Goal: Contribute content: Add original content to the website for others to see

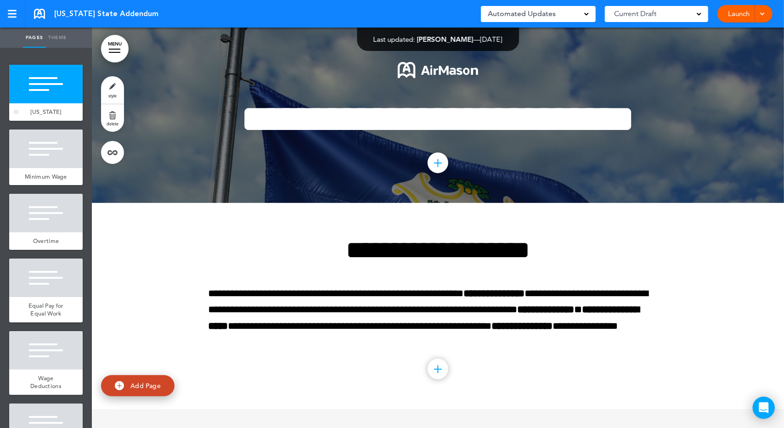
click at [59, 109] on span "[US_STATE]" at bounding box center [46, 112] width 31 height 8
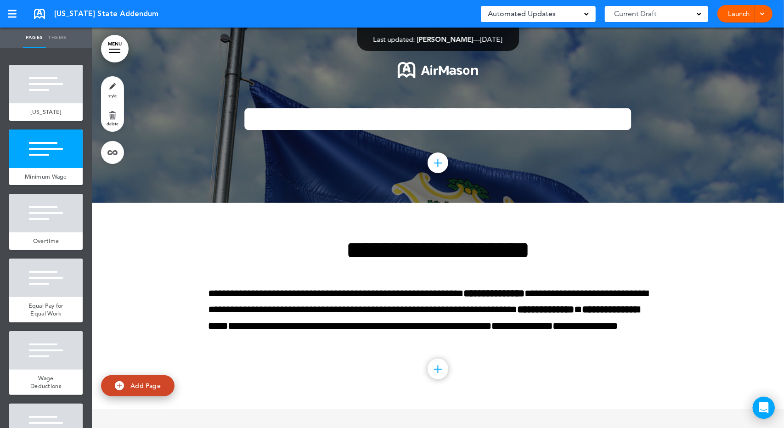
click at [134, 387] on span "Add Page" at bounding box center [145, 386] width 30 height 8
type input "********"
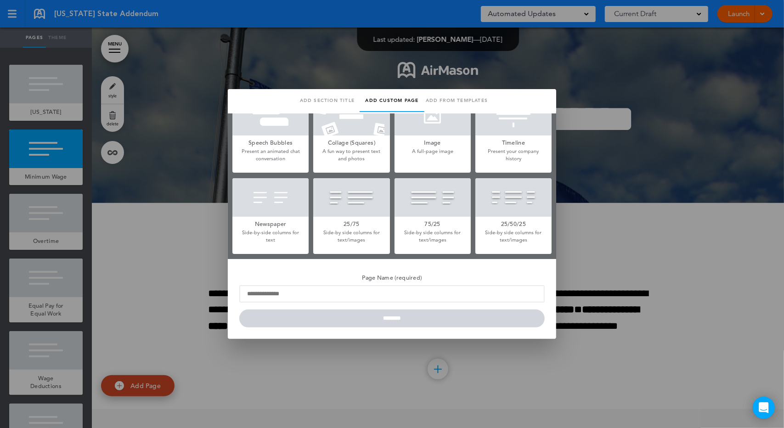
scroll to position [107, 0]
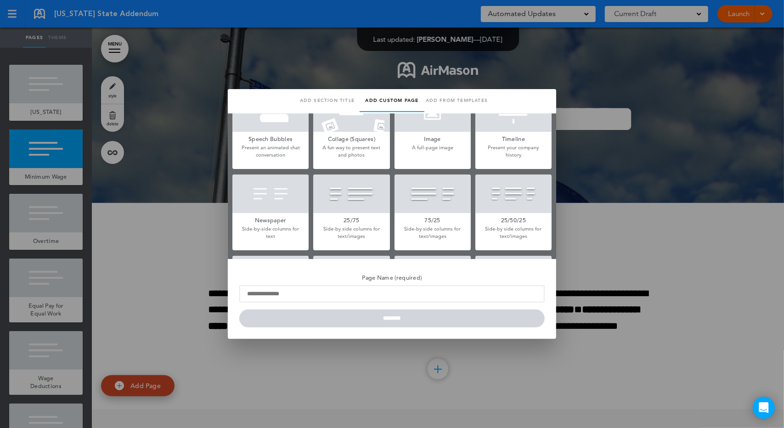
click at [34, 92] on div at bounding box center [392, 214] width 784 height 428
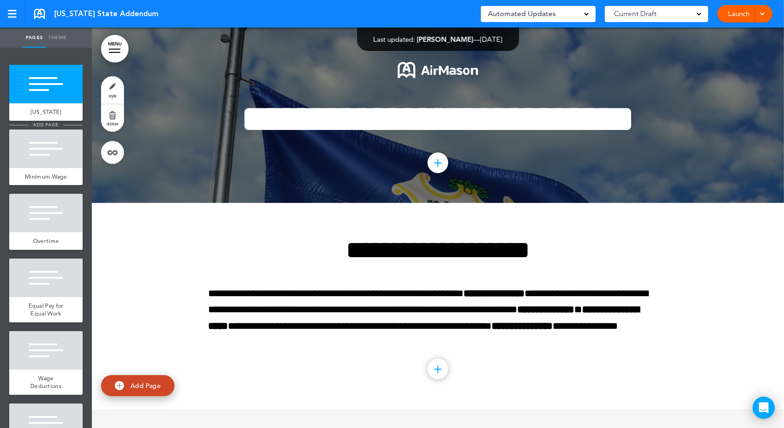
click at [50, 126] on span "add page" at bounding box center [45, 125] width 34 height 6
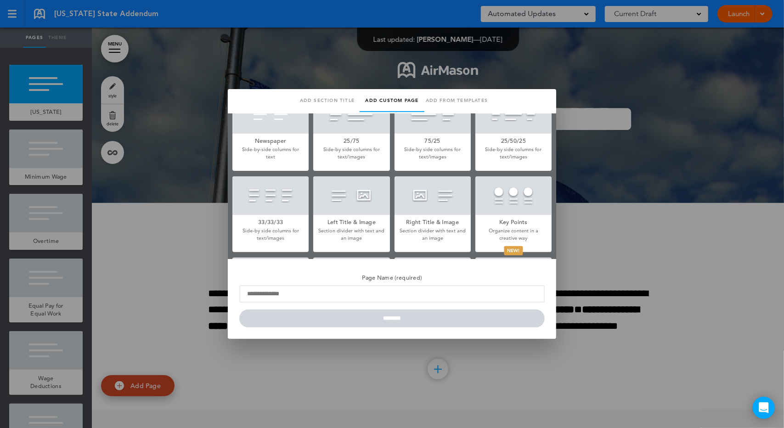
scroll to position [190, 0]
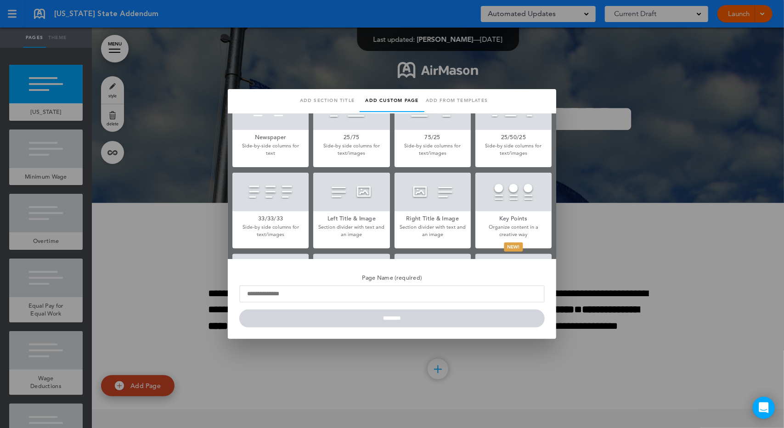
click at [411, 200] on div at bounding box center [432, 192] width 76 height 39
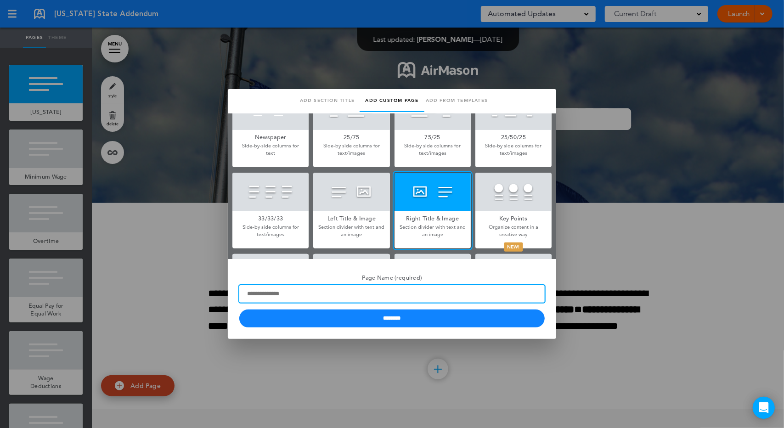
click at [382, 294] on input "Page Name (required)" at bounding box center [391, 293] width 305 height 17
type input "*******"
click at [239, 309] on input "********" at bounding box center [391, 318] width 305 height 18
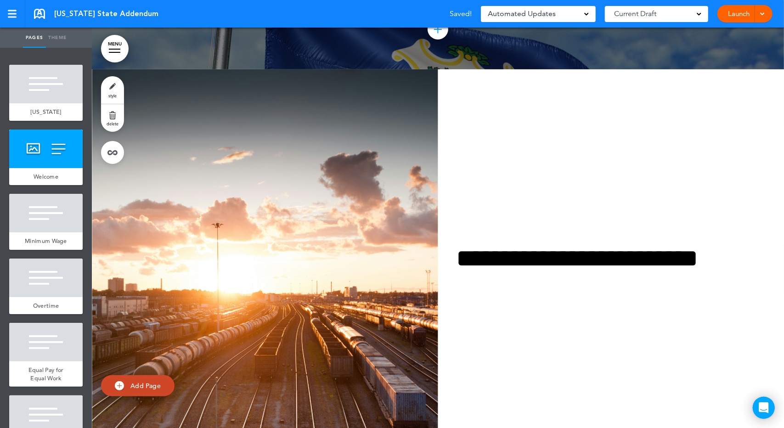
scroll to position [214, 0]
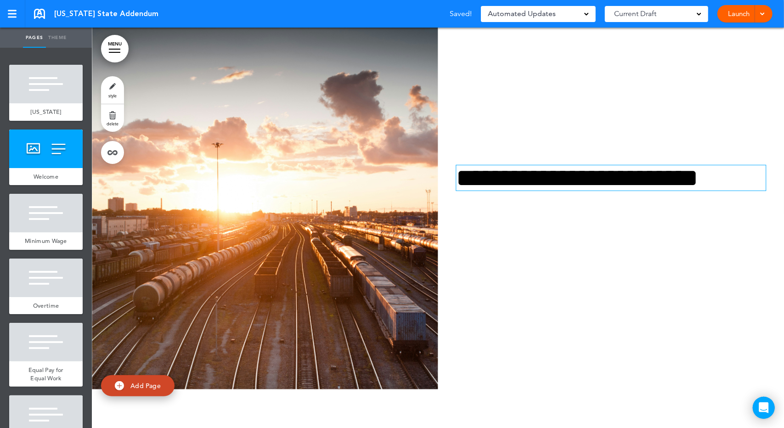
click at [560, 191] on h1 "**********" at bounding box center [609, 177] width 306 height 25
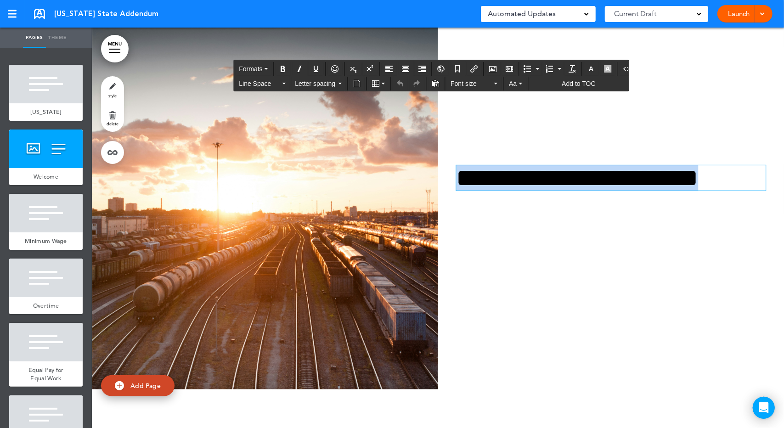
drag, startPoint x: 752, startPoint y: 219, endPoint x: 459, endPoint y: 228, distance: 293.5
click at [459, 191] on h1 "**********" at bounding box center [609, 177] width 306 height 25
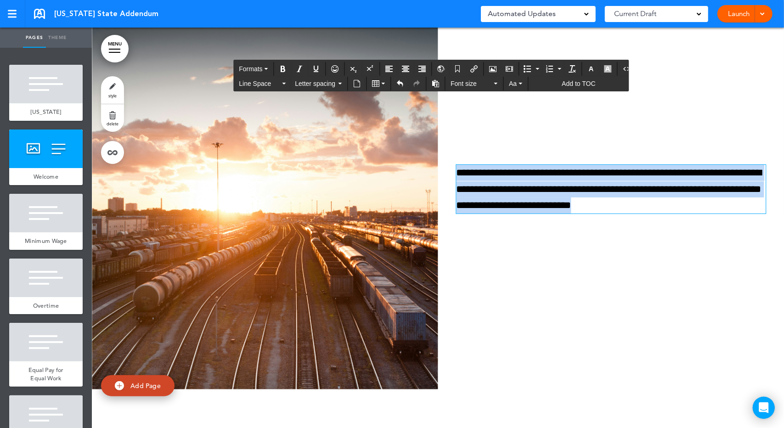
drag, startPoint x: 684, startPoint y: 247, endPoint x: 449, endPoint y: 213, distance: 237.5
click at [449, 213] on div "**********" at bounding box center [611, 189] width 346 height 118
click at [464, 81] on span "Font size" at bounding box center [470, 83] width 41 height 9
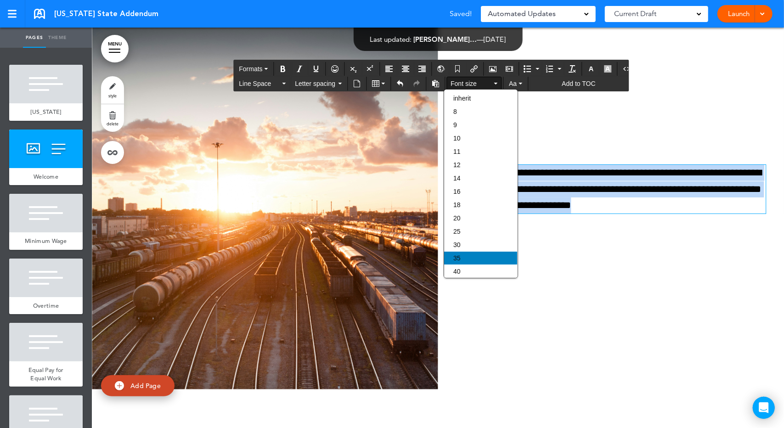
click at [456, 259] on span "35" at bounding box center [456, 257] width 7 height 7
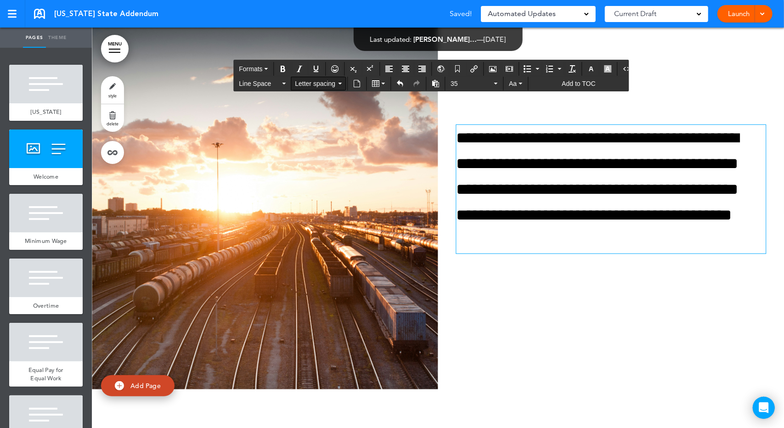
scroll to position [174, 0]
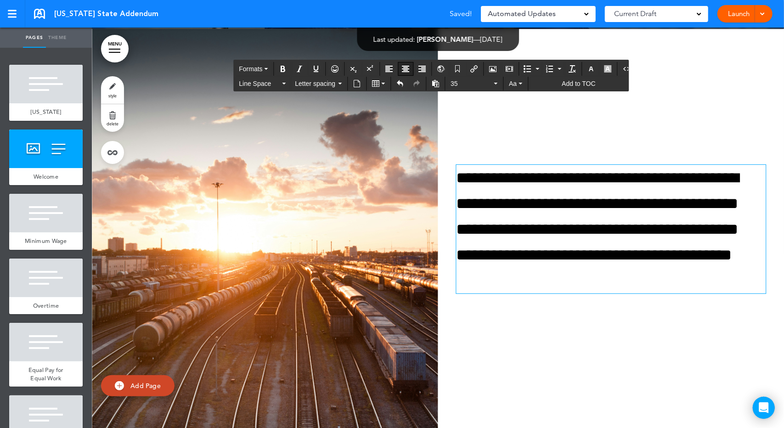
click at [403, 70] on icon "Align center" at bounding box center [405, 68] width 7 height 7
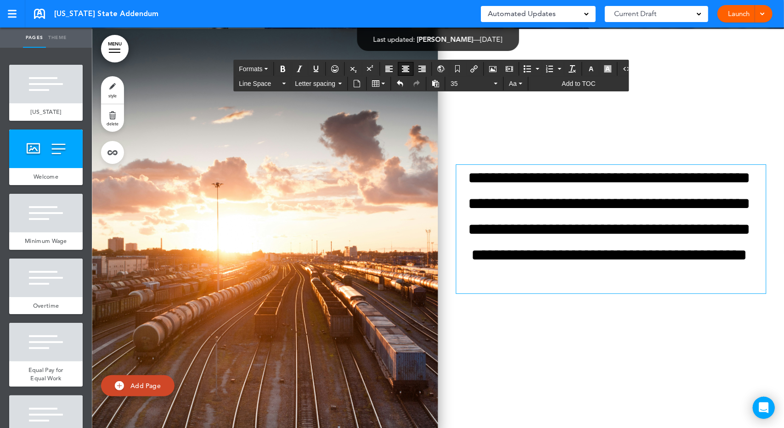
click at [300, 222] on img at bounding box center [265, 229] width 346 height 400
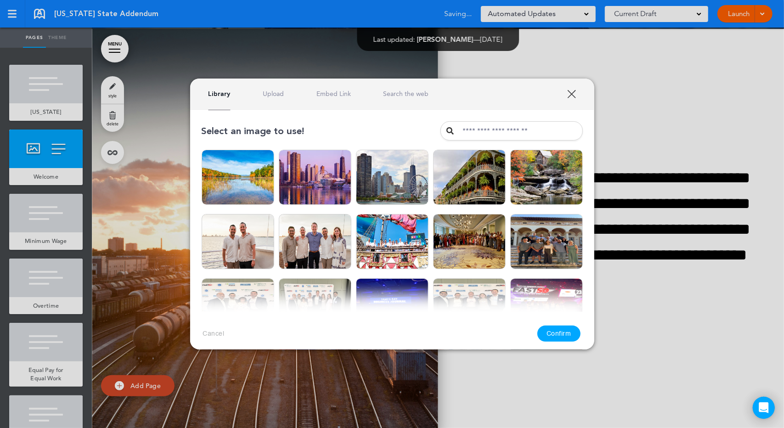
click at [300, 222] on img at bounding box center [315, 241] width 73 height 55
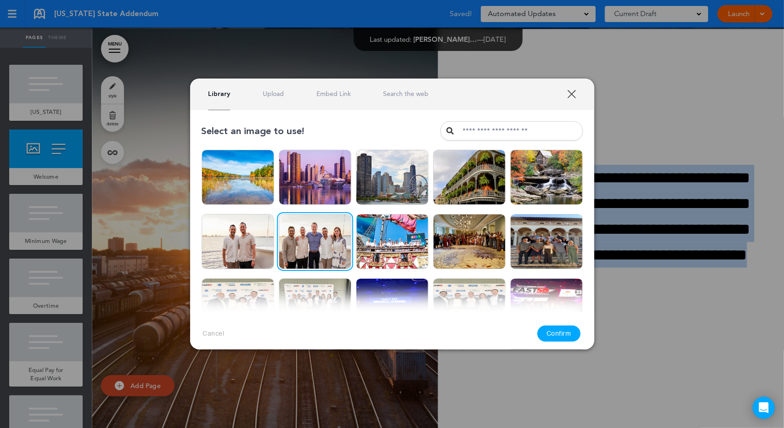
click at [412, 97] on link "Search the web" at bounding box center [405, 94] width 45 height 9
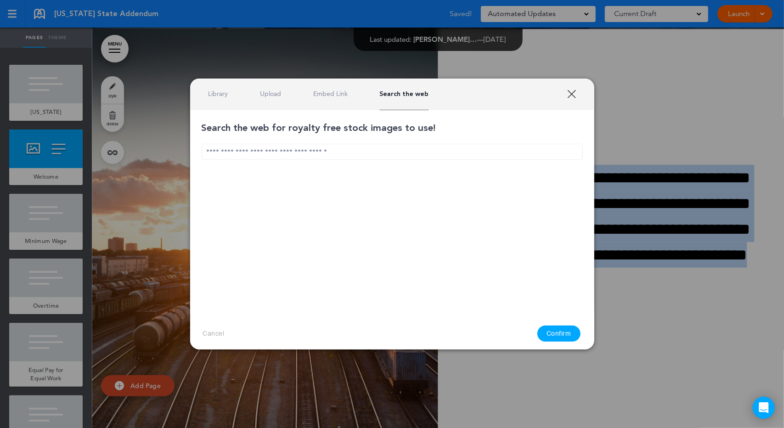
click at [360, 154] on input "text" at bounding box center [392, 152] width 381 height 16
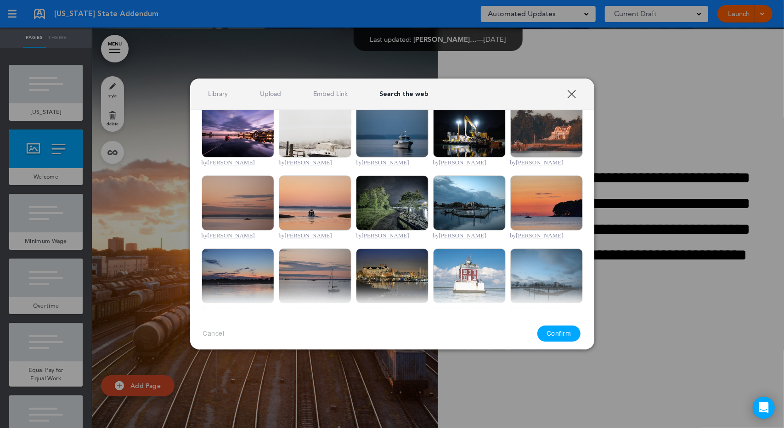
scroll to position [0, 0]
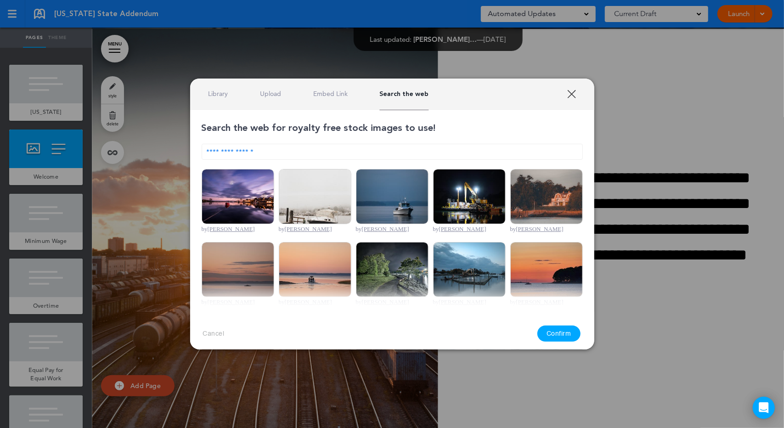
type input "**********"
click at [225, 179] on img at bounding box center [238, 196] width 73 height 55
click at [565, 336] on button "Confirm" at bounding box center [558, 334] width 43 height 16
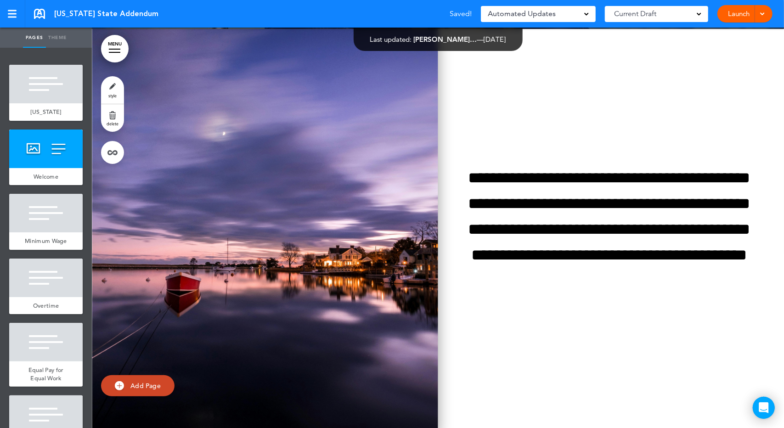
click at [236, 260] on img at bounding box center [265, 229] width 346 height 400
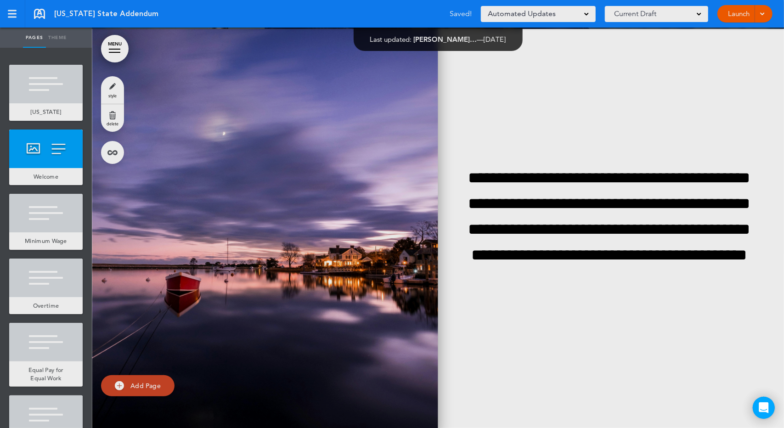
click at [236, 260] on img at bounding box center [244, 267] width 70 height 53
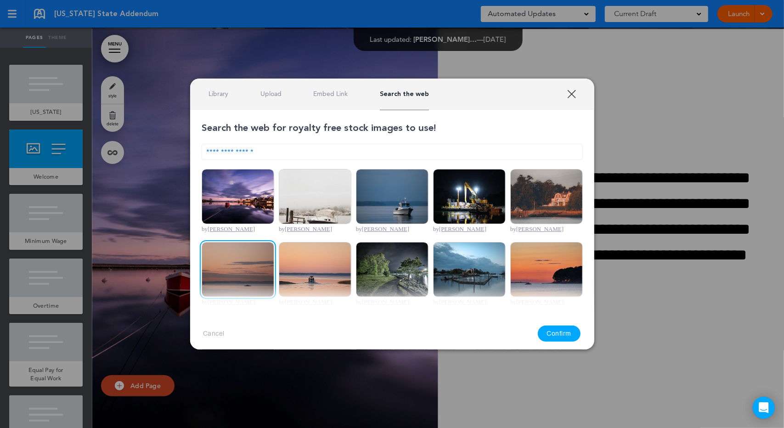
click at [573, 96] on link "XXX" at bounding box center [571, 94] width 9 height 9
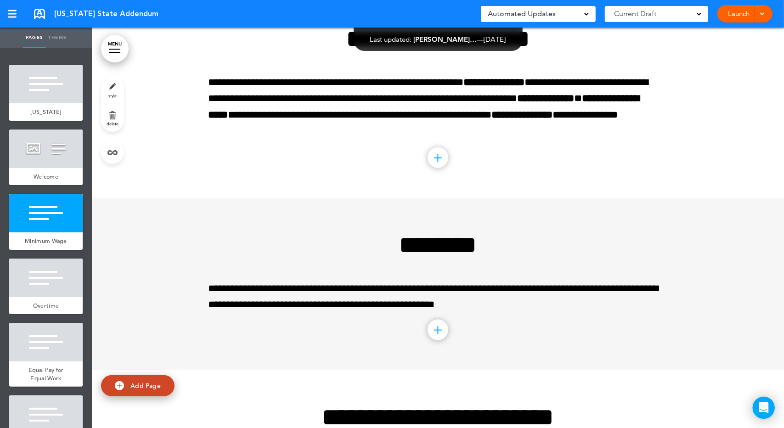
scroll to position [643, 0]
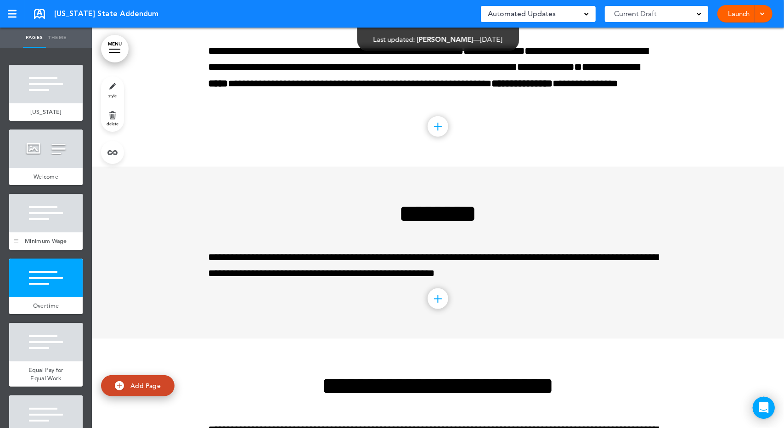
click at [61, 245] on div "Minimum Wage" at bounding box center [45, 240] width 73 height 17
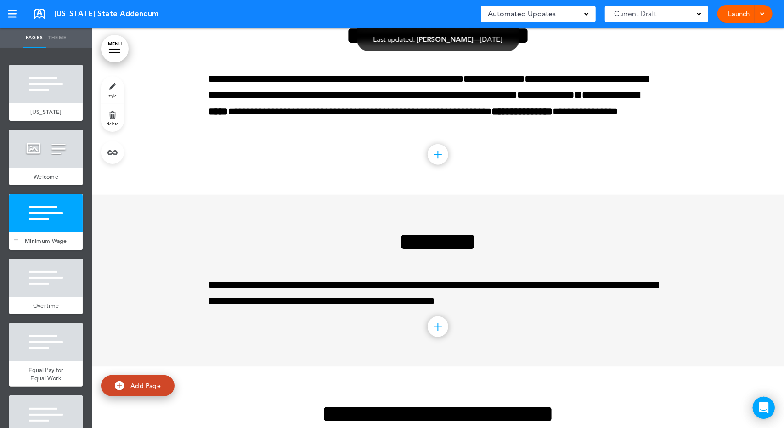
scroll to position [613, 0]
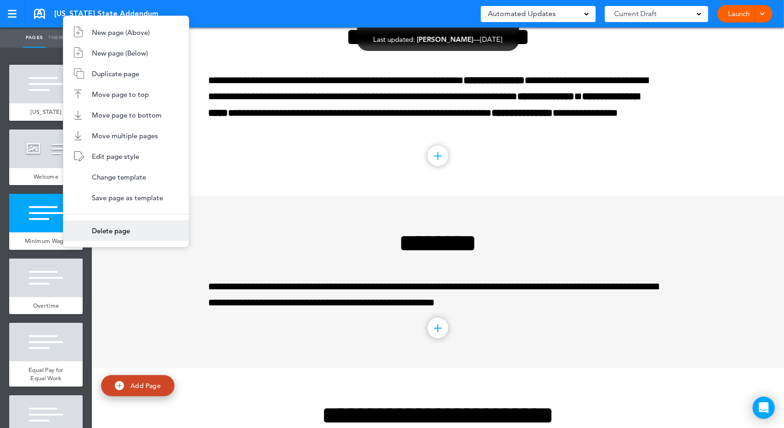
click at [87, 235] on li "Delete page" at bounding box center [125, 230] width 125 height 21
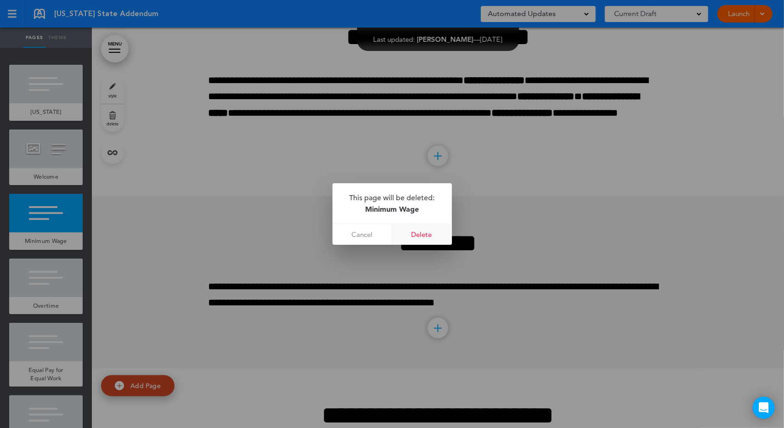
click at [414, 235] on link "Delete" at bounding box center [422, 234] width 60 height 21
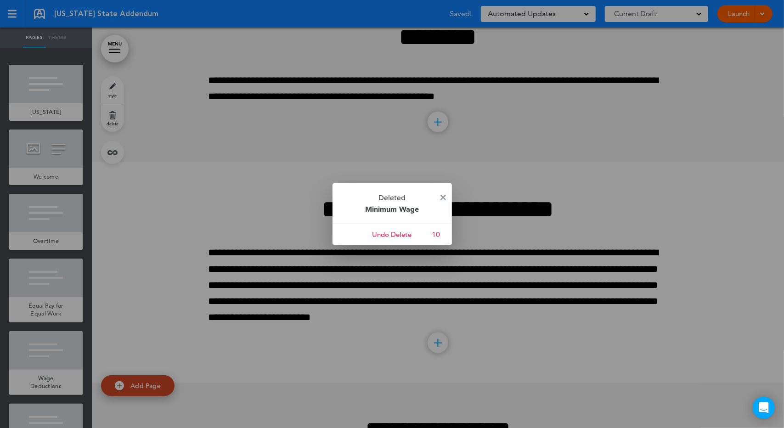
click at [440, 194] on div "Deleted Minimum Wage Cancel Undo Delete 10" at bounding box center [391, 214] width 119 height 62
click at [443, 196] on img at bounding box center [443, 198] width 6 height 6
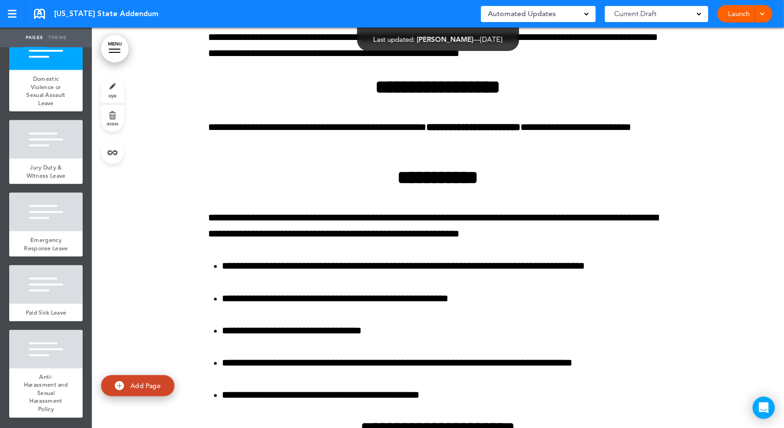
scroll to position [944, 0]
click at [39, 277] on div at bounding box center [45, 284] width 73 height 39
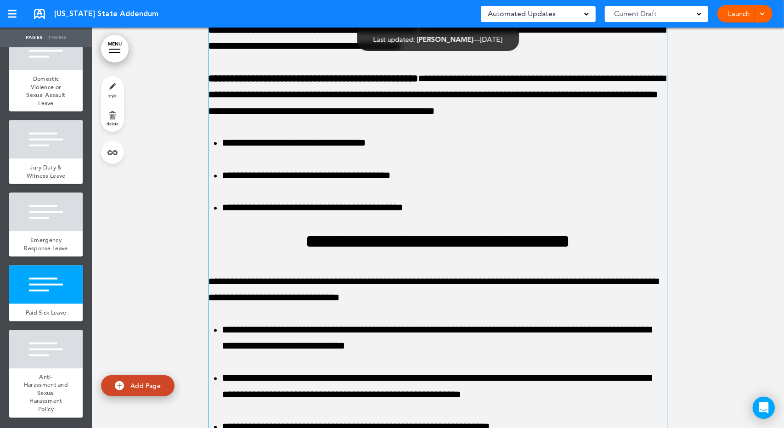
scroll to position [5775, 0]
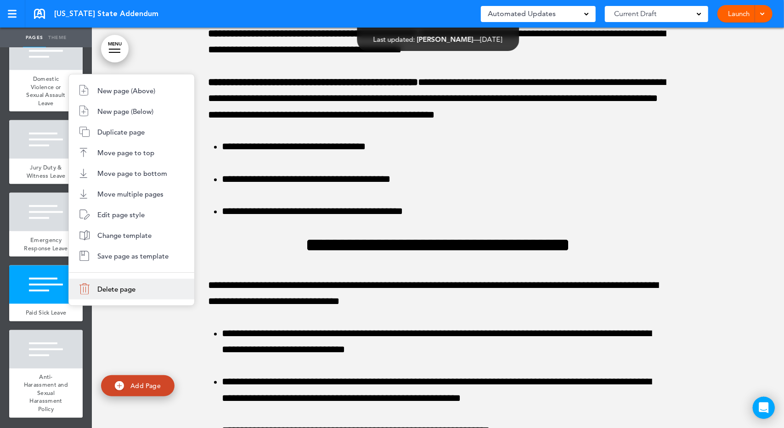
click at [115, 296] on li "Delete page" at bounding box center [131, 289] width 125 height 21
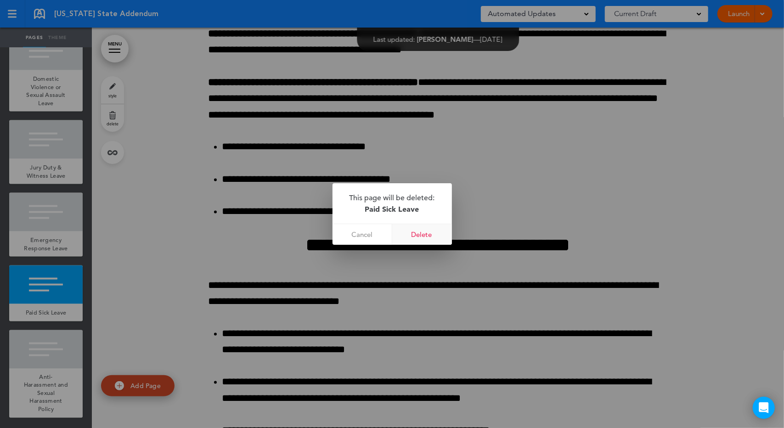
click at [409, 235] on link "Delete" at bounding box center [422, 234] width 60 height 21
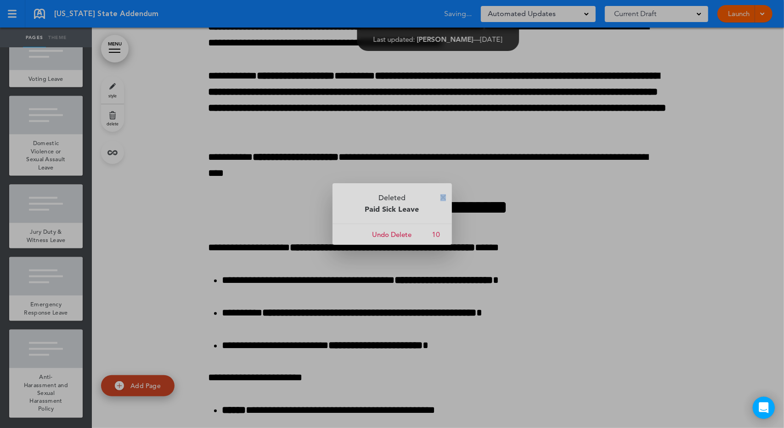
scroll to position [871, 0]
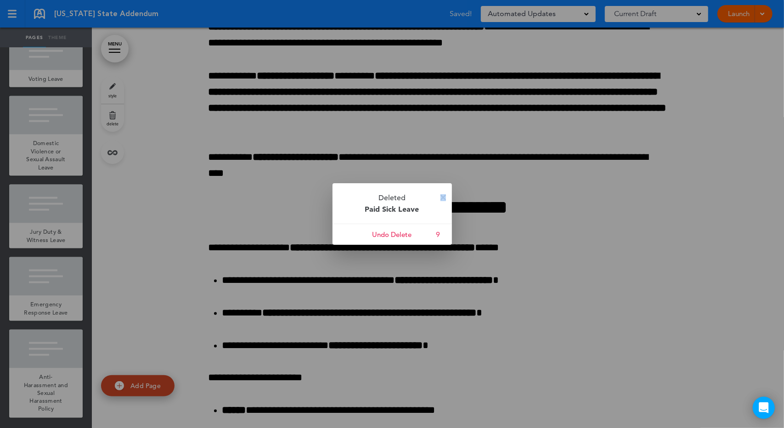
click at [441, 198] on img at bounding box center [443, 198] width 6 height 6
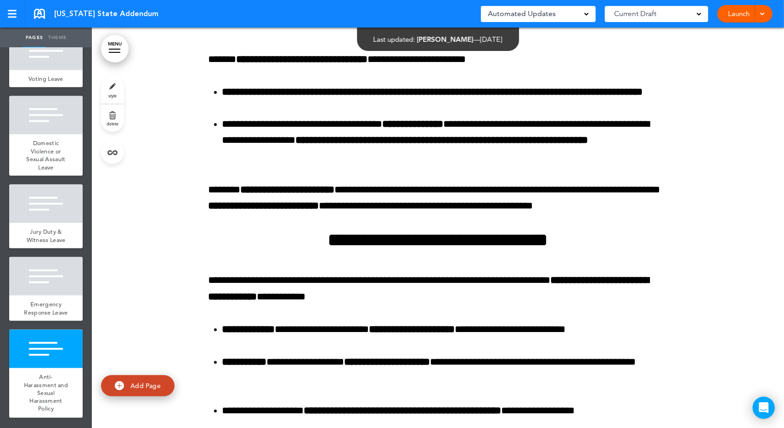
scroll to position [6418, 0]
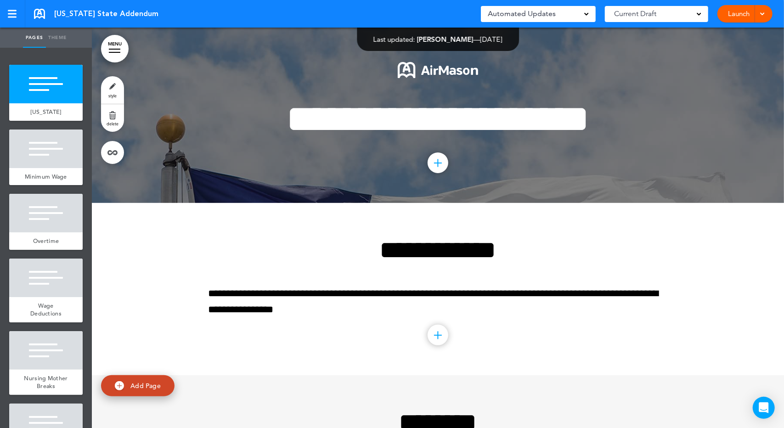
click at [52, 127] on span "add page" at bounding box center [45, 125] width 34 height 6
type input "********"
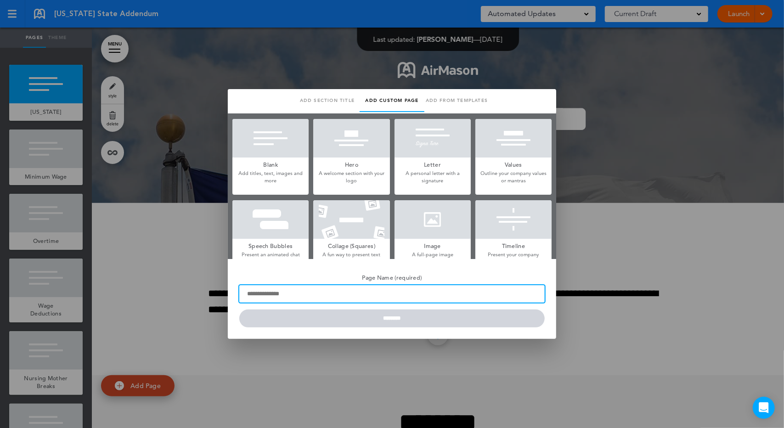
click at [352, 298] on input "Page Name (required)" at bounding box center [391, 293] width 305 height 17
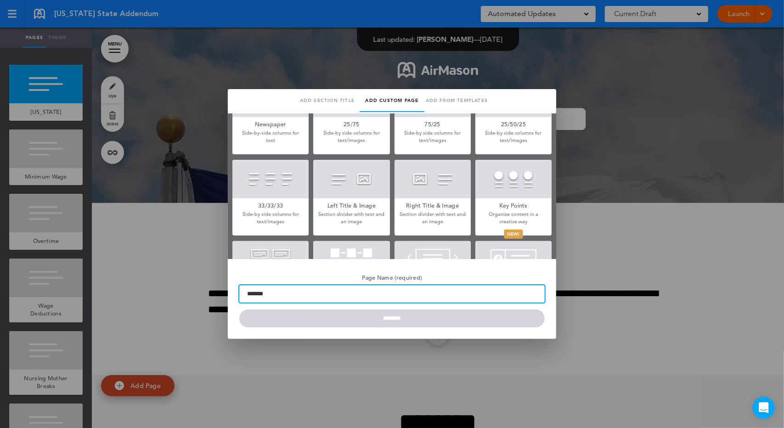
scroll to position [214, 0]
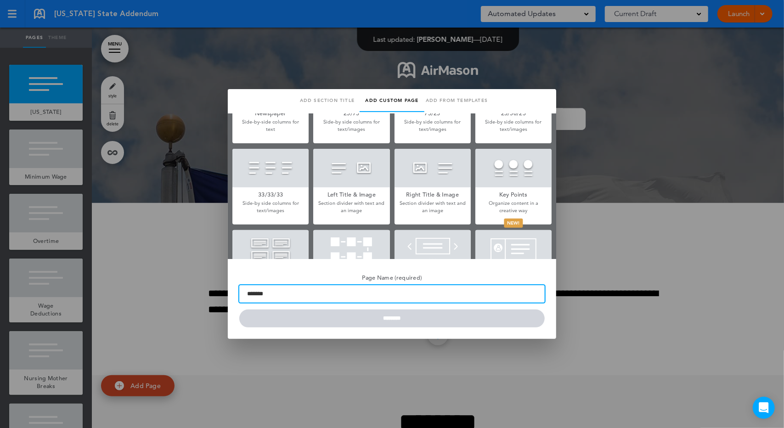
type input "*******"
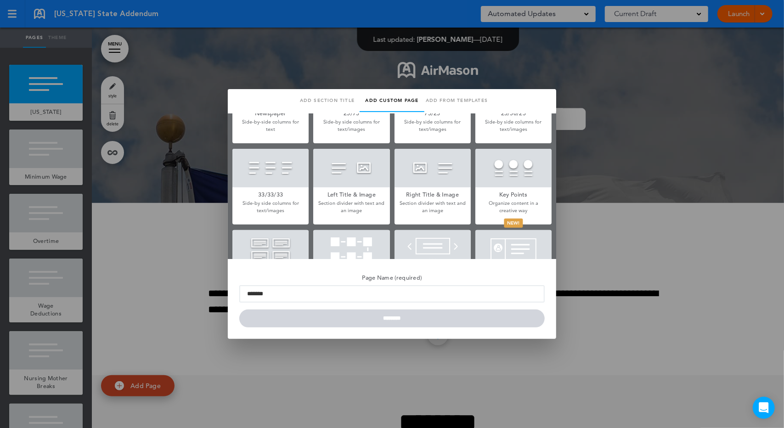
click at [362, 186] on div at bounding box center [351, 168] width 76 height 39
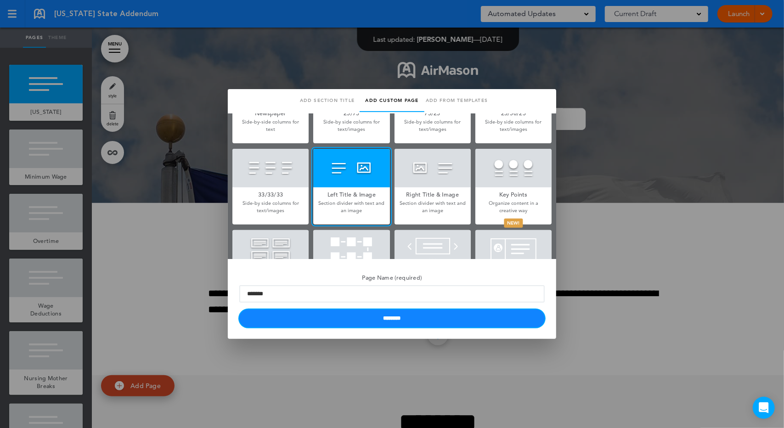
drag, startPoint x: 414, startPoint y: 316, endPoint x: 416, endPoint y: 312, distance: 4.7
click at [414, 315] on input "********" at bounding box center [391, 318] width 305 height 18
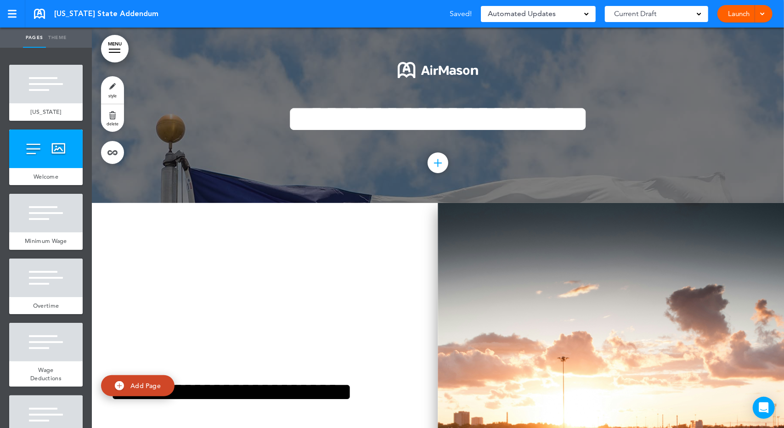
click at [492, 281] on img at bounding box center [611, 403] width 346 height 400
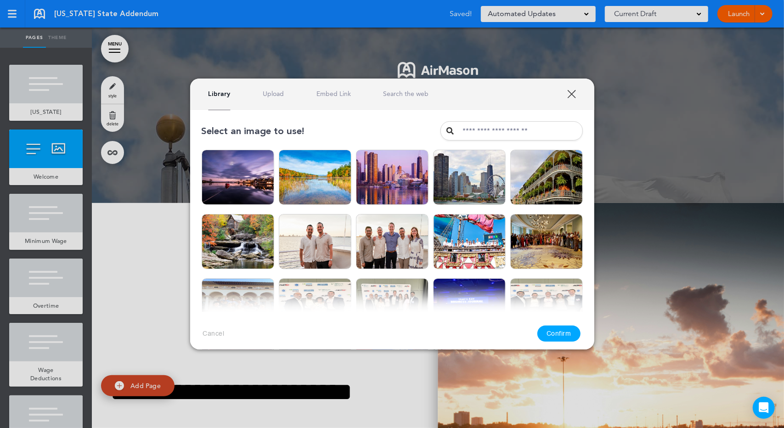
click at [492, 281] on img at bounding box center [469, 305] width 73 height 55
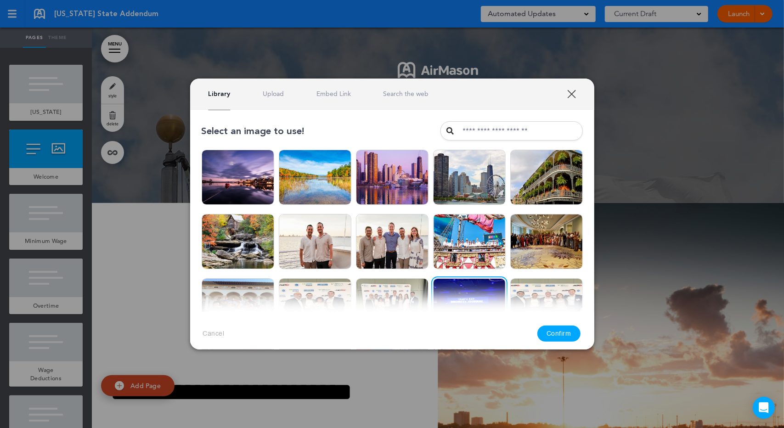
click at [392, 96] on link "Search the web" at bounding box center [405, 94] width 45 height 9
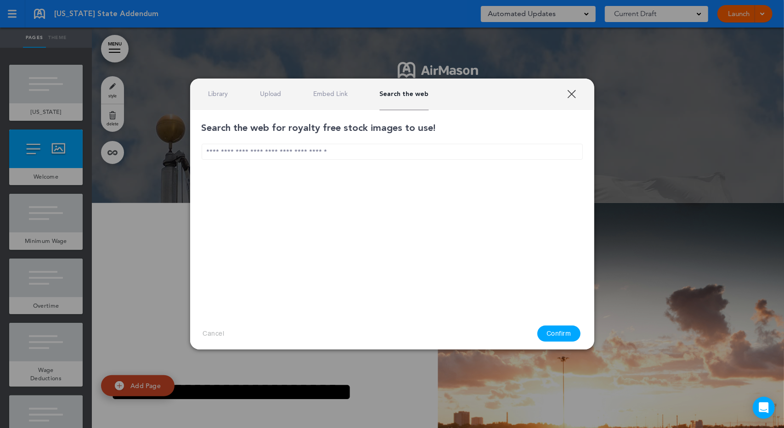
click at [322, 152] on input "text" at bounding box center [392, 152] width 381 height 16
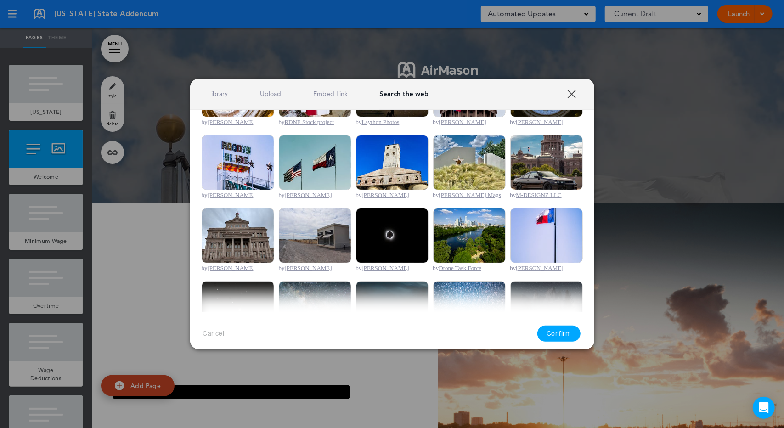
scroll to position [0, 0]
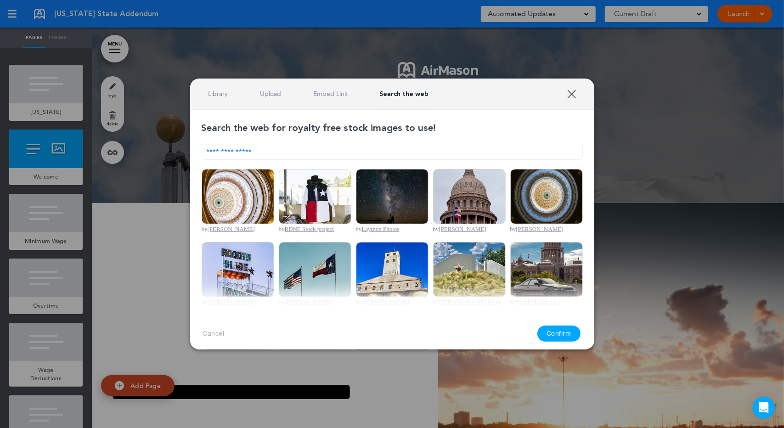
type input "**********"
click at [299, 260] on img at bounding box center [315, 269] width 73 height 55
click at [572, 337] on button "Confirm" at bounding box center [558, 334] width 43 height 16
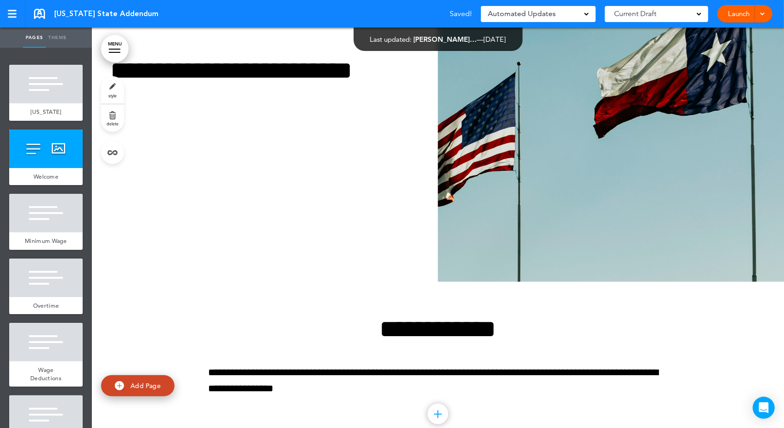
scroll to position [214, 0]
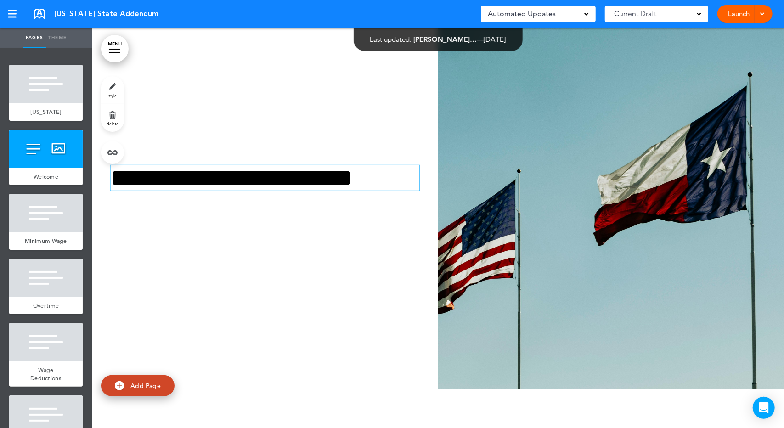
click at [258, 183] on h1 "**********" at bounding box center [263, 177] width 306 height 25
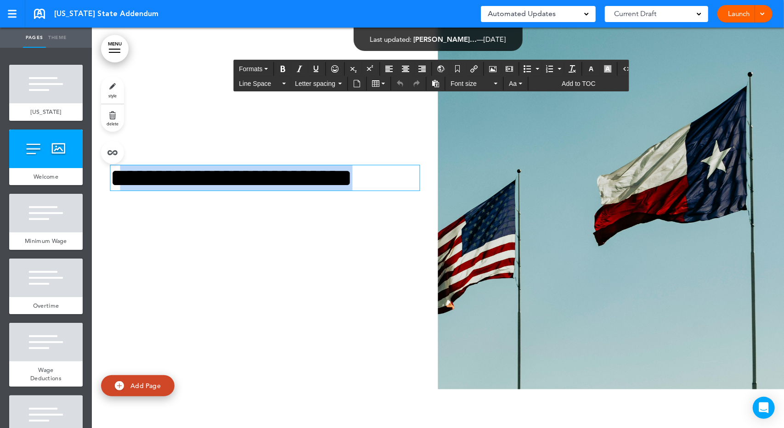
drag, startPoint x: 258, startPoint y: 177, endPoint x: 128, endPoint y: 172, distance: 130.0
click at [128, 172] on h1 "**********" at bounding box center [263, 177] width 306 height 25
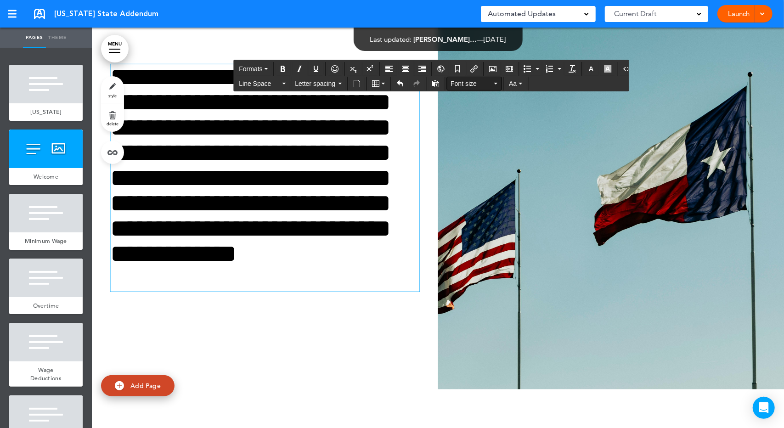
click at [472, 80] on span "Font size" at bounding box center [470, 83] width 41 height 9
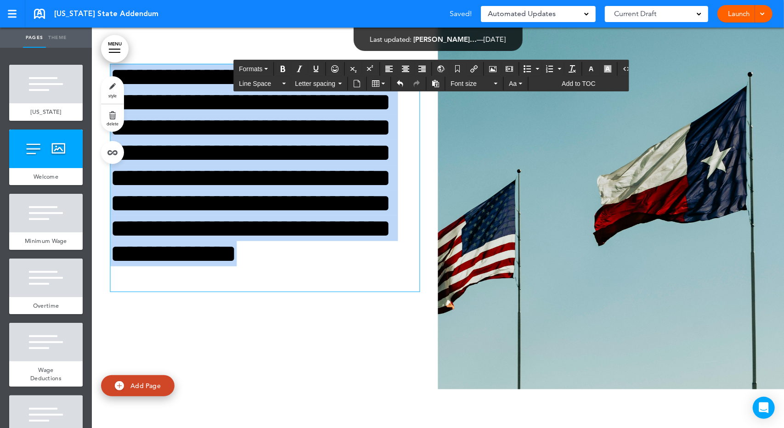
drag, startPoint x: 390, startPoint y: 281, endPoint x: 123, endPoint y: 79, distance: 335.0
click at [123, 79] on div "MENU Formats Line Space Letter spacing Font size Aa Add to TOC Cancel Reorder ?…" at bounding box center [438, 14] width 692 height 400
click at [405, 67] on icon "Align center" at bounding box center [405, 68] width 7 height 7
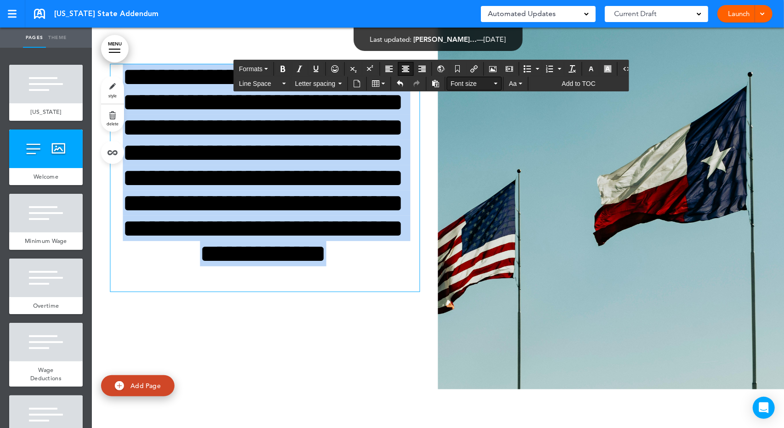
click at [470, 84] on span "Font size" at bounding box center [470, 83] width 41 height 9
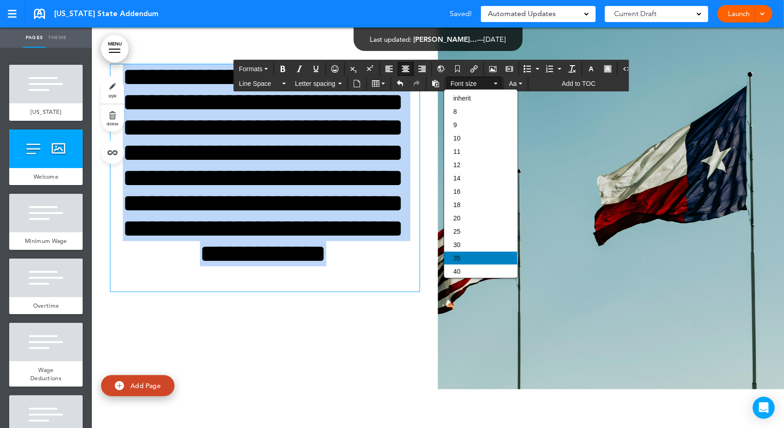
click at [460, 253] on div "35" at bounding box center [480, 258] width 73 height 13
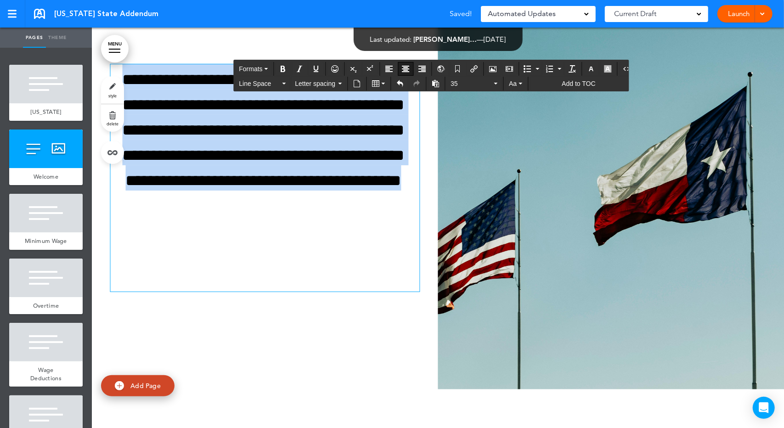
scroll to position [252, 0]
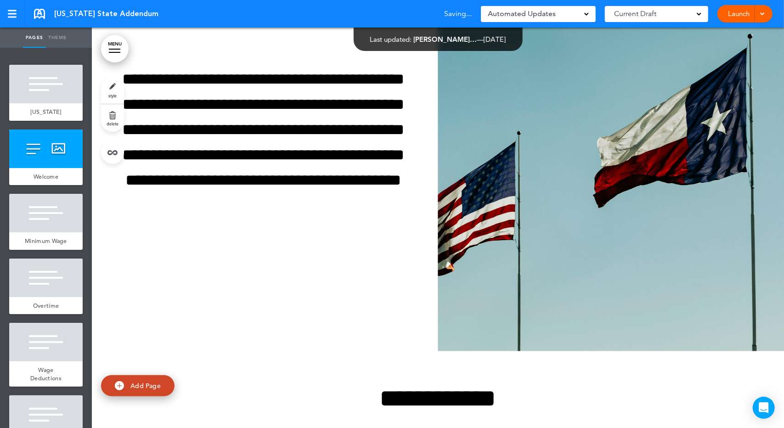
click at [353, 266] on div "**********" at bounding box center [265, 150] width 346 height 243
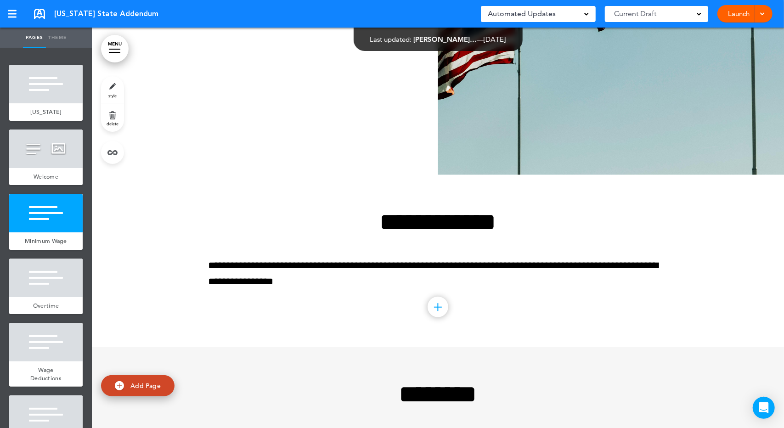
scroll to position [643, 0]
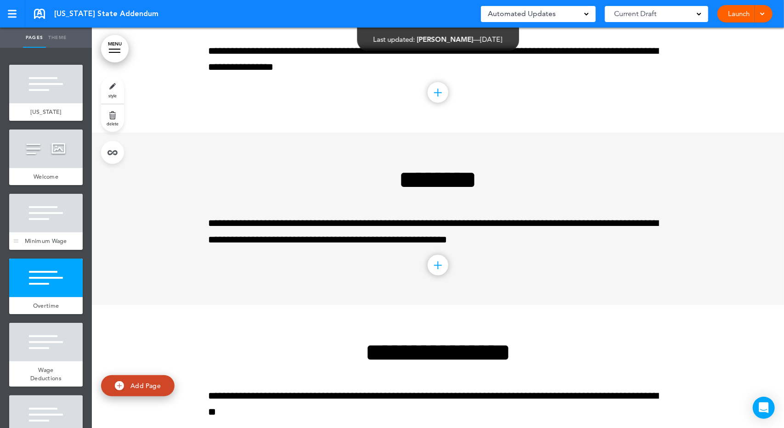
click at [62, 245] on div "Minimum Wage" at bounding box center [45, 240] width 73 height 17
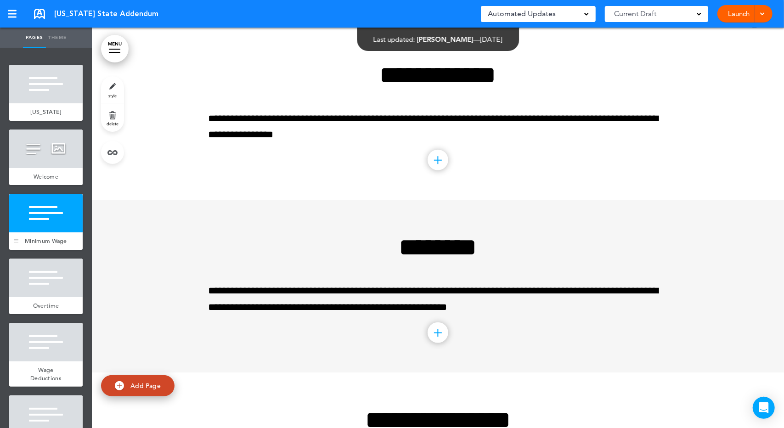
scroll to position [575, 0]
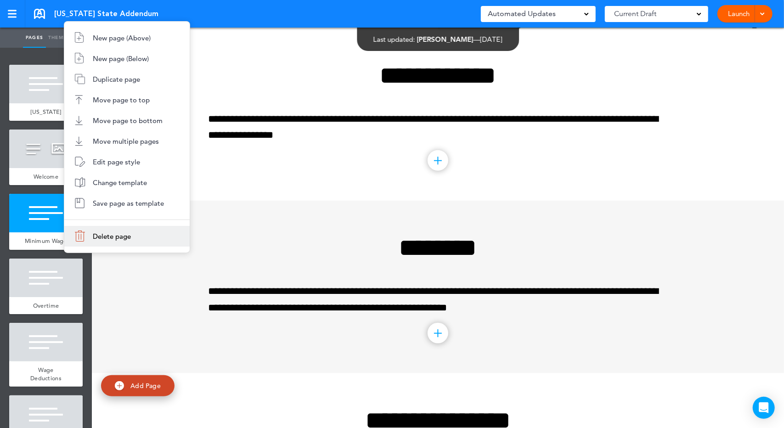
click at [94, 233] on span "Delete page" at bounding box center [112, 236] width 38 height 9
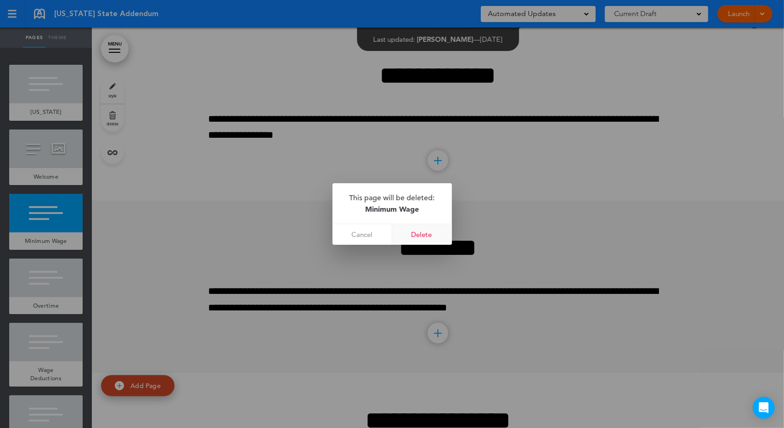
click at [418, 231] on link "Delete" at bounding box center [422, 234] width 60 height 21
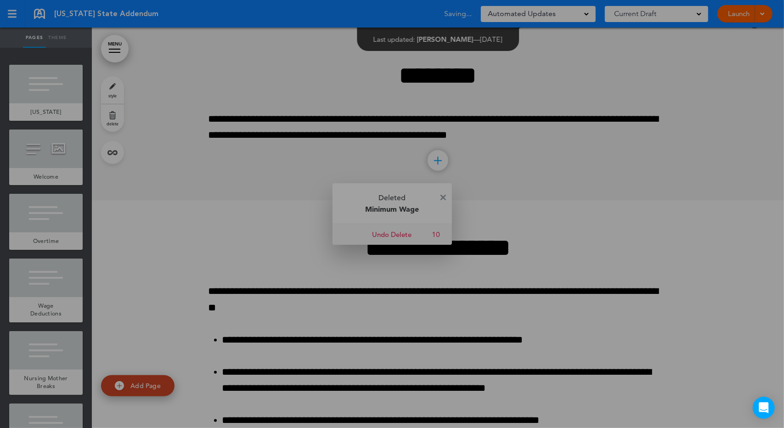
scroll to position [402, 0]
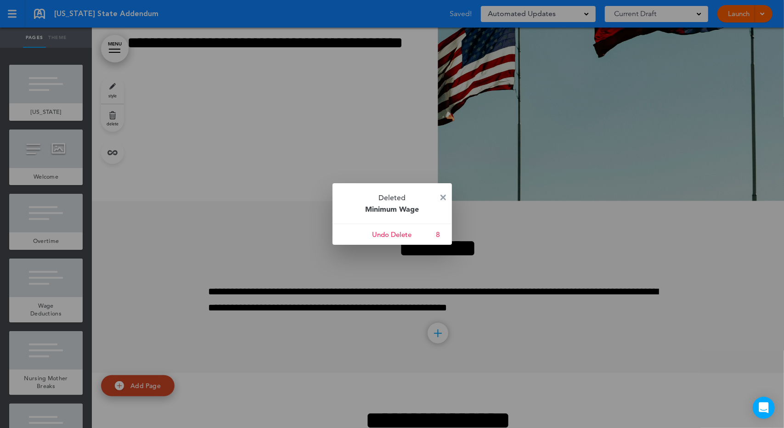
click at [444, 195] on img at bounding box center [443, 198] width 6 height 6
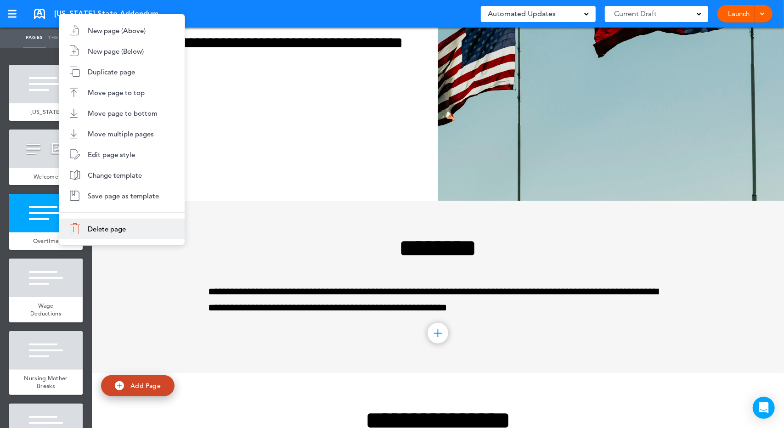
drag, startPoint x: 86, startPoint y: 232, endPoint x: 142, endPoint y: 232, distance: 55.6
click at [87, 232] on li "Delete page" at bounding box center [121, 229] width 125 height 21
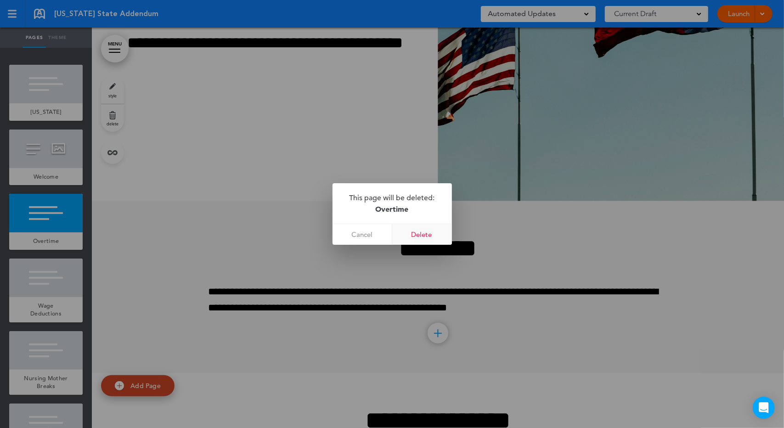
click at [424, 235] on link "Delete" at bounding box center [422, 234] width 60 height 21
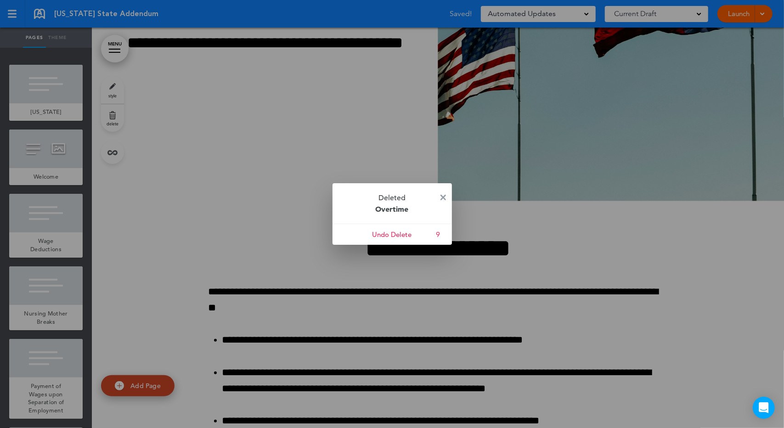
click at [444, 199] on img at bounding box center [443, 198] width 6 height 6
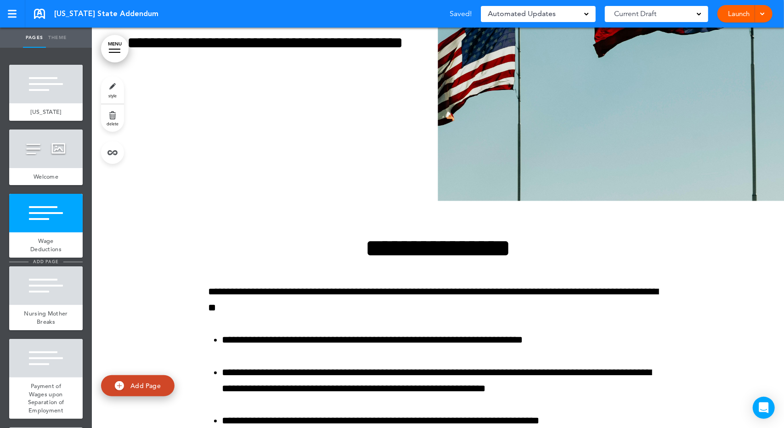
scroll to position [107, 0]
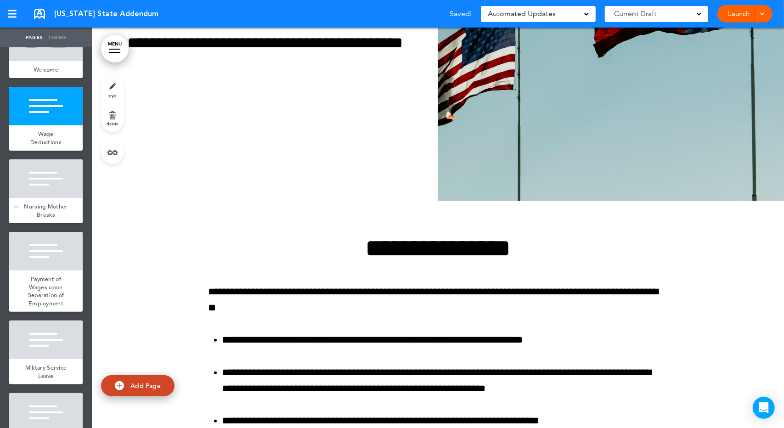
click at [45, 219] on span "Nursing Mother Breaks" at bounding box center [46, 210] width 44 height 16
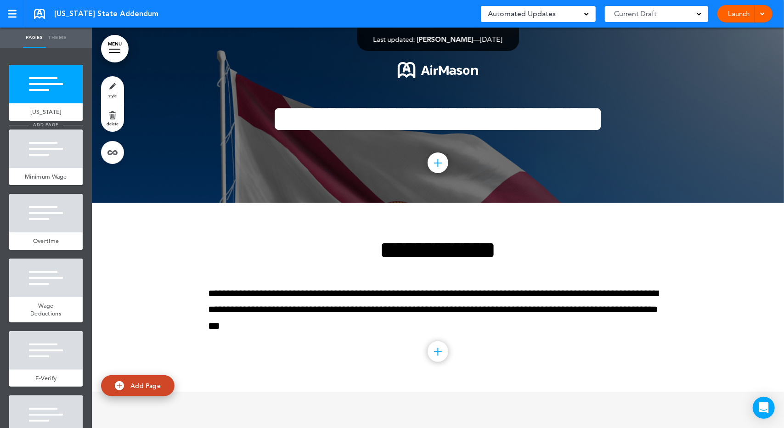
click at [55, 124] on span "add page" at bounding box center [45, 125] width 34 height 6
type input "********"
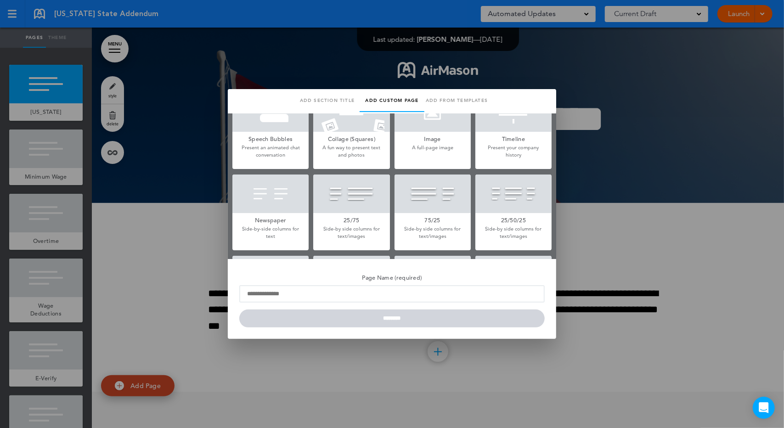
scroll to position [214, 0]
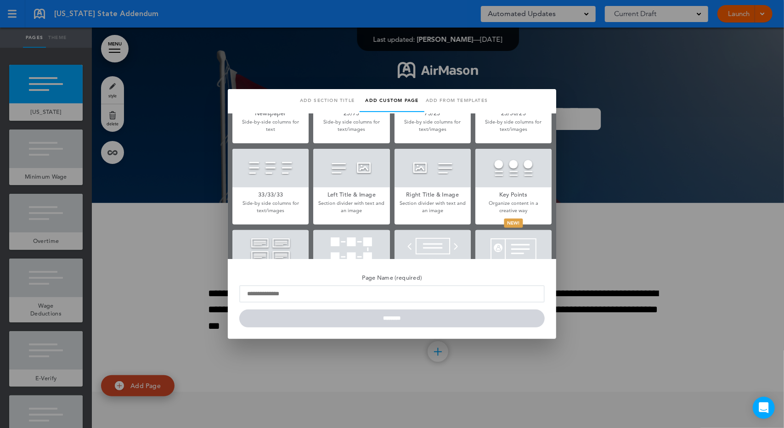
click at [356, 198] on h5 "Left Title & Image" at bounding box center [351, 193] width 76 height 13
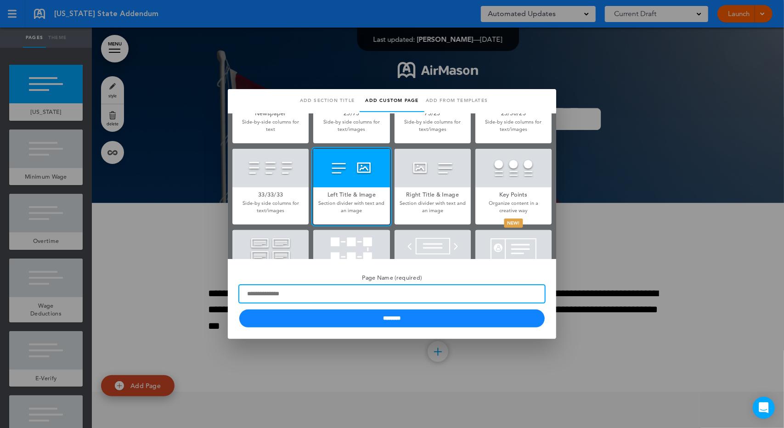
click at [346, 299] on input "Page Name (required)" at bounding box center [391, 293] width 305 height 17
type input "*******"
click at [239, 309] on input "********" at bounding box center [391, 318] width 305 height 18
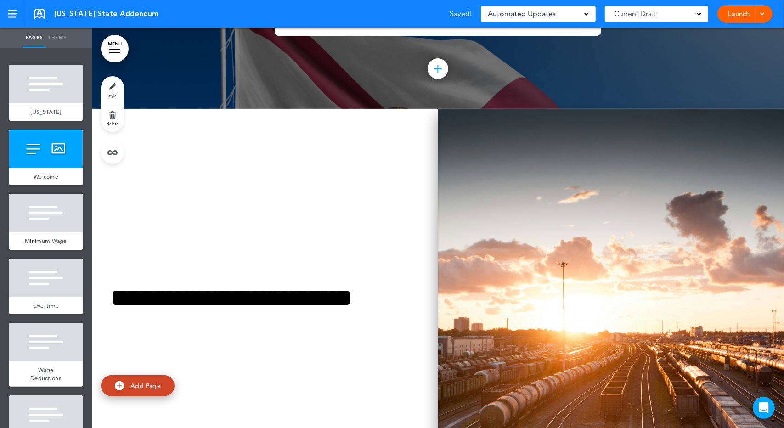
scroll to position [107, 0]
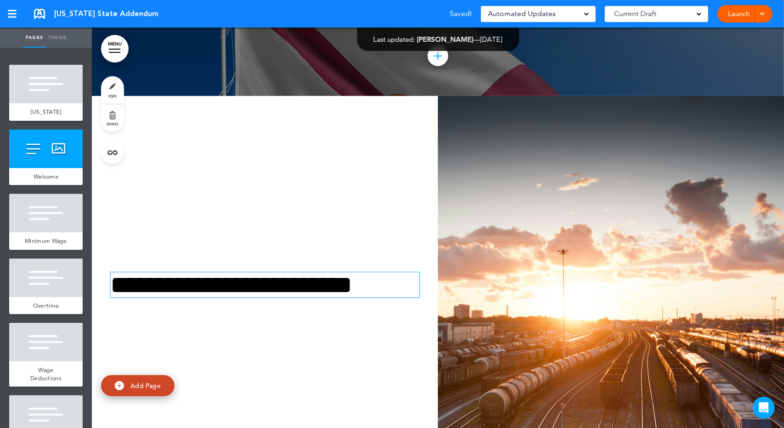
drag, startPoint x: 190, startPoint y: 282, endPoint x: 383, endPoint y: 281, distance: 193.3
click at [193, 281] on h1 "**********" at bounding box center [263, 284] width 306 height 25
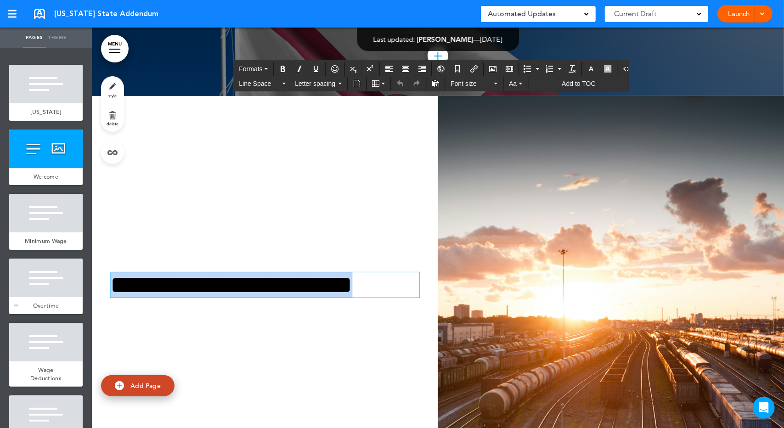
drag, startPoint x: 407, startPoint y: 283, endPoint x: 58, endPoint y: 280, distance: 349.0
click at [50, 275] on div "Pages Theme add page Florida add page Welcome add page Minimum Wage Back" at bounding box center [392, 214] width 784 height 428
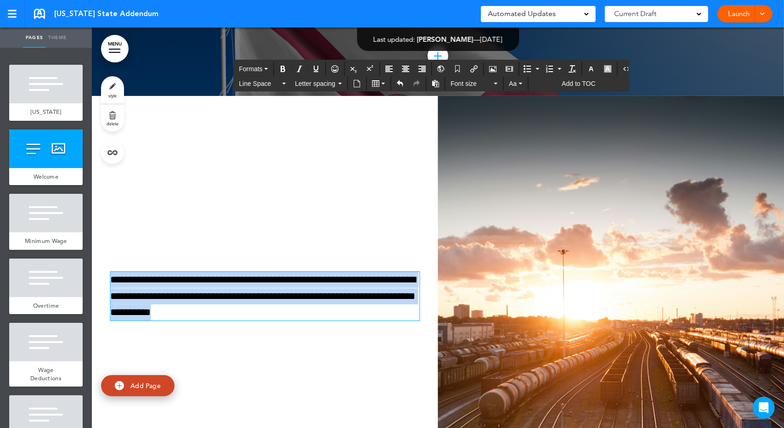
drag, startPoint x: 269, startPoint y: 316, endPoint x: 88, endPoint y: 273, distance: 185.9
click at [88, 273] on div "Pages Theme add page Florida add page Welcome add page Minimum Wage Back" at bounding box center [392, 214] width 784 height 428
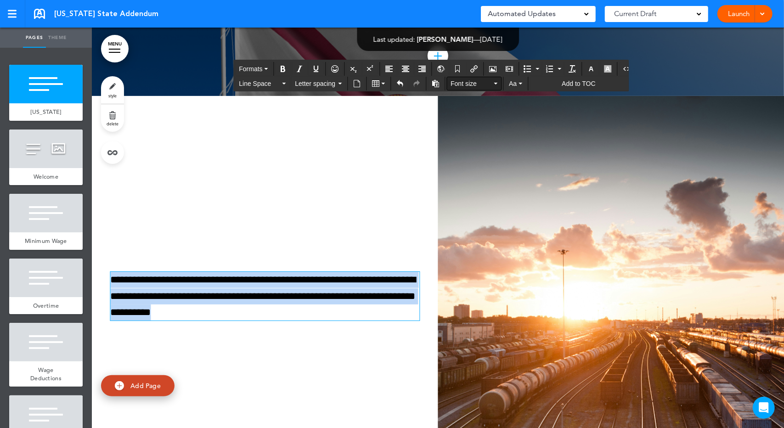
click at [475, 85] on span "Font size" at bounding box center [470, 83] width 41 height 9
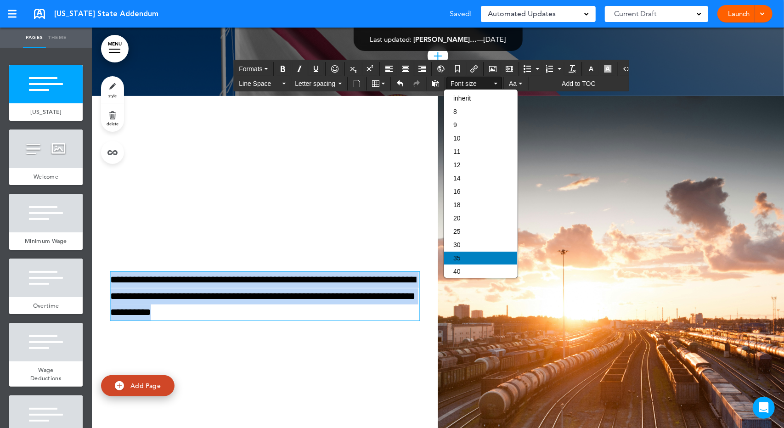
click at [467, 259] on div "35" at bounding box center [480, 258] width 73 height 13
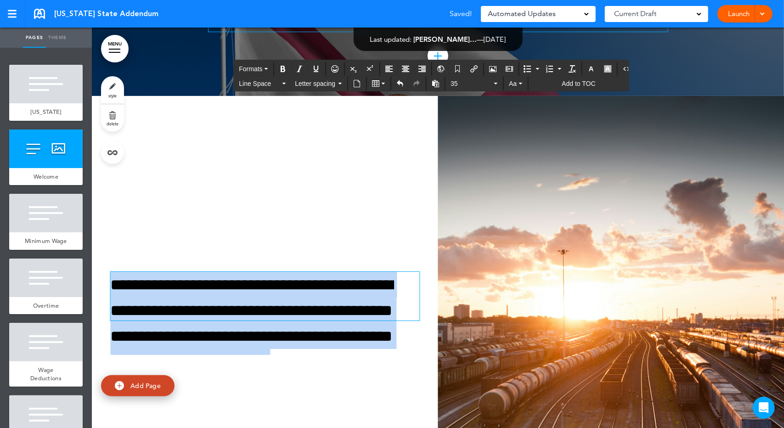
scroll to position [80, 0]
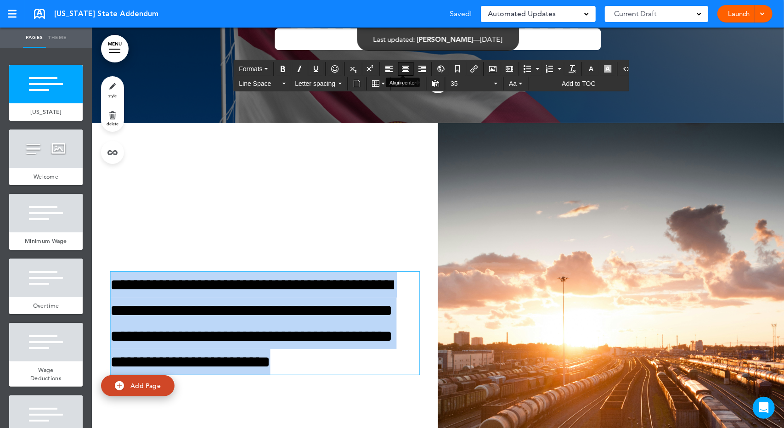
click at [403, 67] on icon "Align center" at bounding box center [405, 68] width 7 height 7
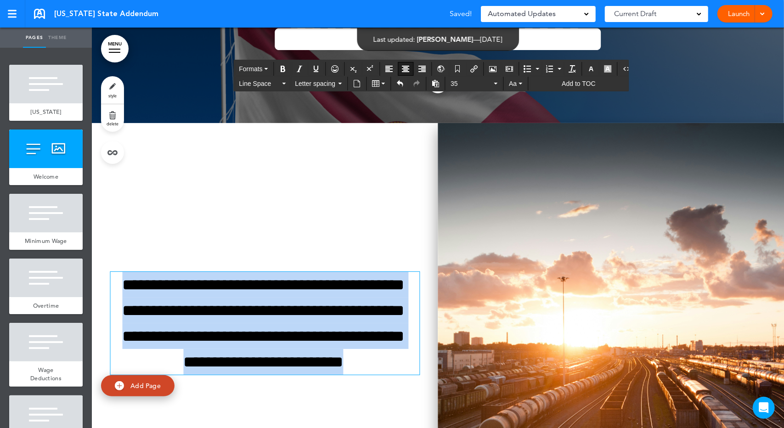
click at [520, 171] on img at bounding box center [611, 323] width 346 height 400
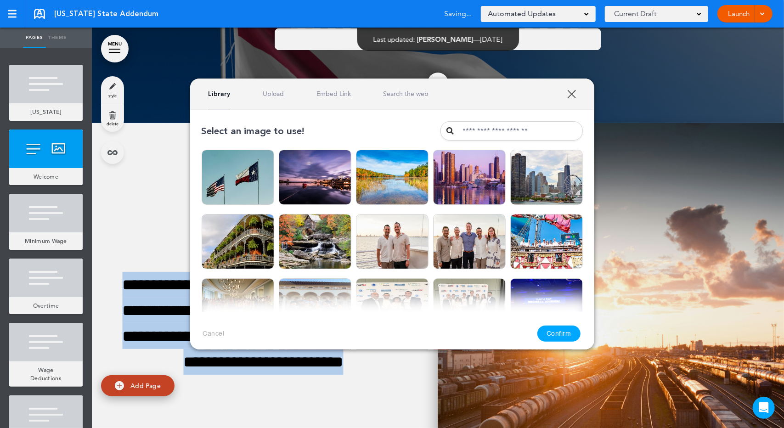
click at [520, 171] on img at bounding box center [546, 177] width 73 height 55
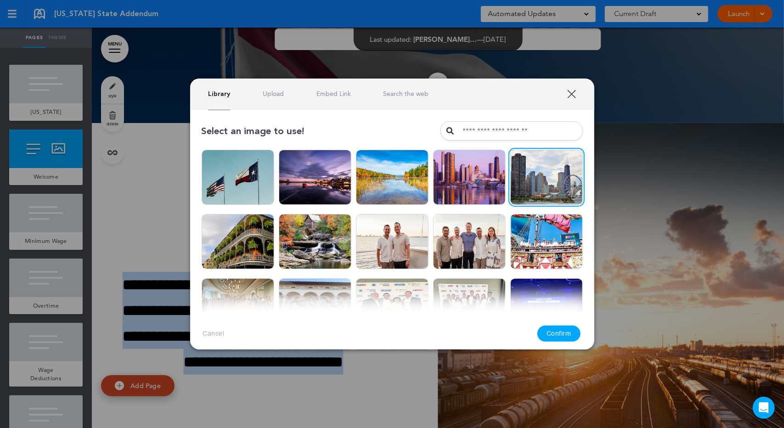
click at [395, 97] on link "Search the web" at bounding box center [405, 94] width 45 height 9
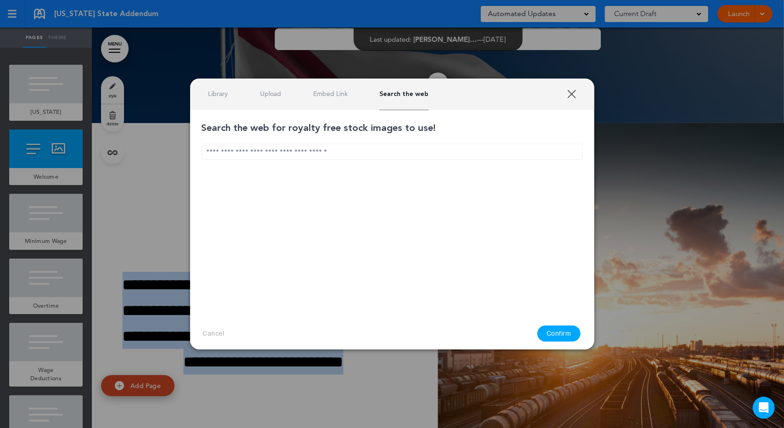
click at [270, 152] on input "text" at bounding box center [392, 152] width 381 height 16
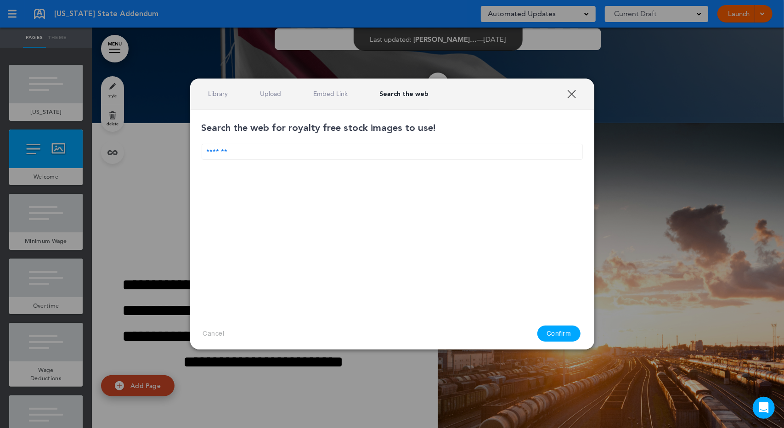
type input "*******"
click at [558, 334] on button "Confirm" at bounding box center [558, 334] width 43 height 16
click at [296, 155] on input "*******" at bounding box center [392, 152] width 381 height 16
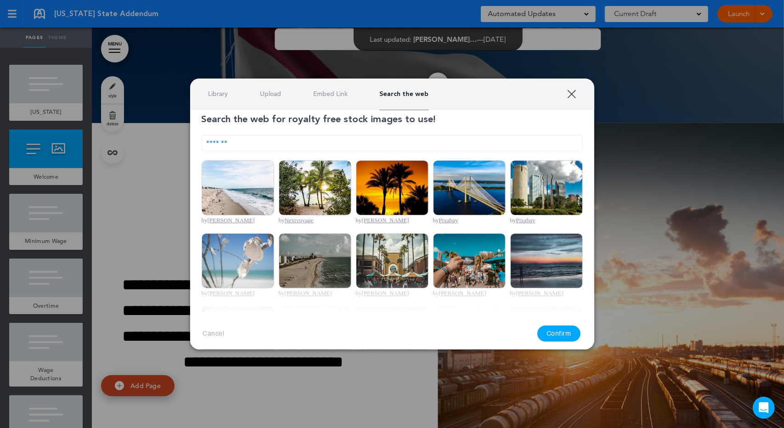
scroll to position [0, 0]
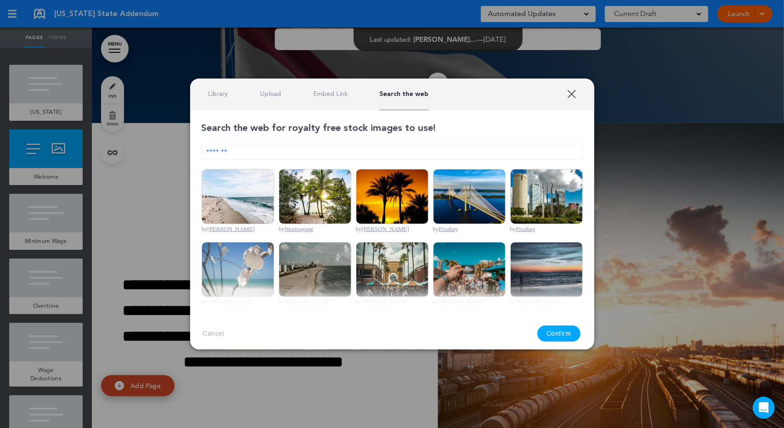
drag, startPoint x: 533, startPoint y: 259, endPoint x: 549, endPoint y: 321, distance: 63.5
click at [533, 259] on img at bounding box center [546, 269] width 73 height 55
click at [551, 331] on button "Confirm" at bounding box center [558, 334] width 43 height 16
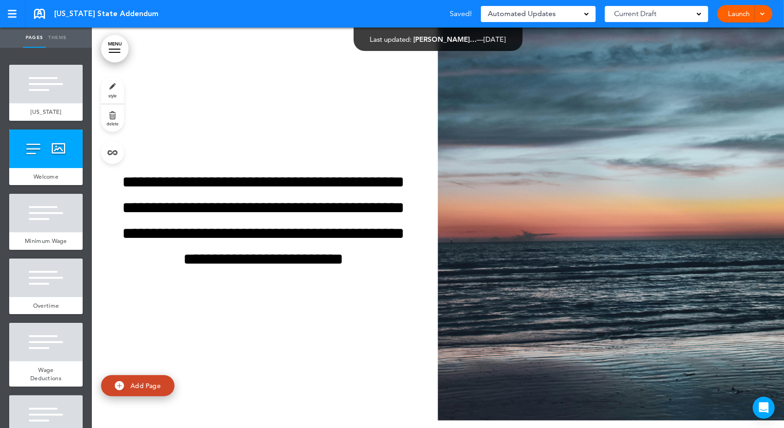
scroll to position [187, 0]
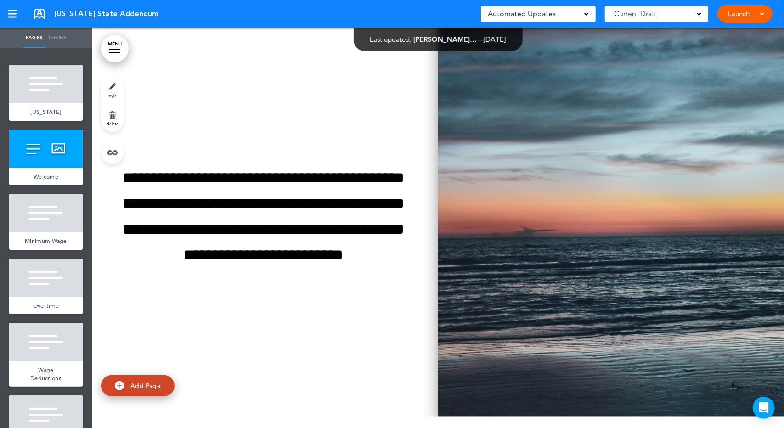
drag, startPoint x: 523, startPoint y: 194, endPoint x: 519, endPoint y: 168, distance: 26.8
click at [519, 168] on img at bounding box center [611, 216] width 346 height 400
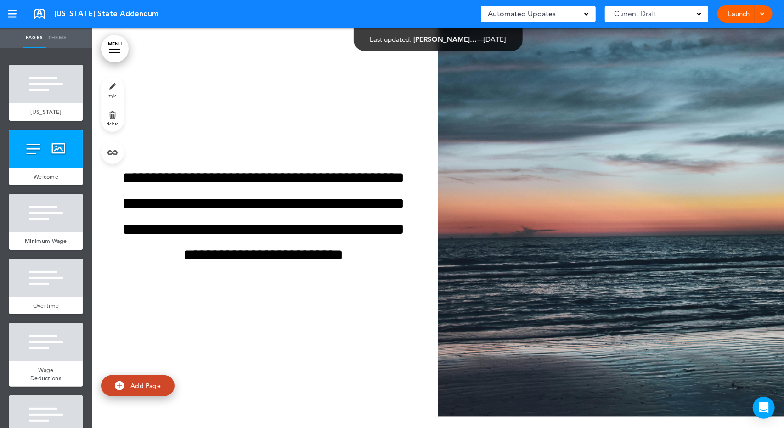
click at [0, 0] on div "Search the web for royalty free stock images to use! ******* by Julia Kuzenkov …" at bounding box center [0, 0] width 0 height 0
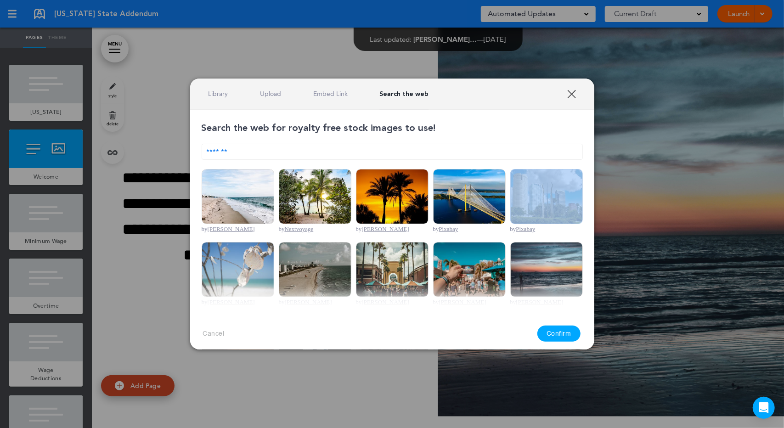
scroll to position [107, 0]
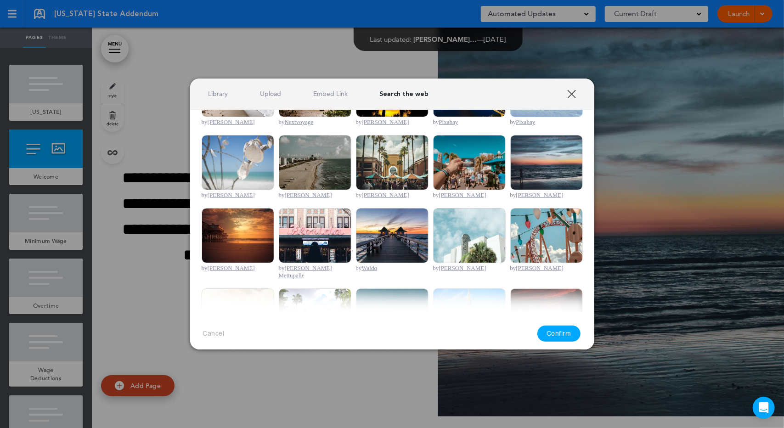
click at [279, 155] on img at bounding box center [315, 162] width 73 height 55
click at [573, 335] on button "Confirm" at bounding box center [558, 334] width 43 height 16
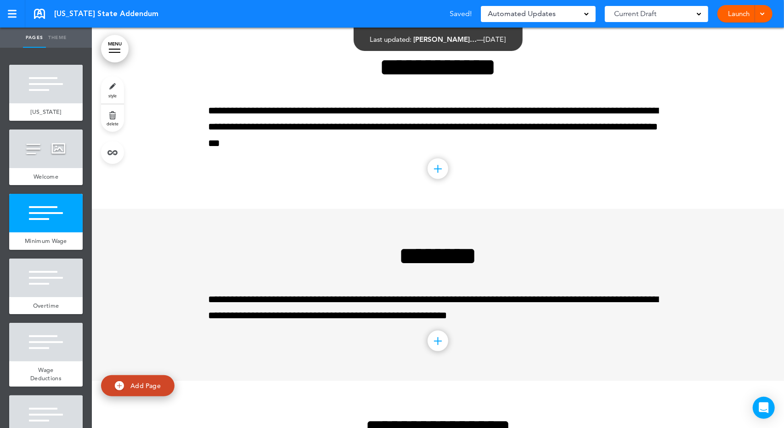
scroll to position [643, 0]
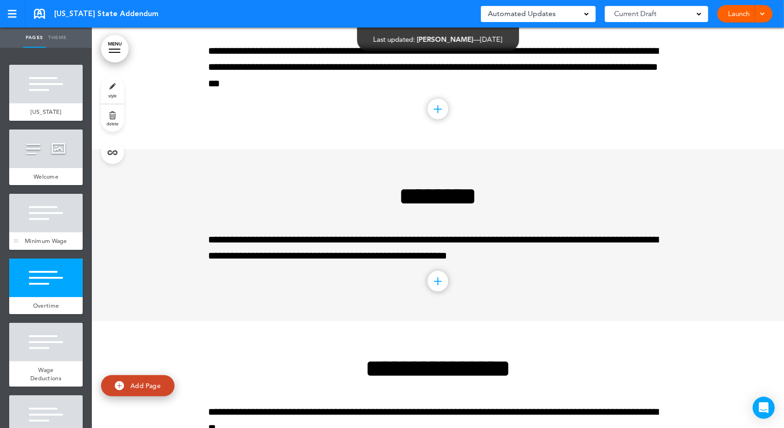
click at [62, 247] on div "Minimum Wage" at bounding box center [45, 240] width 73 height 17
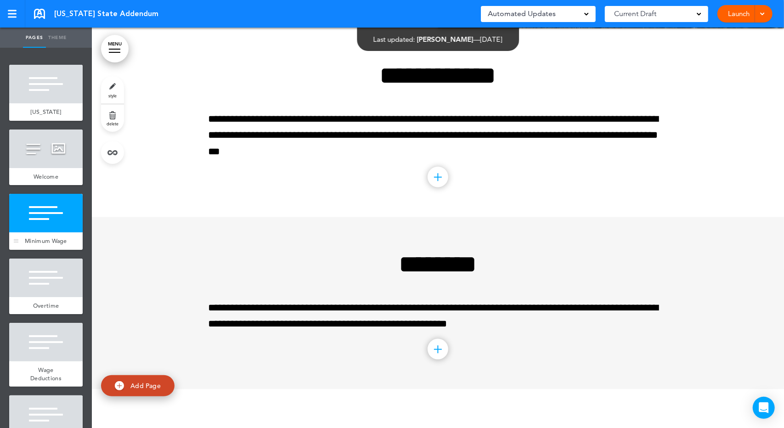
scroll to position [575, 0]
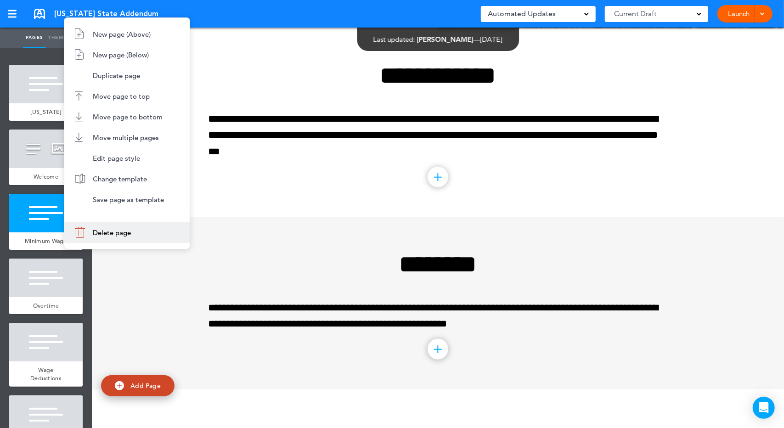
click at [109, 242] on li "Delete page" at bounding box center [126, 232] width 125 height 21
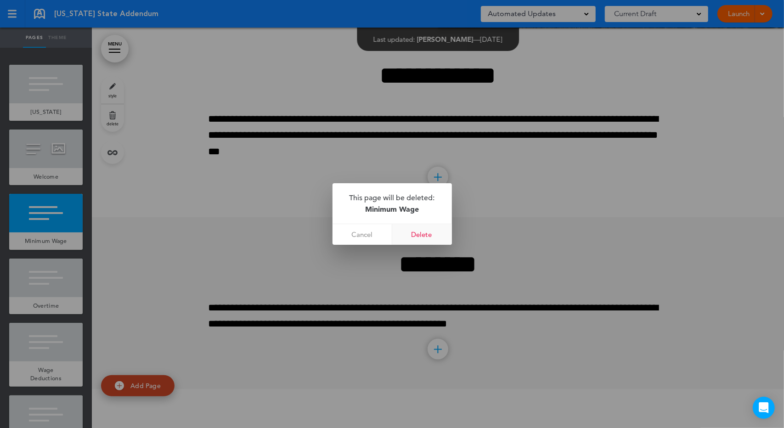
click at [414, 233] on link "Delete" at bounding box center [422, 234] width 60 height 21
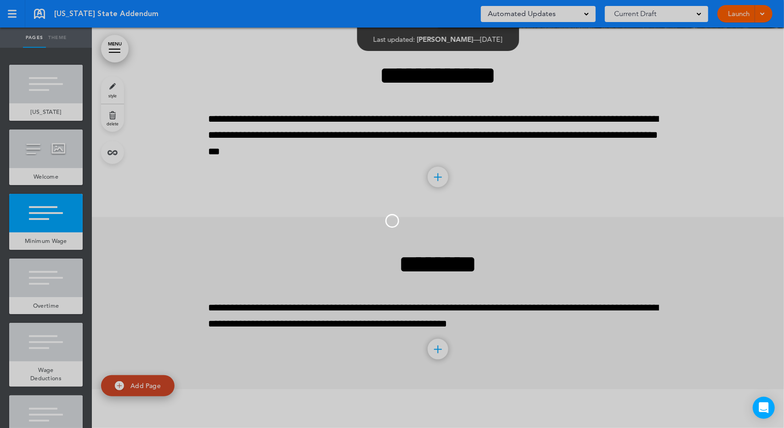
scroll to position [386, 0]
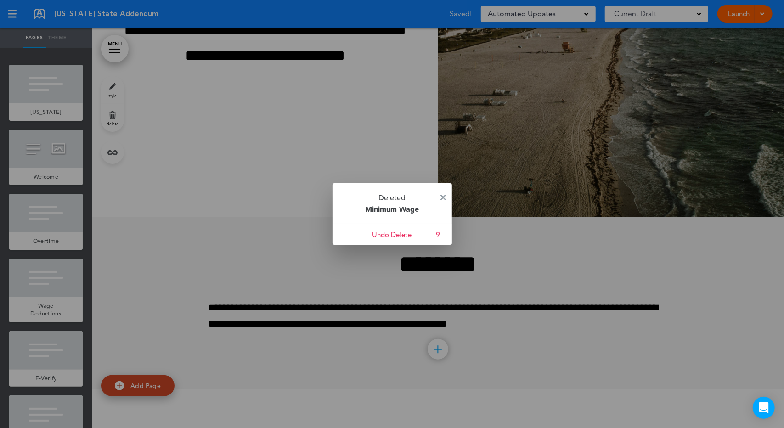
click at [438, 195] on p "Deleted Minimum Wage" at bounding box center [391, 203] width 119 height 40
click at [444, 199] on img at bounding box center [443, 198] width 6 height 6
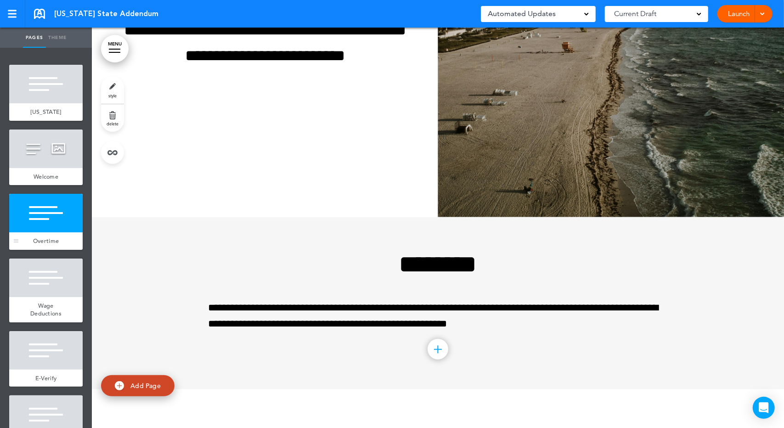
click at [73, 244] on div "Overtime" at bounding box center [45, 240] width 73 height 17
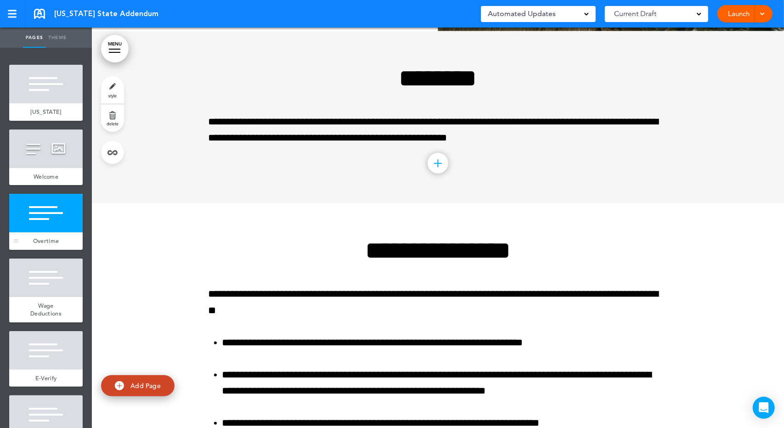
scroll to position [575, 0]
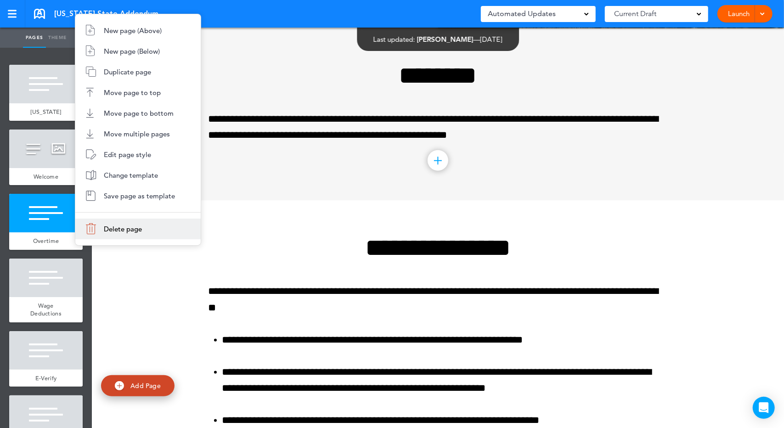
drag, startPoint x: 88, startPoint y: 230, endPoint x: 106, endPoint y: 230, distance: 17.5
click at [88, 230] on li "Delete page" at bounding box center [137, 229] width 125 height 21
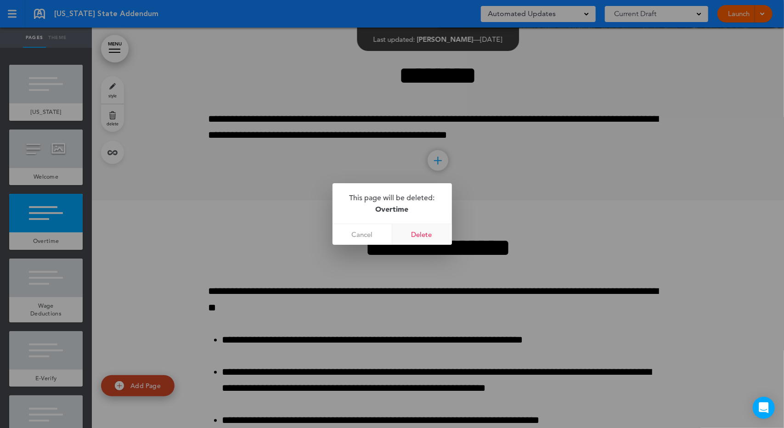
click at [422, 230] on link "Delete" at bounding box center [422, 234] width 60 height 21
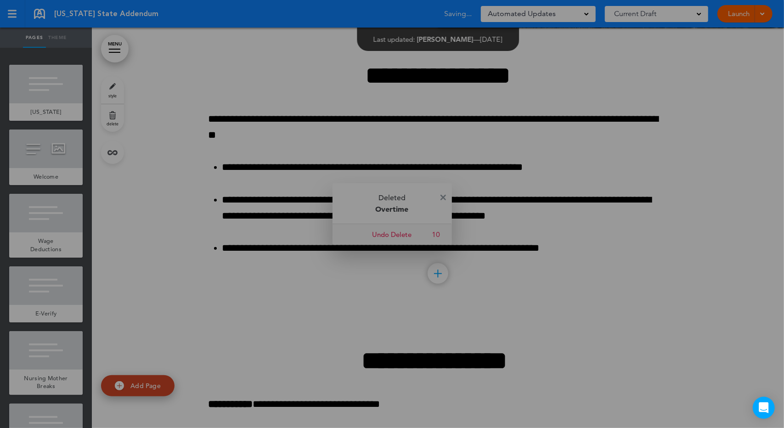
scroll to position [402, 0]
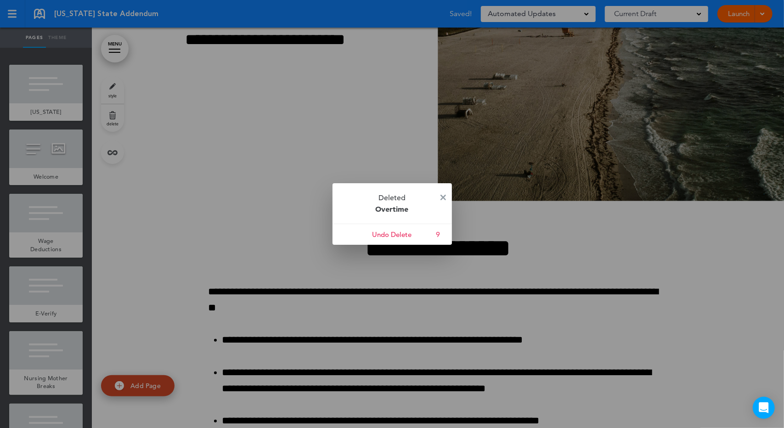
click at [446, 197] on p "Deleted Overtime" at bounding box center [391, 203] width 119 height 40
click at [448, 194] on p "Deleted Overtime" at bounding box center [391, 203] width 119 height 40
click at [446, 196] on p "Deleted Overtime" at bounding box center [391, 203] width 119 height 40
click at [398, 204] on p "Overtime" at bounding box center [392, 208] width 92 height 11
click at [443, 198] on img at bounding box center [443, 198] width 6 height 6
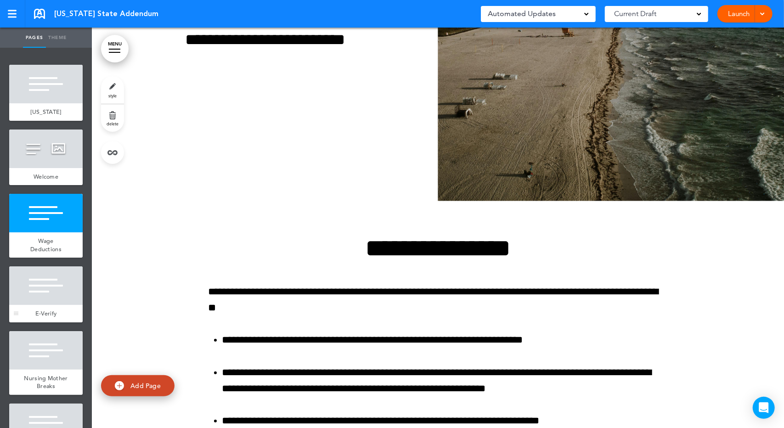
click at [67, 276] on div at bounding box center [45, 285] width 73 height 39
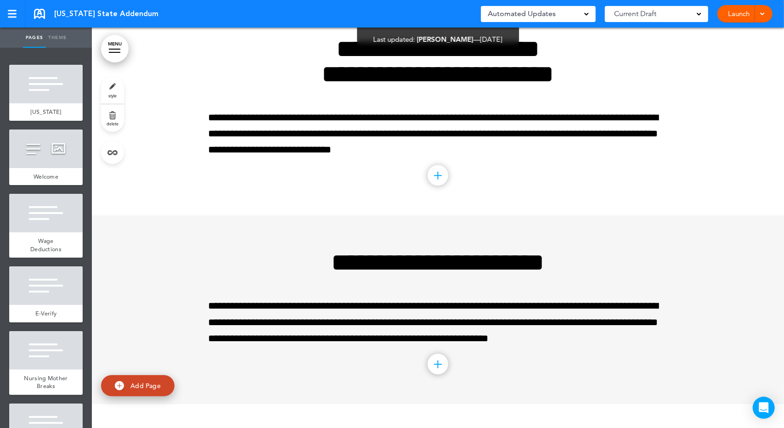
scroll to position [1424, 0]
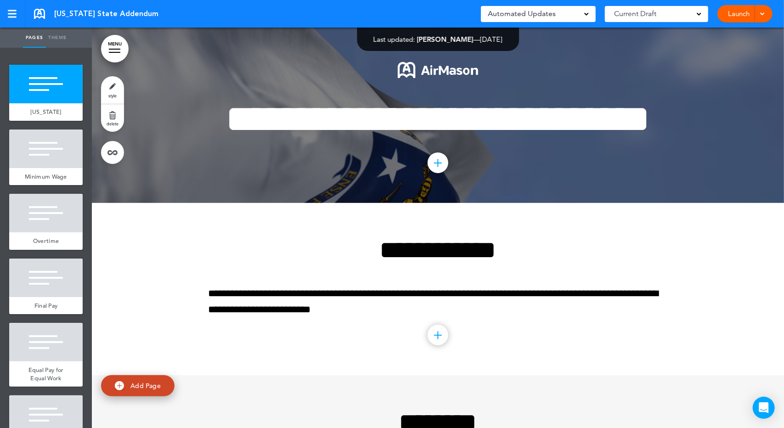
drag, startPoint x: 42, startPoint y: 134, endPoint x: 71, endPoint y: 137, distance: 28.7
click at [42, 128] on span "add page" at bounding box center [45, 125] width 34 height 6
type input "********"
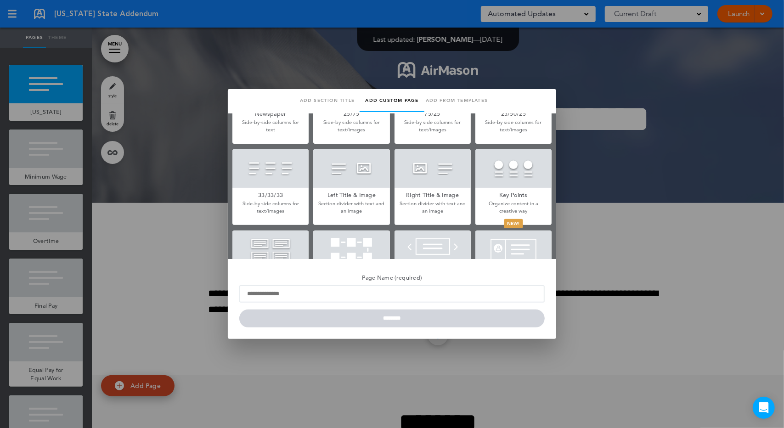
scroll to position [214, 0]
click at [353, 193] on h5 "Left Title & Image" at bounding box center [351, 193] width 76 height 13
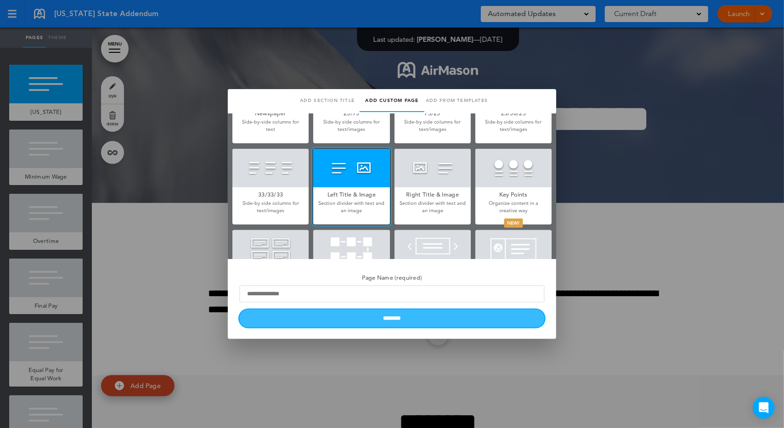
click at [367, 321] on input "********" at bounding box center [391, 318] width 305 height 18
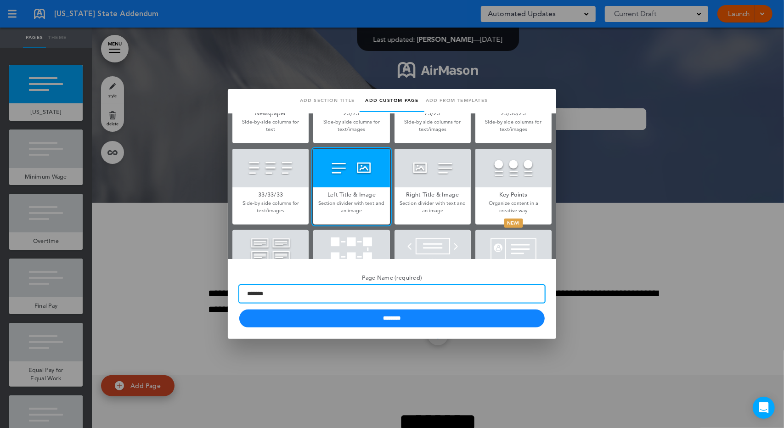
type input "*******"
click at [239, 309] on input "********" at bounding box center [391, 318] width 305 height 18
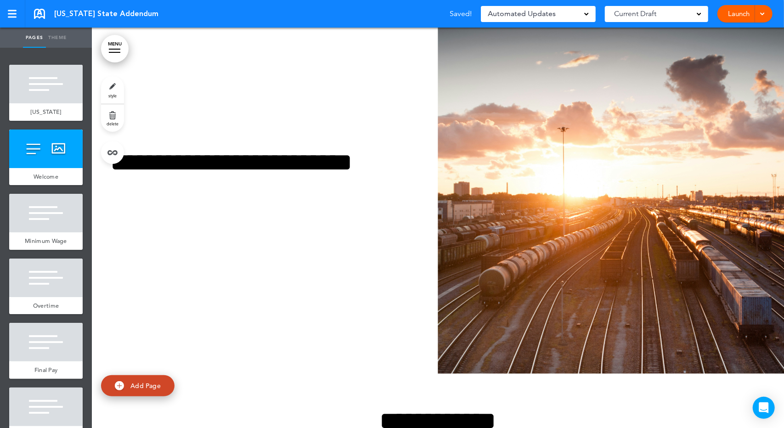
scroll to position [321, 0]
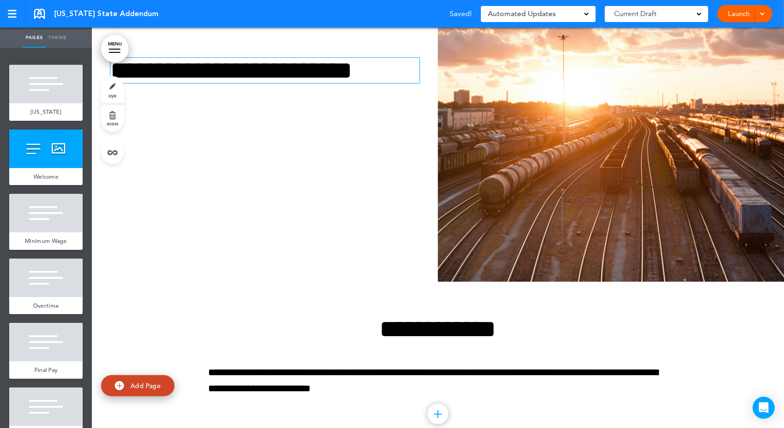
drag, startPoint x: 264, startPoint y: 96, endPoint x: 265, endPoint y: 105, distance: 9.4
click at [264, 83] on h1 "**********" at bounding box center [263, 70] width 306 height 25
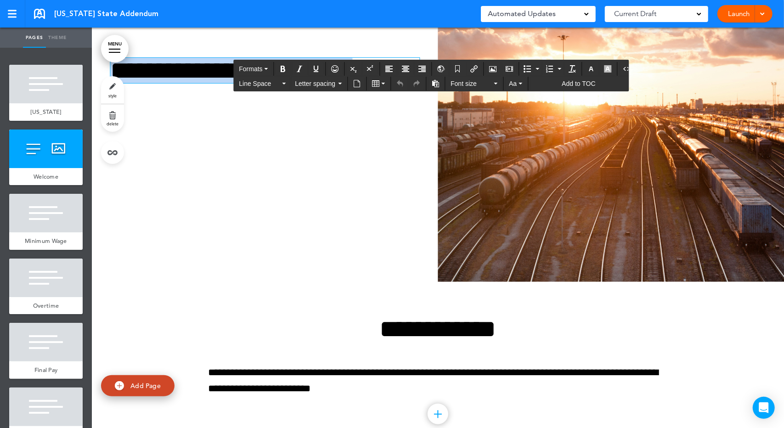
drag, startPoint x: 406, startPoint y: 112, endPoint x: 121, endPoint y: 116, distance: 284.7
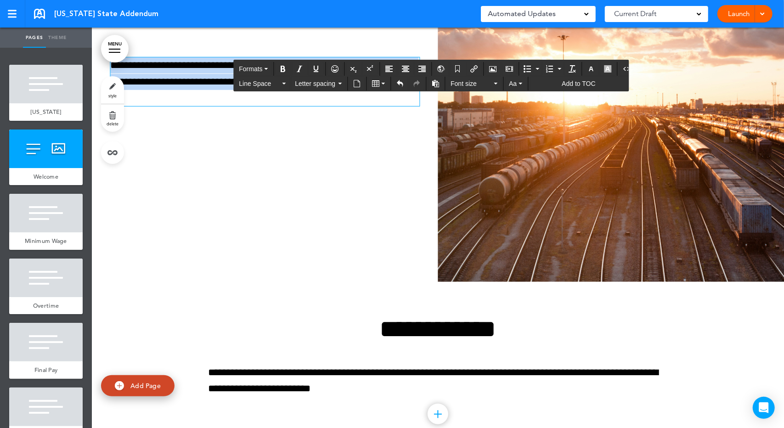
drag, startPoint x: 272, startPoint y: 141, endPoint x: 117, endPoint y: 96, distance: 161.5
click at [468, 81] on span "Font size" at bounding box center [470, 83] width 41 height 9
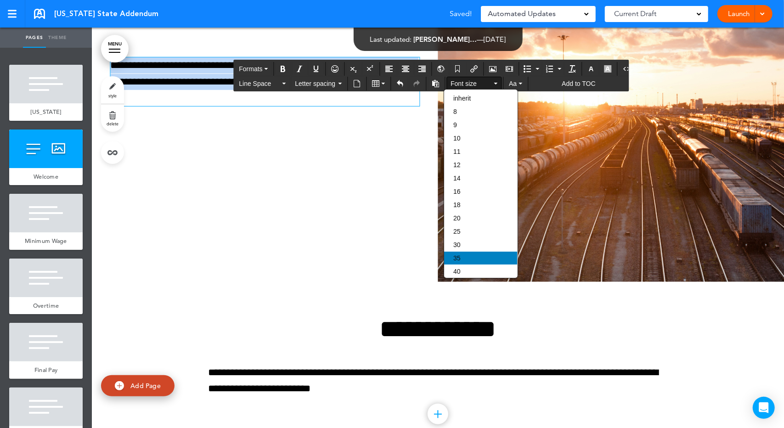
drag, startPoint x: 468, startPoint y: 257, endPoint x: 470, endPoint y: 239, distance: 18.1
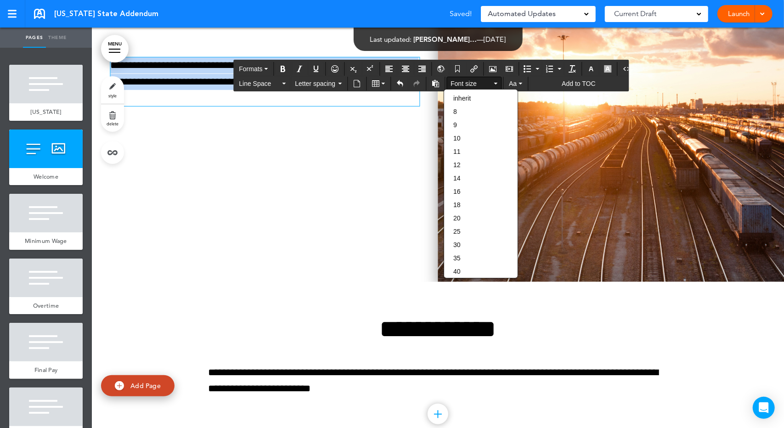
click at [468, 257] on div "35" at bounding box center [480, 258] width 73 height 13
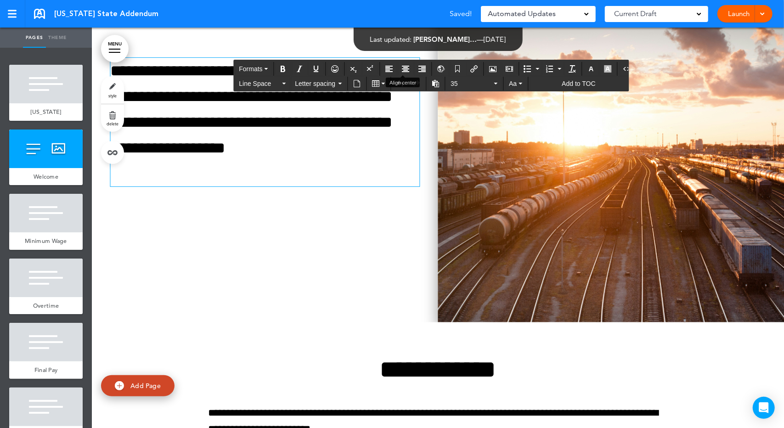
click at [403, 73] on button "Align center" at bounding box center [406, 68] width 15 height 13
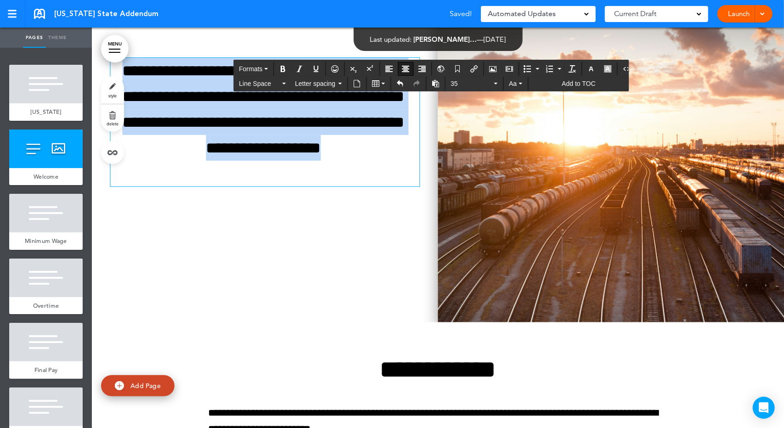
click at [527, 205] on img at bounding box center [611, 122] width 346 height 400
click at [0, 0] on ul "Are you sure? [GEOGRAPHIC_DATA] Are you sure? [GEOGRAPHIC_DATA] Are you sure? […" at bounding box center [0, 0] width 0 height 0
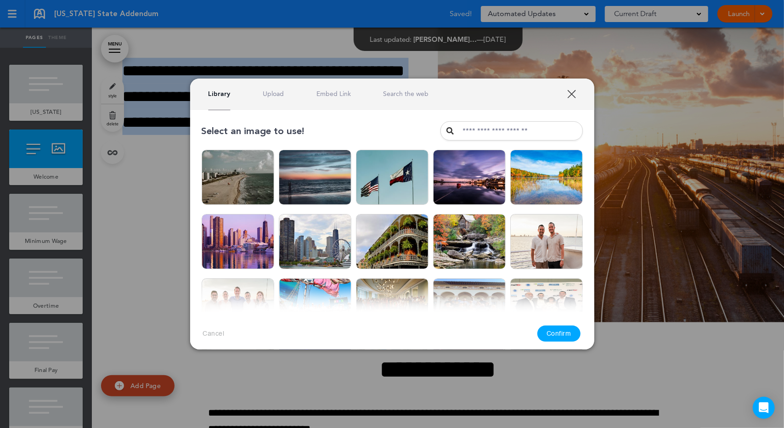
click at [391, 87] on div "Library Upload Embed Link Search the web" at bounding box center [392, 94] width 404 height 31
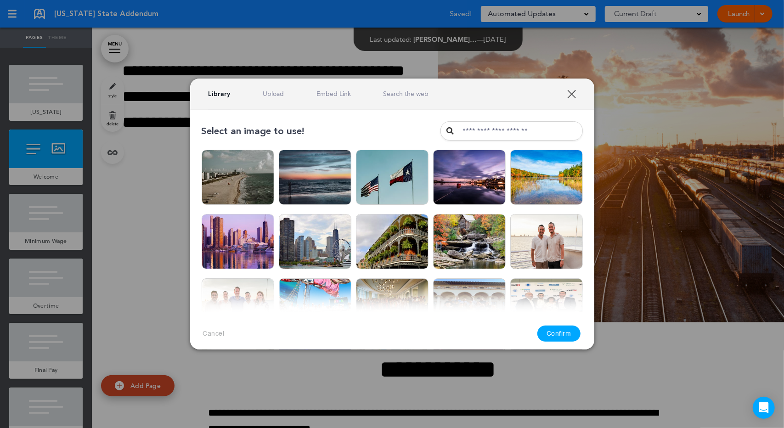
click at [391, 90] on link "Search the web" at bounding box center [405, 94] width 45 height 9
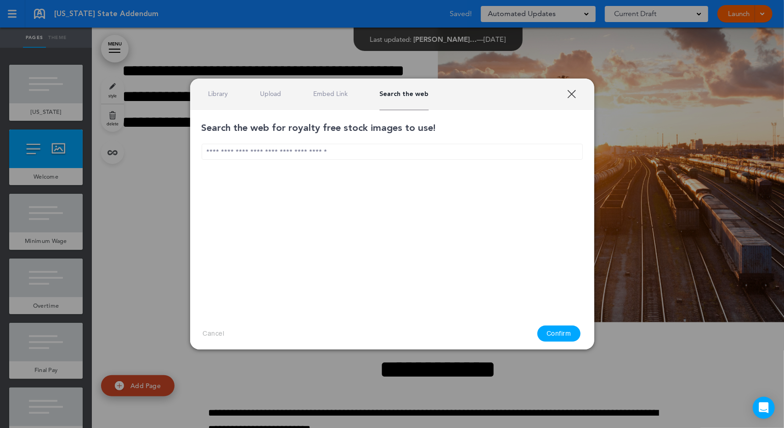
click at [383, 155] on input "text" at bounding box center [392, 152] width 381 height 16
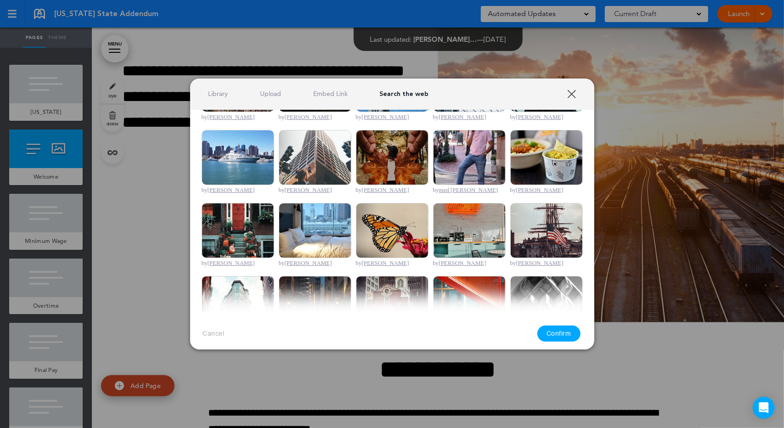
scroll to position [0, 0]
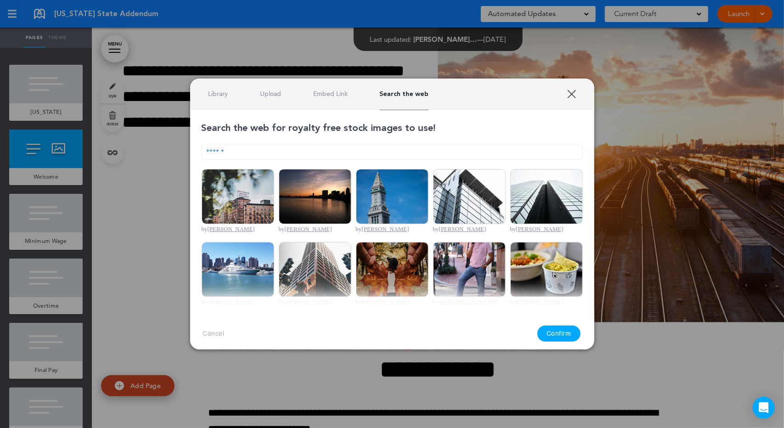
click at [335, 152] on input "******" at bounding box center [392, 152] width 381 height 16
type input "*"
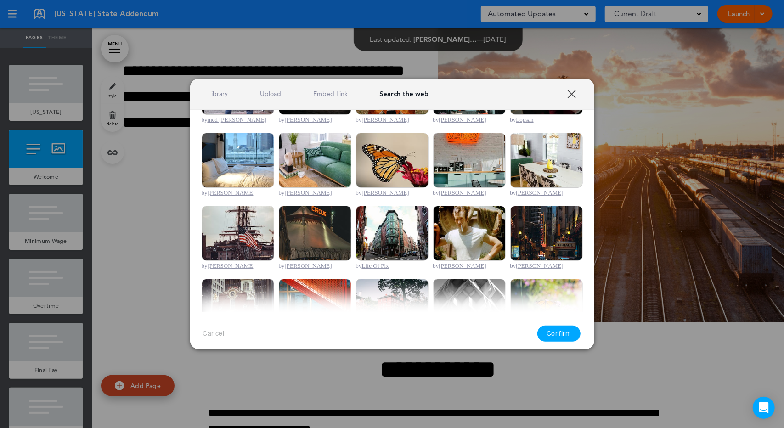
scroll to position [107, 0]
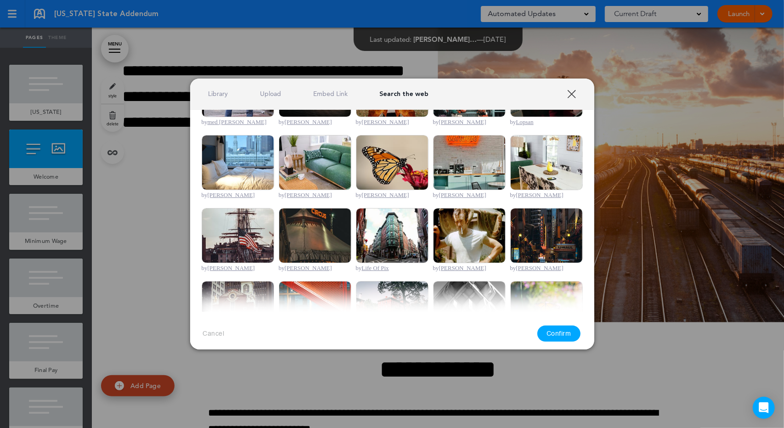
click at [566, 99] on div "Library Upload Embed Link Search the web" at bounding box center [392, 94] width 404 height 31
click at [573, 96] on link "XXX" at bounding box center [571, 94] width 9 height 9
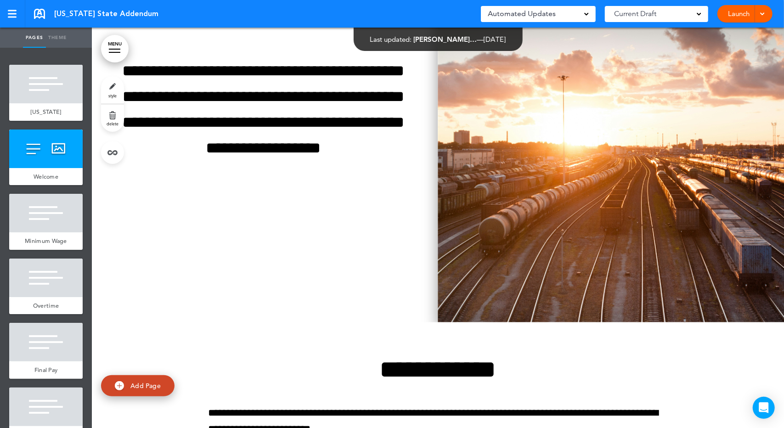
click at [566, 146] on img at bounding box center [611, 122] width 346 height 400
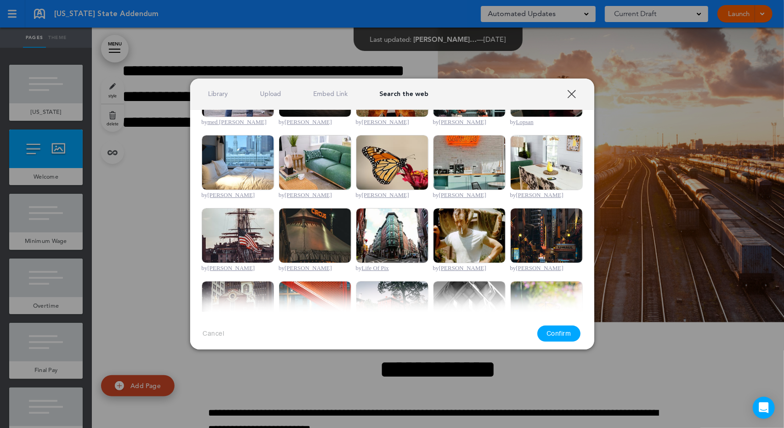
scroll to position [0, 0]
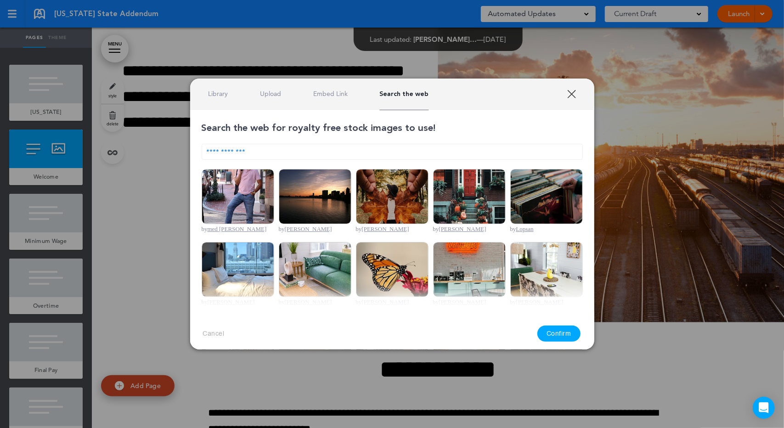
click at [326, 93] on link "Embed Link" at bounding box center [330, 94] width 34 height 9
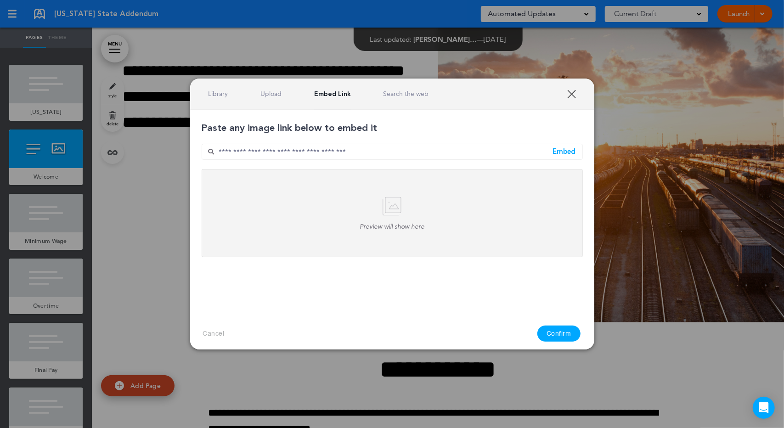
click at [281, 96] on link "Upload" at bounding box center [270, 94] width 21 height 9
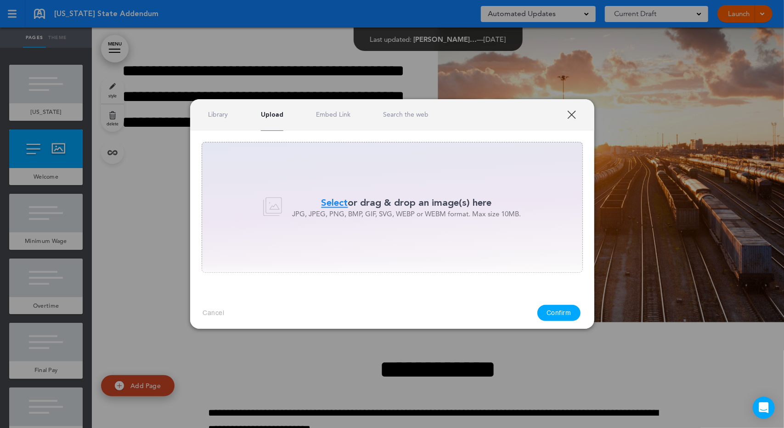
click at [208, 114] on link "Library" at bounding box center [218, 114] width 20 height 9
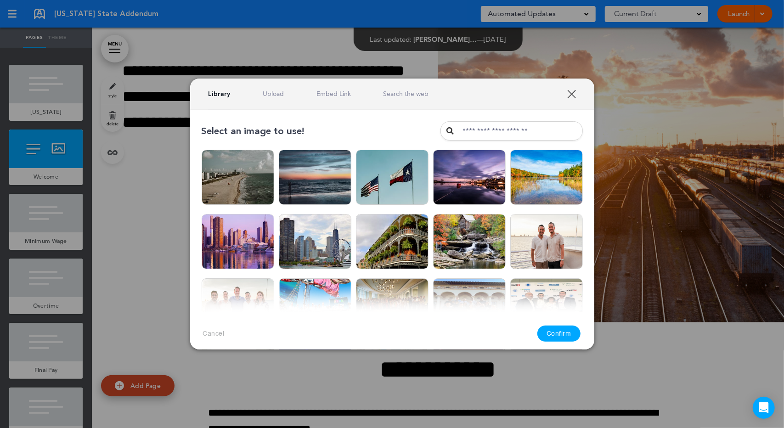
click at [416, 95] on link "Search the web" at bounding box center [405, 94] width 45 height 9
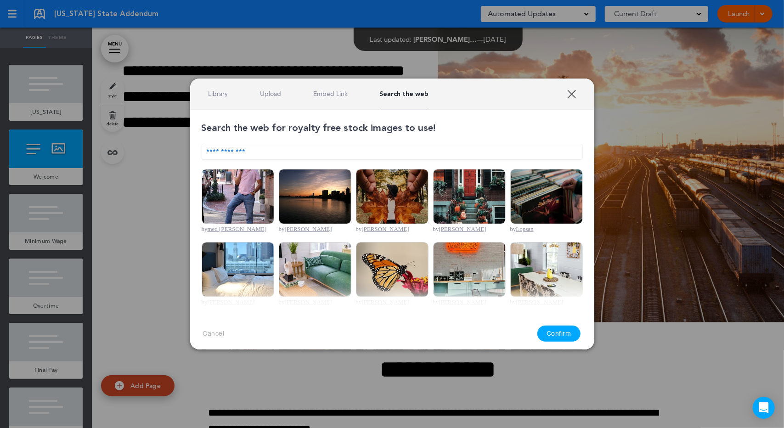
click at [415, 152] on input "**********" at bounding box center [392, 152] width 381 height 16
type input "*"
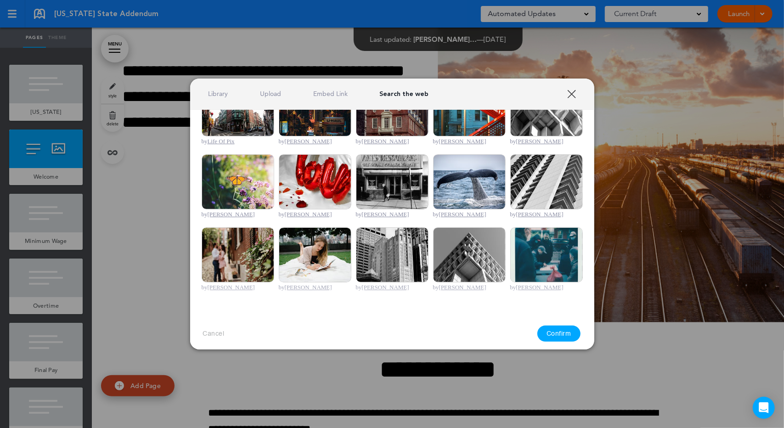
scroll to position [200, 0]
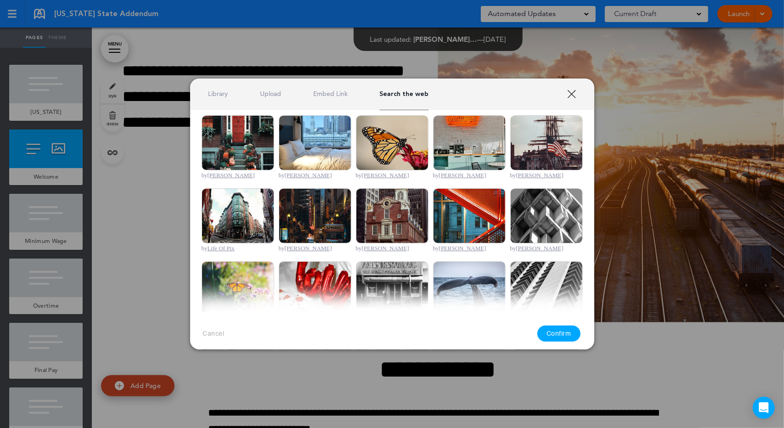
click at [377, 209] on img at bounding box center [392, 215] width 73 height 55
click at [578, 336] on button "Confirm" at bounding box center [558, 334] width 43 height 16
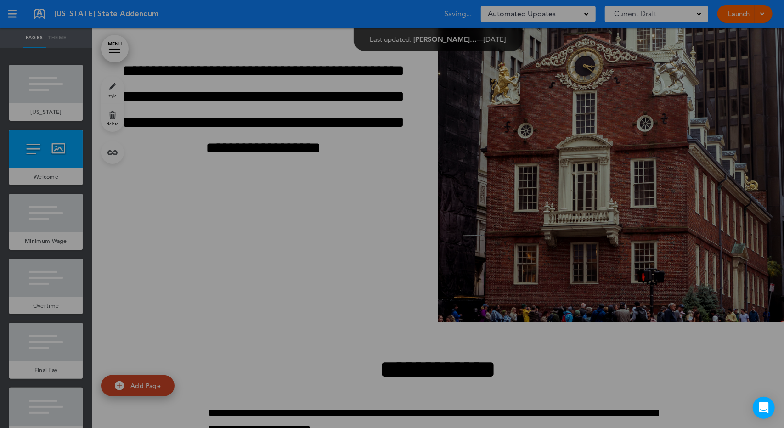
click at [566, 332] on body "This handbook Preview Settings Signatures Collaborators Your Handbooks Practice…" at bounding box center [392, 214] width 784 height 428
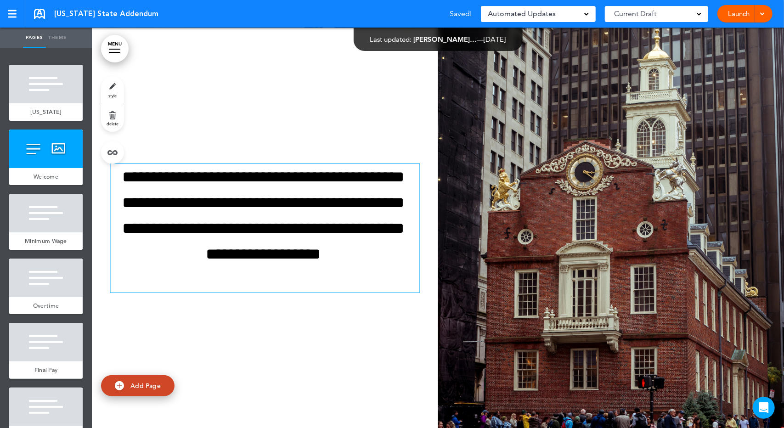
scroll to position [174, 0]
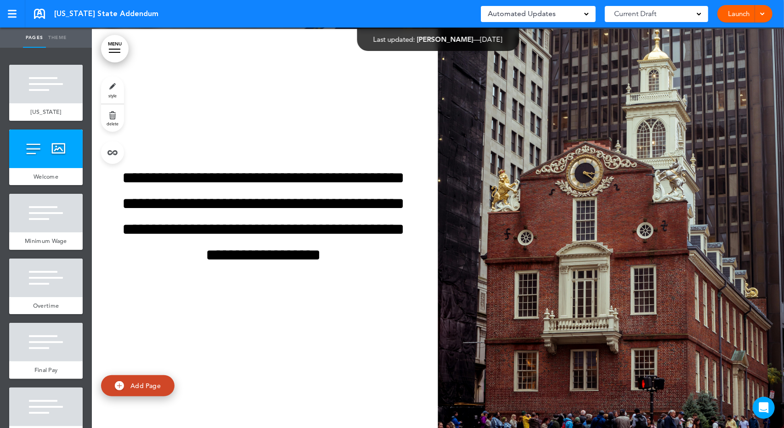
click at [563, 130] on img at bounding box center [611, 229] width 346 height 400
click at [0, 0] on img at bounding box center [0, 0] width 0 height 0
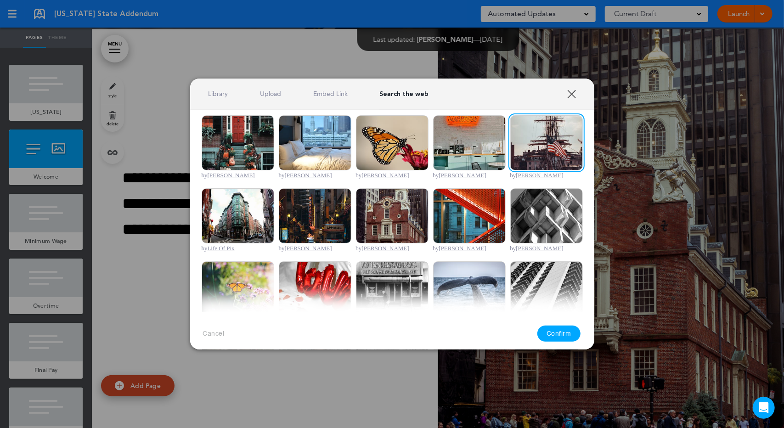
scroll to position [0, 0]
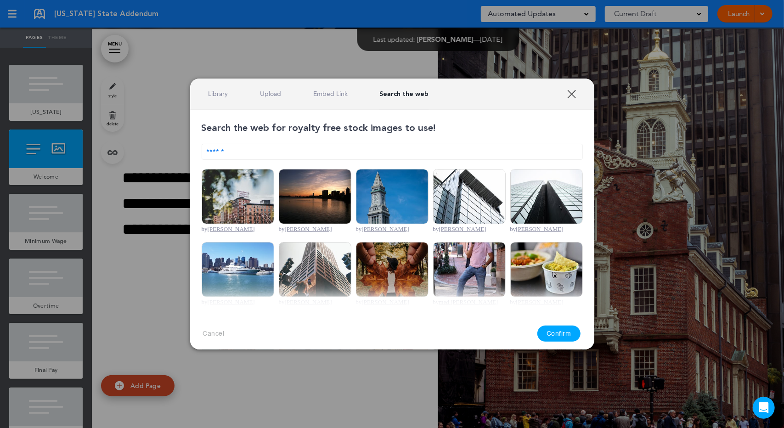
click at [315, 157] on input "******" at bounding box center [392, 152] width 381 height 16
type input "*"
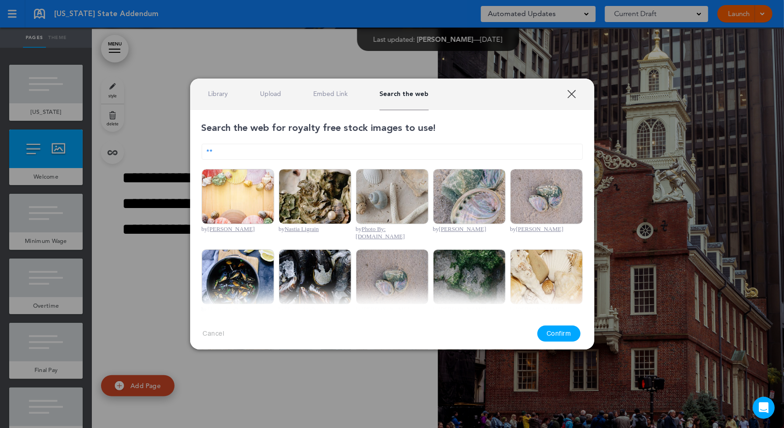
type input "*"
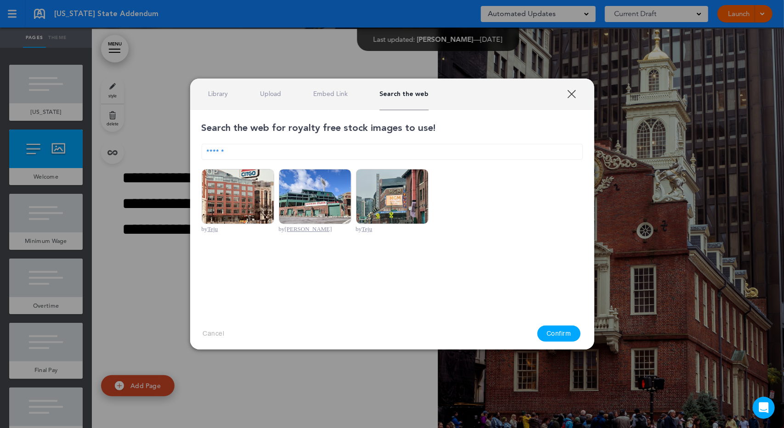
type input "******"
click at [315, 216] on img at bounding box center [315, 196] width 73 height 55
click at [559, 336] on button "Confirm" at bounding box center [558, 334] width 43 height 16
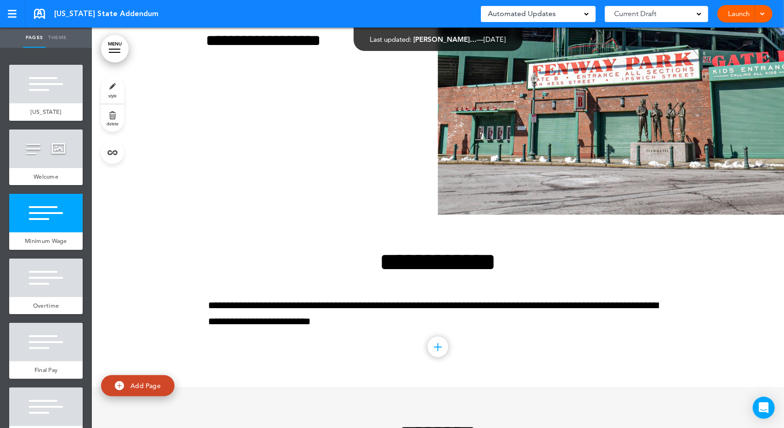
scroll to position [495, 0]
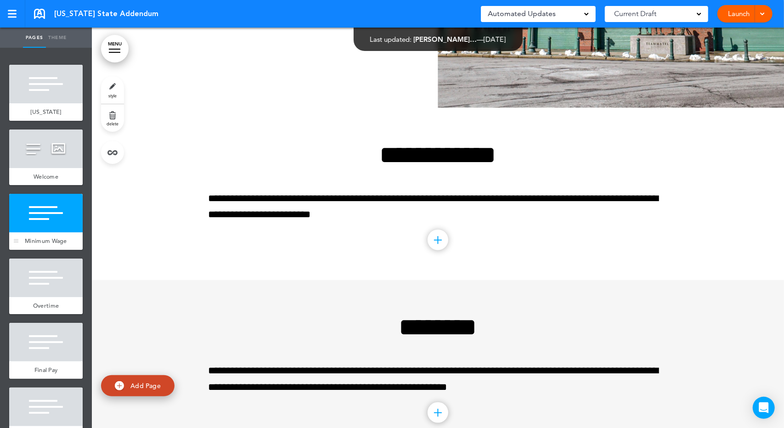
click at [60, 250] on div "Minimum Wage" at bounding box center [45, 240] width 73 height 17
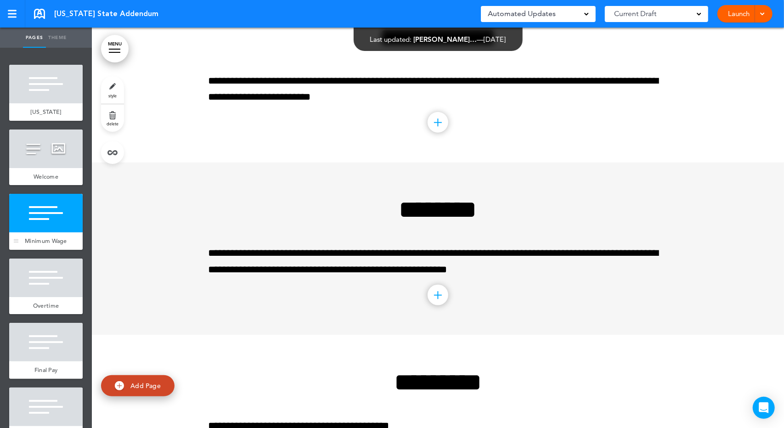
scroll to position [613, 0]
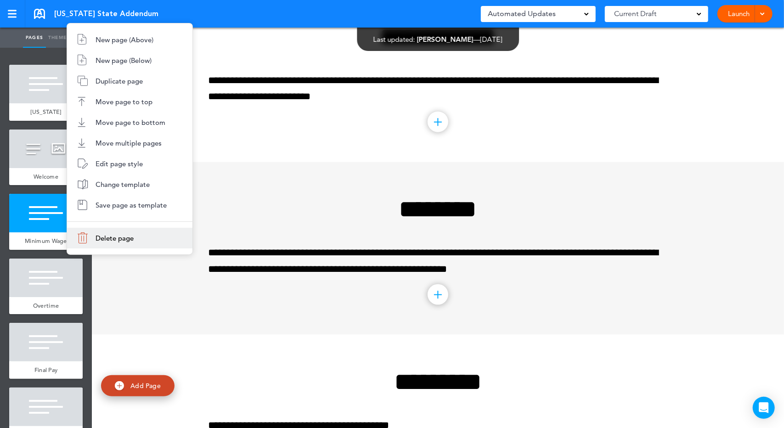
click at [96, 245] on li "Delete page" at bounding box center [129, 238] width 125 height 21
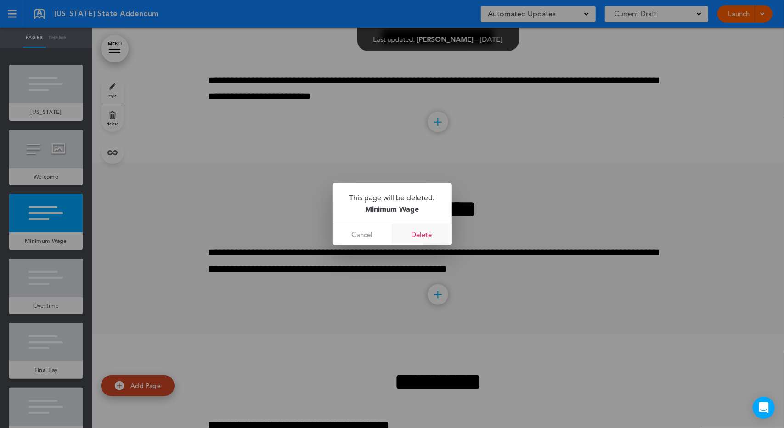
click at [411, 235] on link "Delete" at bounding box center [422, 234] width 60 height 21
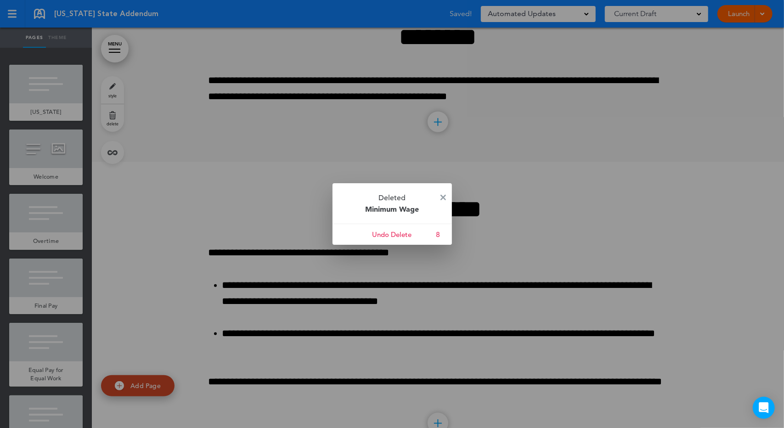
drag, startPoint x: 441, startPoint y: 195, endPoint x: 227, endPoint y: 227, distance: 216.8
click at [441, 195] on img at bounding box center [443, 198] width 6 height 6
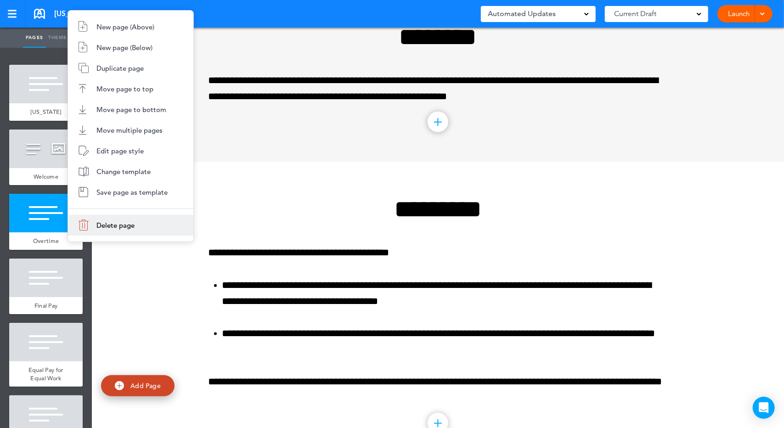
click at [94, 230] on li "Delete page" at bounding box center [130, 225] width 125 height 21
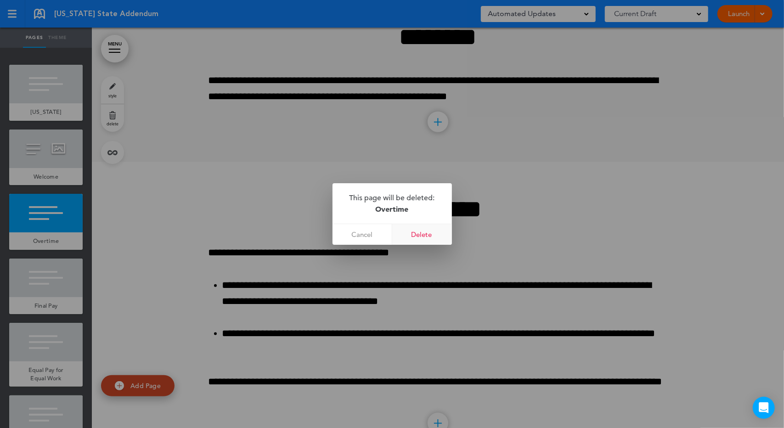
click at [419, 234] on link "Delete" at bounding box center [422, 234] width 60 height 21
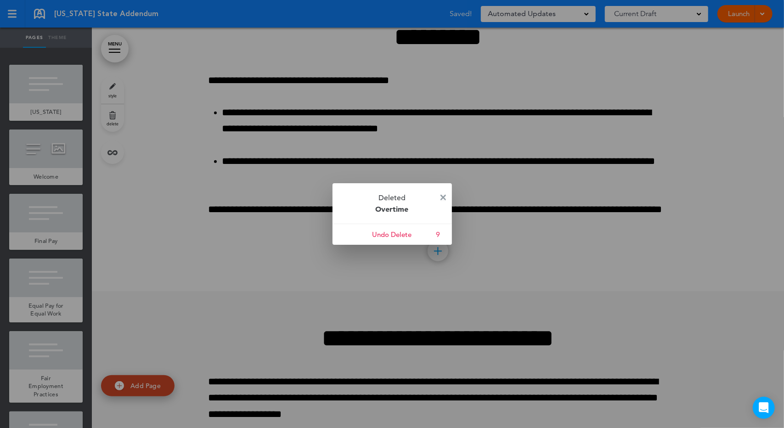
click at [443, 201] on link at bounding box center [443, 197] width 6 height 7
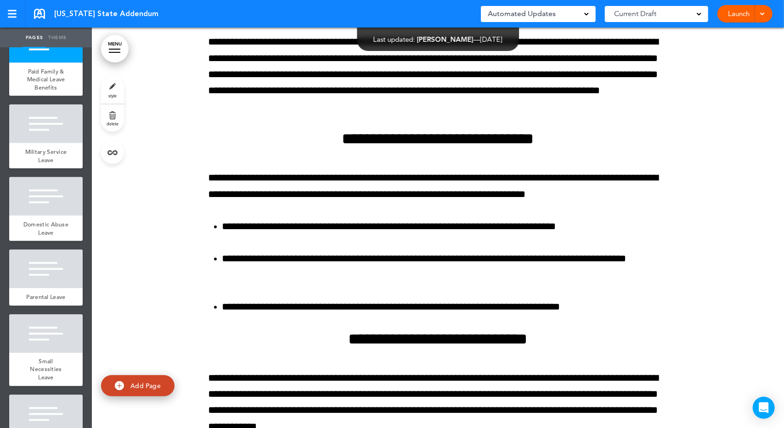
scroll to position [883, 0]
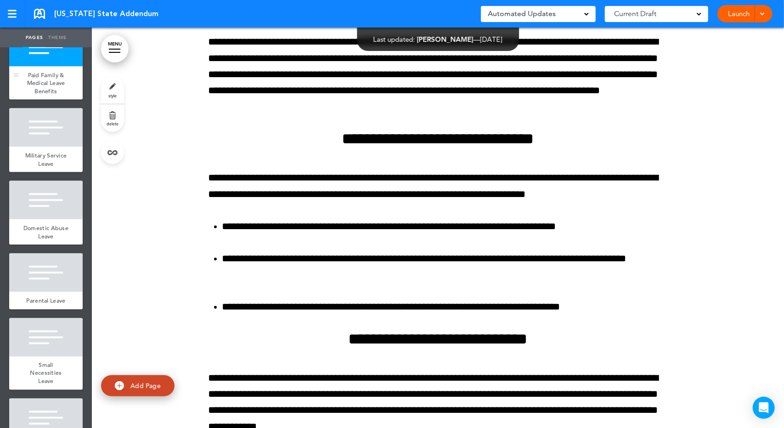
click at [50, 95] on span "Paid Family & Medical Leave Benefits" at bounding box center [46, 83] width 38 height 24
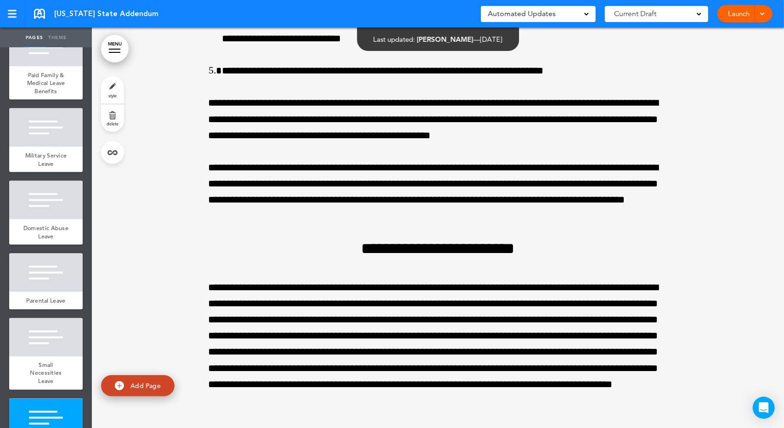
scroll to position [13853, 0]
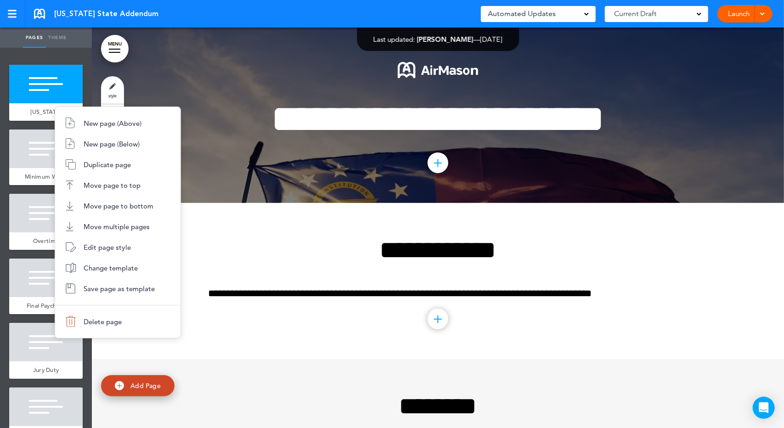
click at [39, 118] on div at bounding box center [392, 214] width 784 height 428
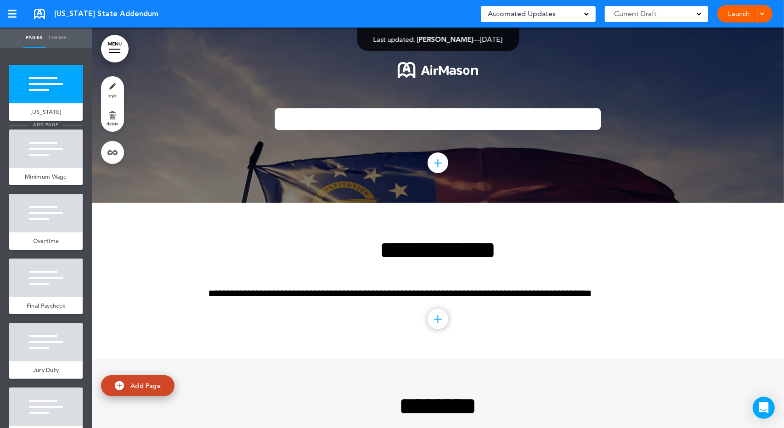
click at [40, 126] on span "add page" at bounding box center [45, 125] width 34 height 6
type input "********"
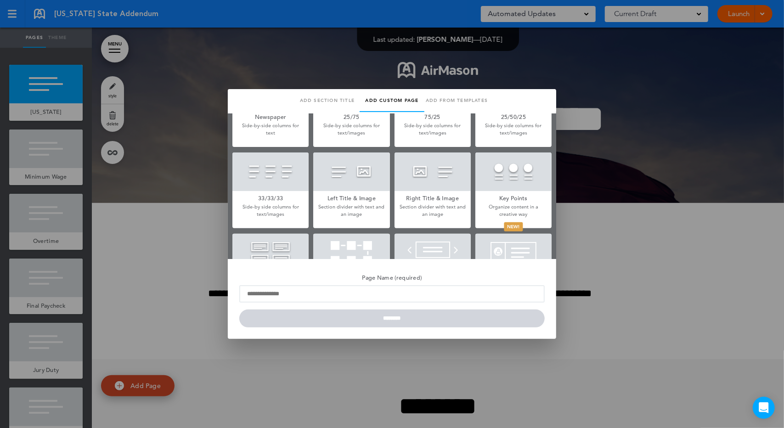
scroll to position [214, 0]
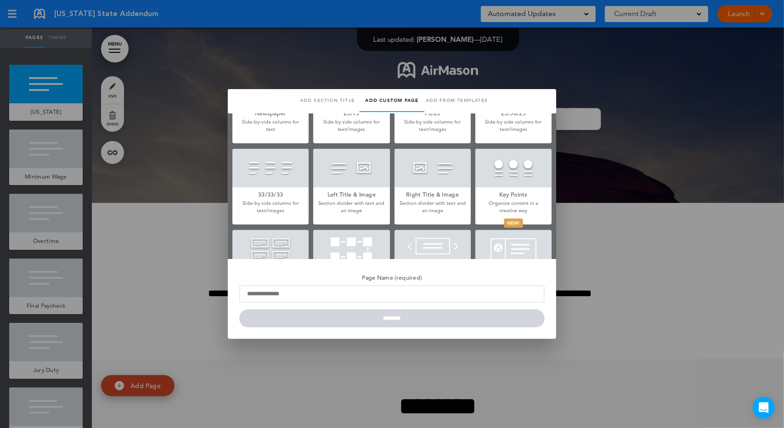
click at [349, 192] on h5 "Left Title & Image" at bounding box center [351, 193] width 76 height 13
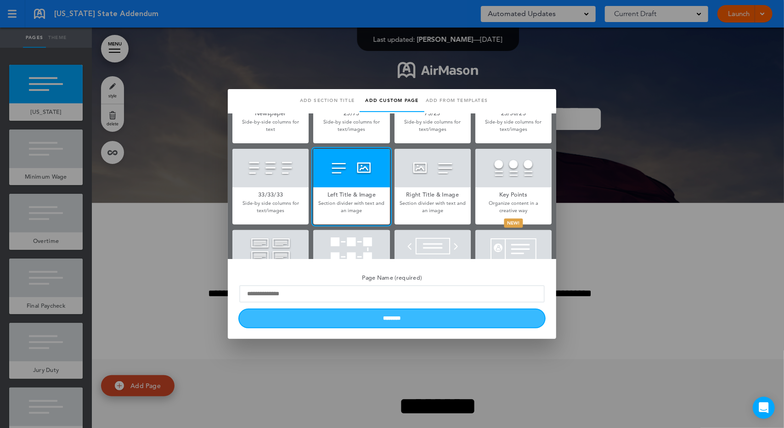
click at [373, 309] on input "********" at bounding box center [391, 318] width 305 height 18
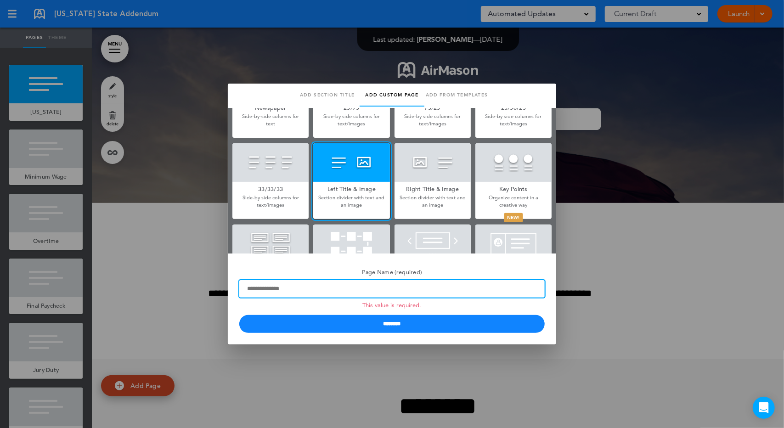
click at [371, 293] on input "Page Name (required) This value is required." at bounding box center [391, 288] width 305 height 17
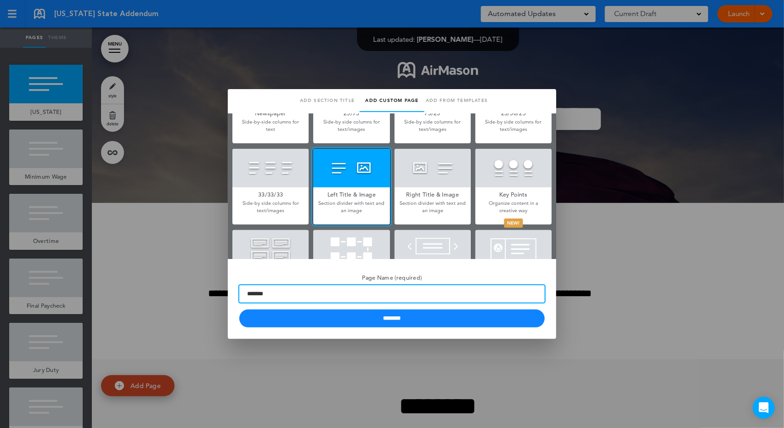
type input "*******"
click at [239, 309] on input "********" at bounding box center [391, 318] width 305 height 18
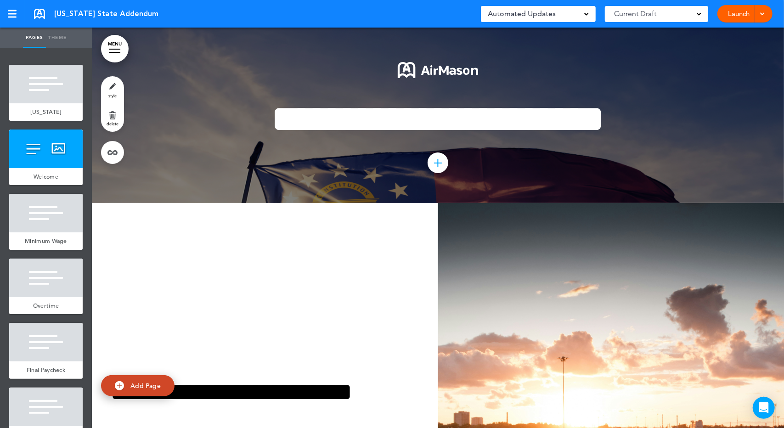
scroll to position [107, 0]
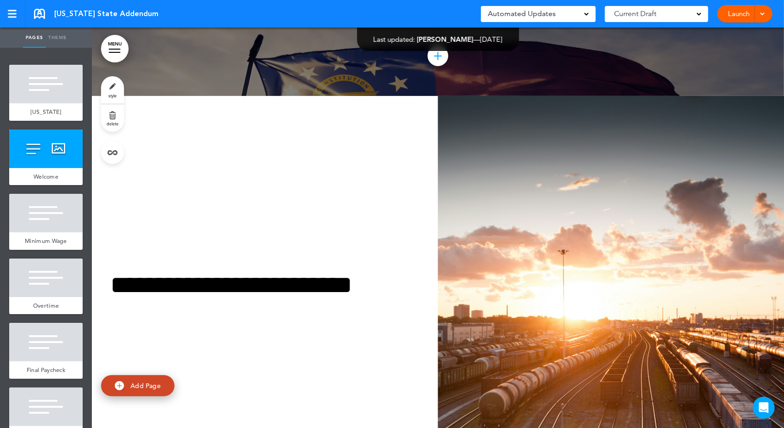
click at [337, 302] on div "**********" at bounding box center [265, 296] width 346 height 117
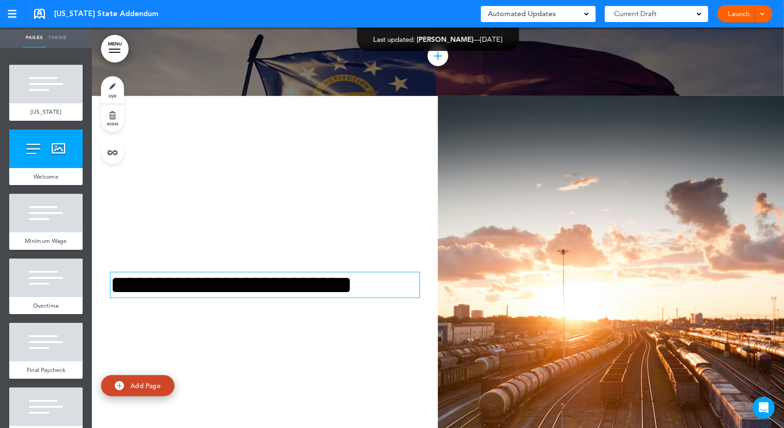
click at [343, 293] on h1 "**********" at bounding box center [263, 284] width 306 height 25
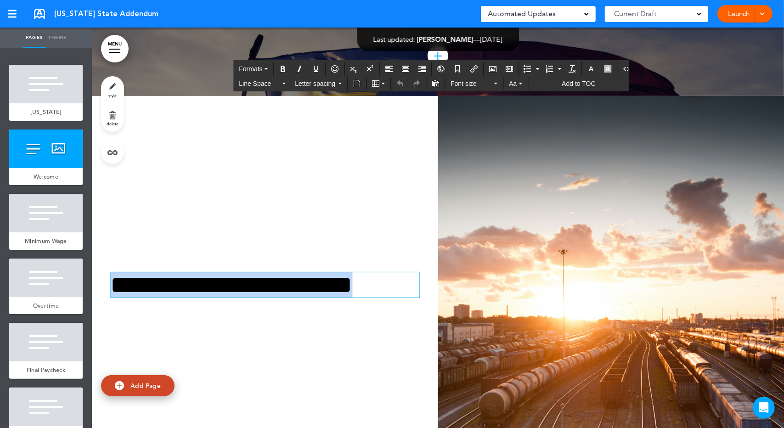
drag, startPoint x: 405, startPoint y: 285, endPoint x: 95, endPoint y: 260, distance: 311.8
click at [94, 261] on div "**********" at bounding box center [265, 296] width 346 height 117
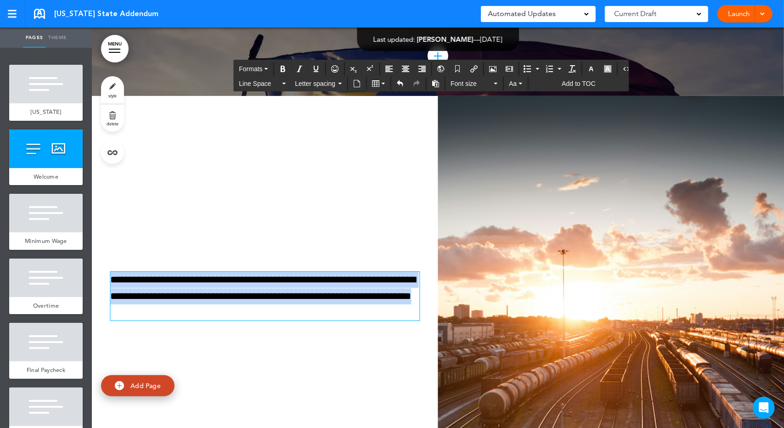
drag, startPoint x: 189, startPoint y: 311, endPoint x: 103, endPoint y: 281, distance: 90.5
click at [103, 281] on div "**********" at bounding box center [265, 296] width 346 height 118
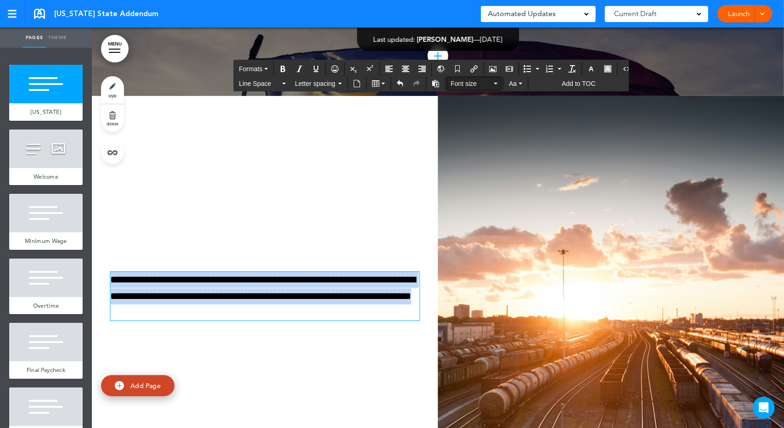
click at [491, 88] on button "Font size" at bounding box center [474, 83] width 54 height 13
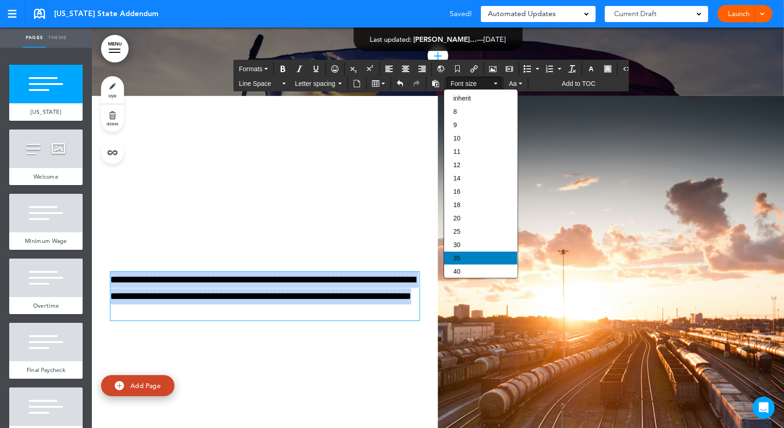
click at [462, 253] on div "35" at bounding box center [480, 258] width 73 height 13
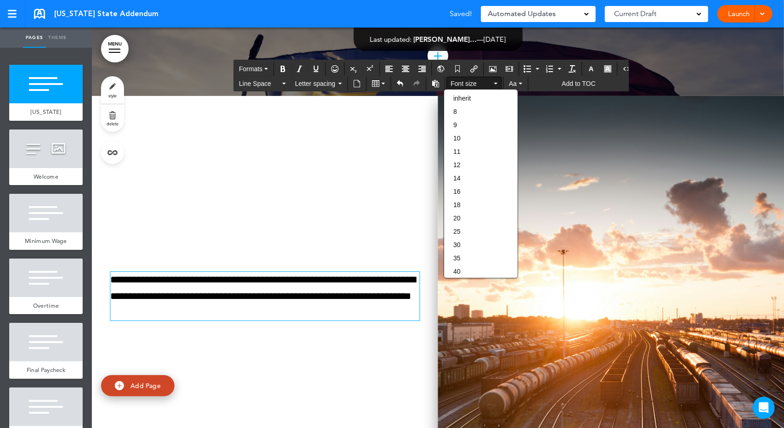
scroll to position [80, 0]
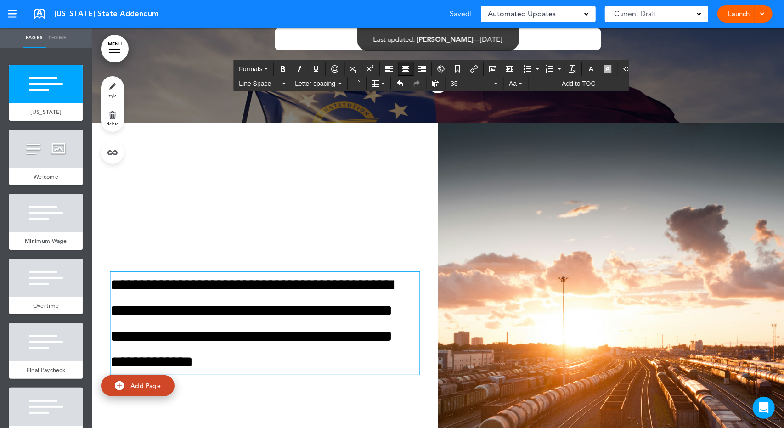
click at [406, 70] on icon "Align center" at bounding box center [405, 68] width 7 height 7
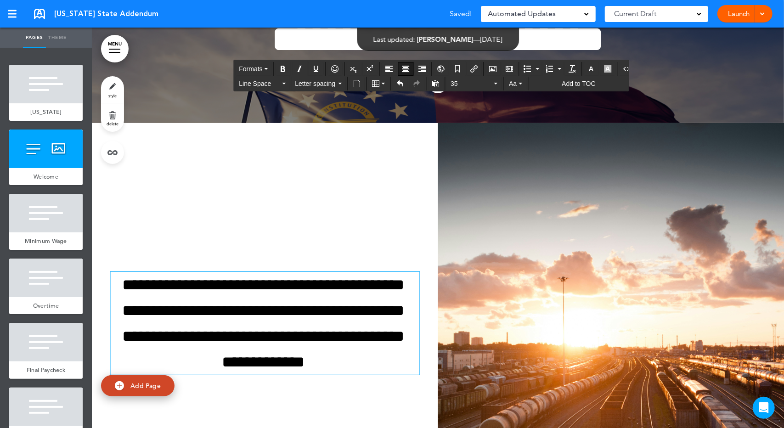
click at [345, 205] on div "**********" at bounding box center [438, 323] width 692 height 400
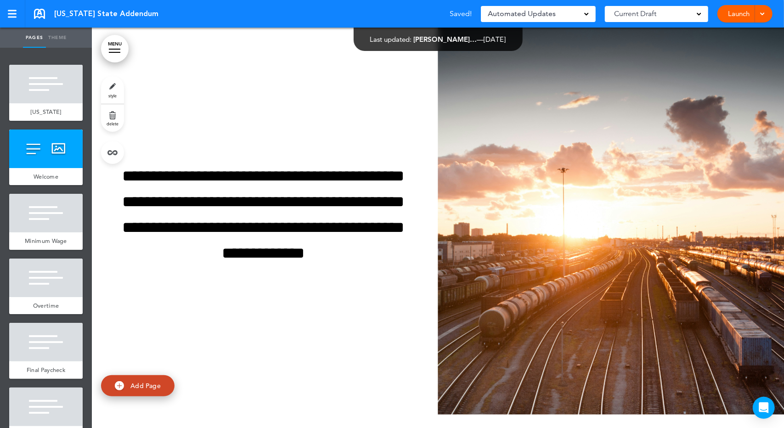
scroll to position [294, 0]
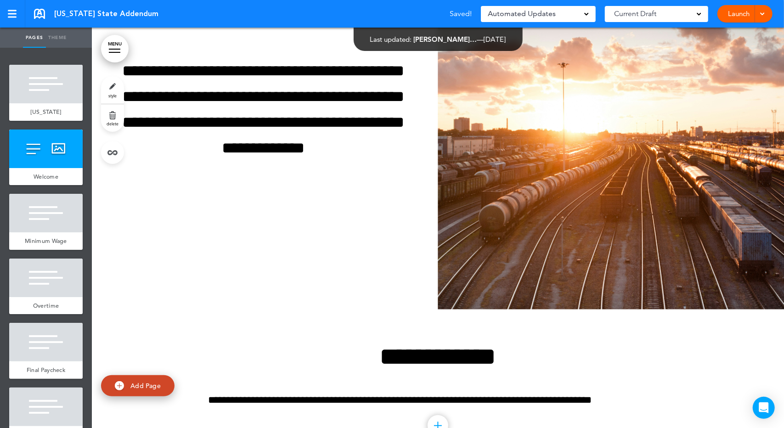
drag, startPoint x: 520, startPoint y: 198, endPoint x: 507, endPoint y: 174, distance: 26.7
click at [507, 174] on img at bounding box center [611, 109] width 346 height 400
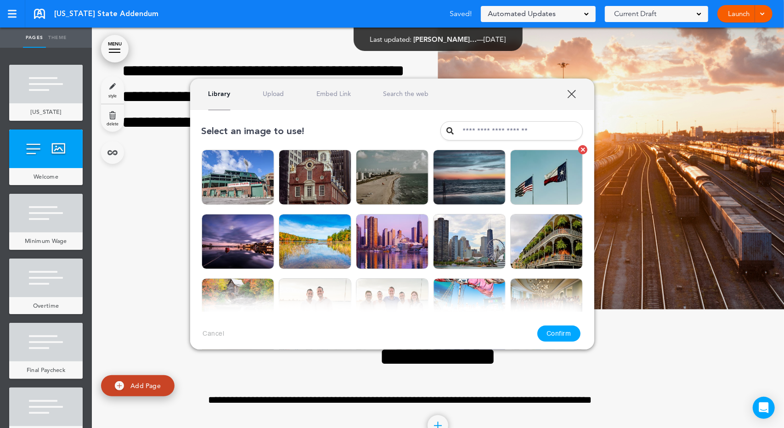
click at [510, 174] on img at bounding box center [546, 177] width 73 height 55
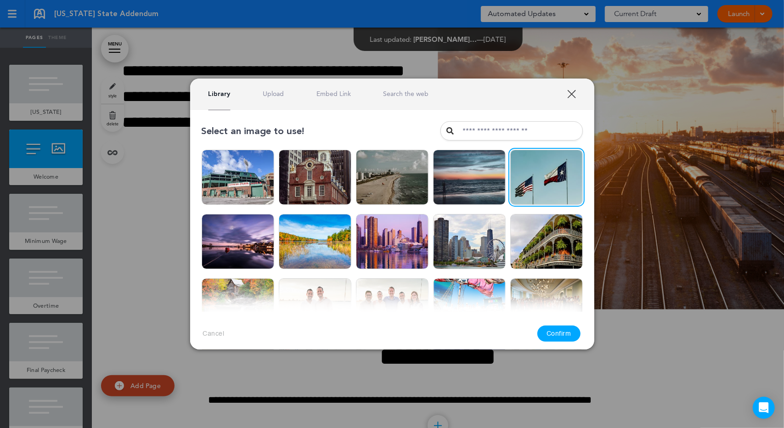
click at [403, 91] on link "Search the web" at bounding box center [405, 94] width 45 height 9
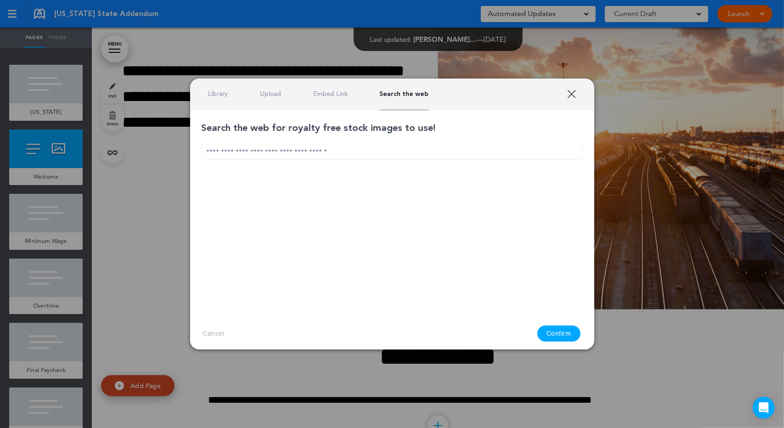
click at [374, 152] on input "text" at bounding box center [392, 152] width 381 height 16
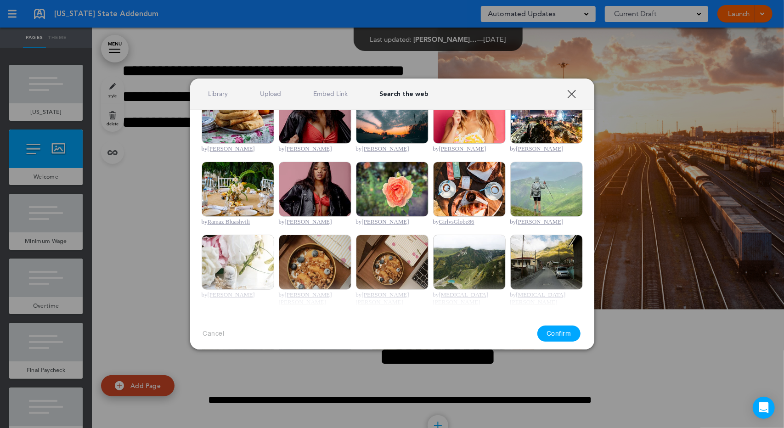
scroll to position [0, 0]
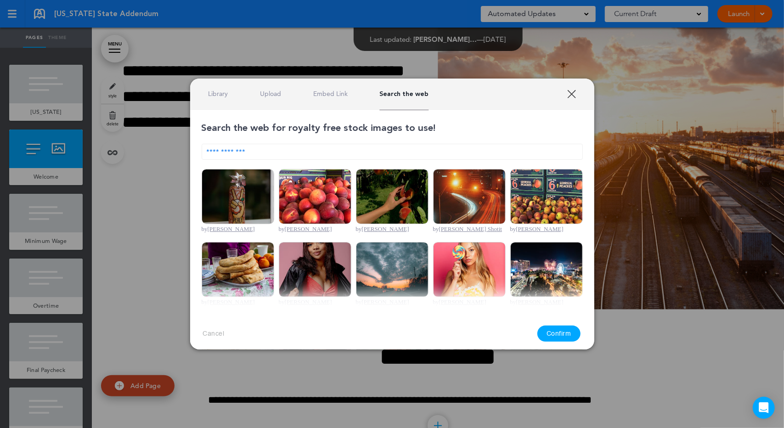
click at [304, 154] on input "**********" at bounding box center [392, 152] width 381 height 16
type input "**********"
click at [557, 193] on img at bounding box center [546, 196] width 73 height 55
click at [559, 333] on button "Confirm" at bounding box center [558, 334] width 43 height 16
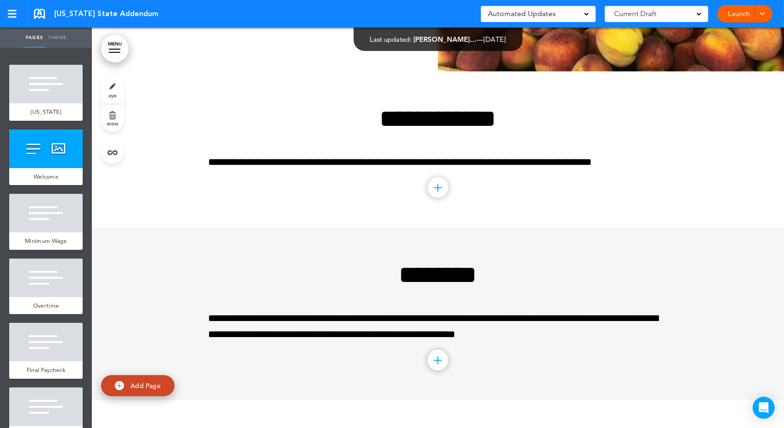
scroll to position [535, 0]
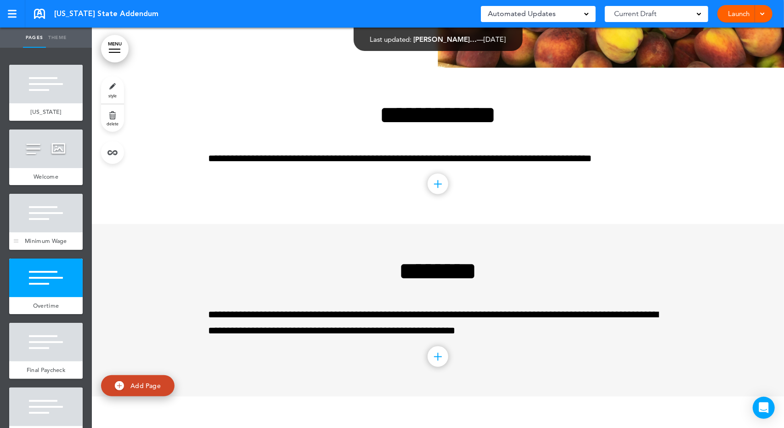
click at [64, 247] on div "Minimum Wage" at bounding box center [45, 240] width 73 height 17
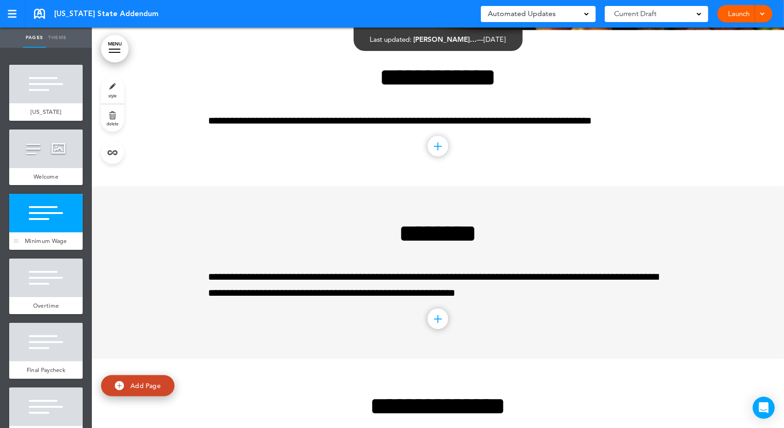
scroll to position [575, 0]
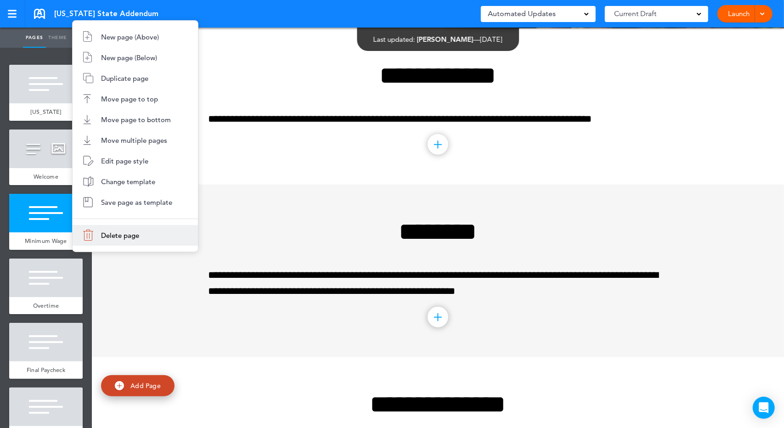
click at [97, 240] on li "Delete page" at bounding box center [135, 235] width 125 height 21
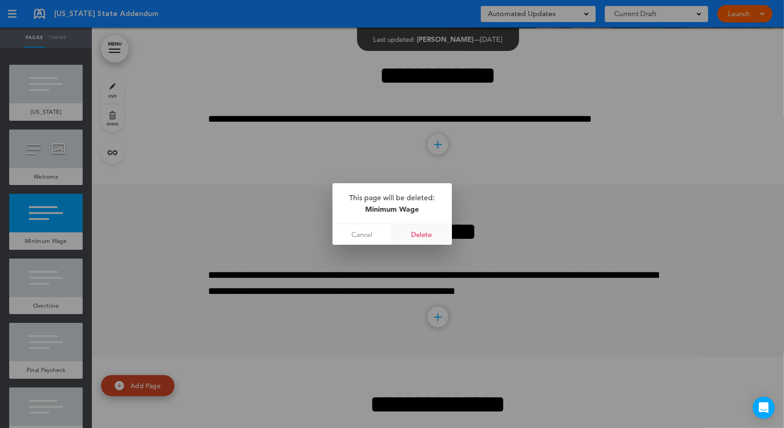
click at [428, 232] on link "Delete" at bounding box center [422, 234] width 60 height 21
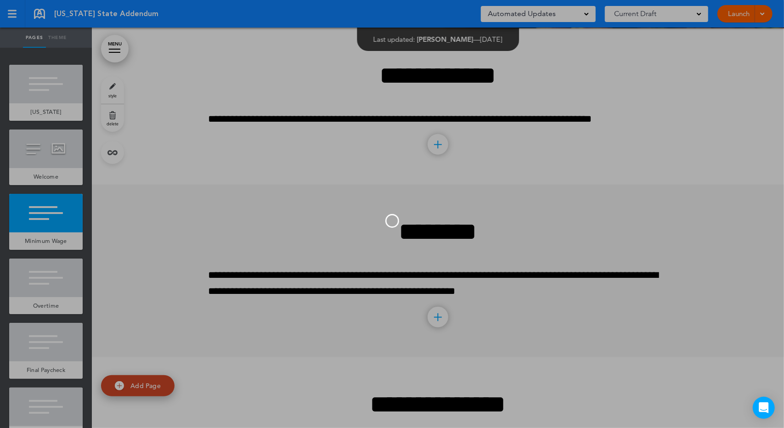
scroll to position [419, 0]
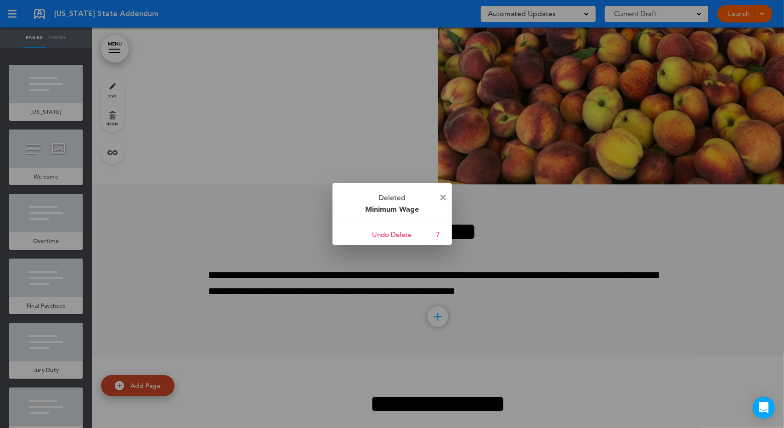
click at [443, 195] on img at bounding box center [443, 198] width 6 height 6
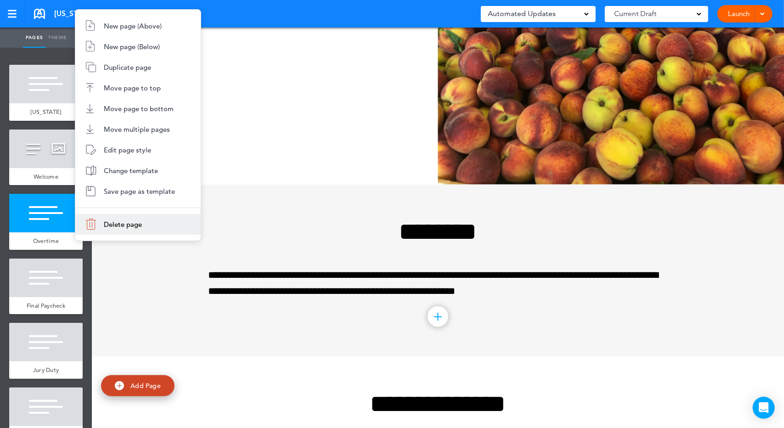
click at [100, 229] on li "Delete page" at bounding box center [137, 224] width 125 height 21
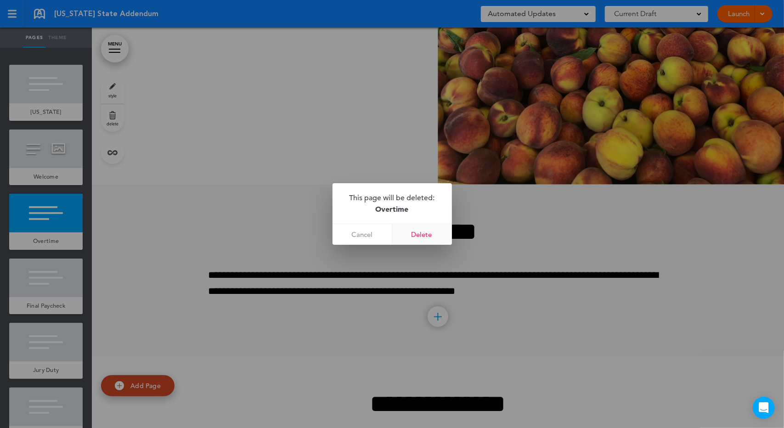
click at [430, 244] on link "Delete" at bounding box center [422, 234] width 60 height 21
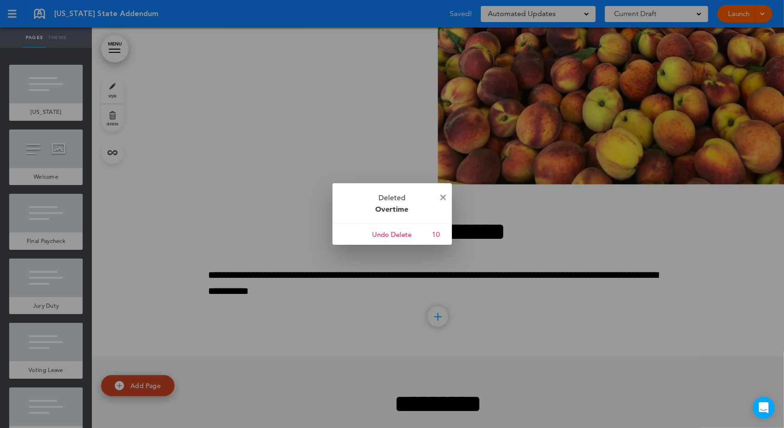
click at [440, 195] on img at bounding box center [443, 198] width 6 height 6
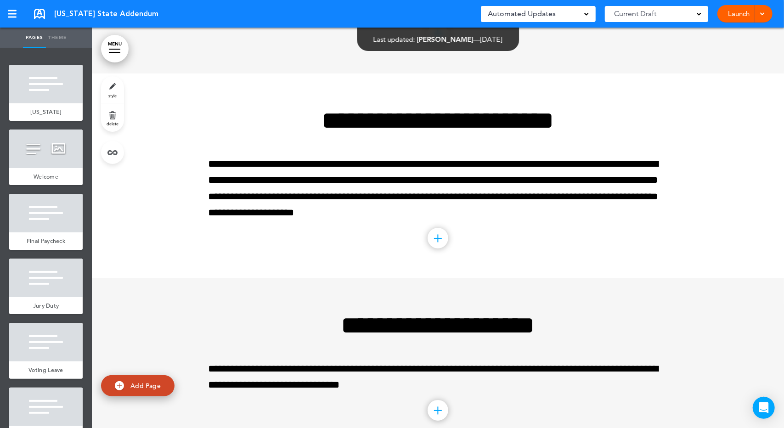
scroll to position [2254, 0]
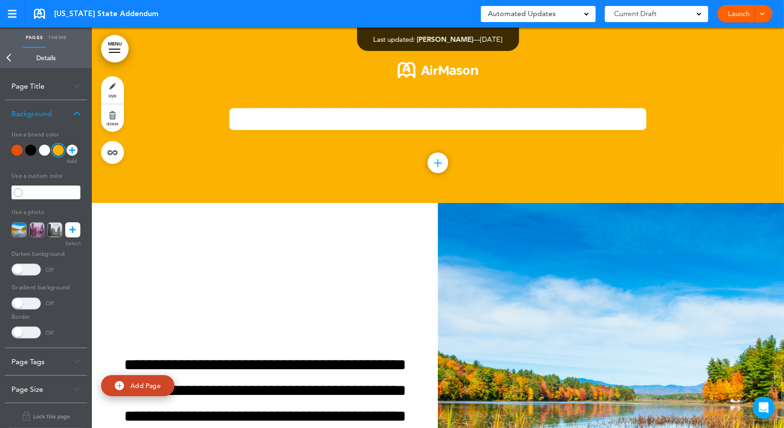
scroll to position [2582, 0]
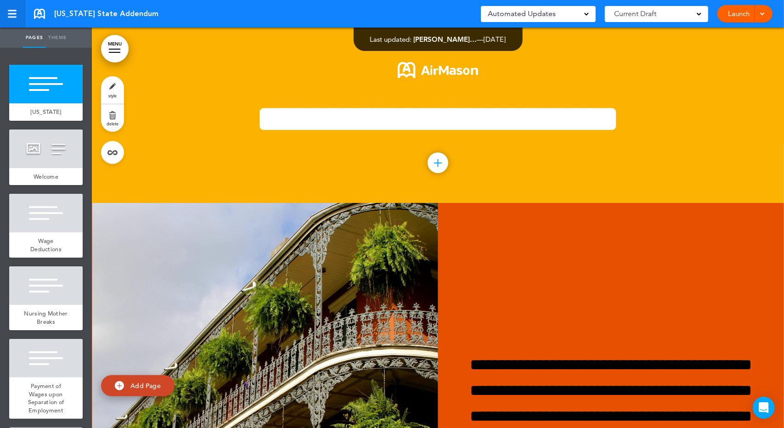
click at [12, 12] on div at bounding box center [12, 14] width 8 height 8
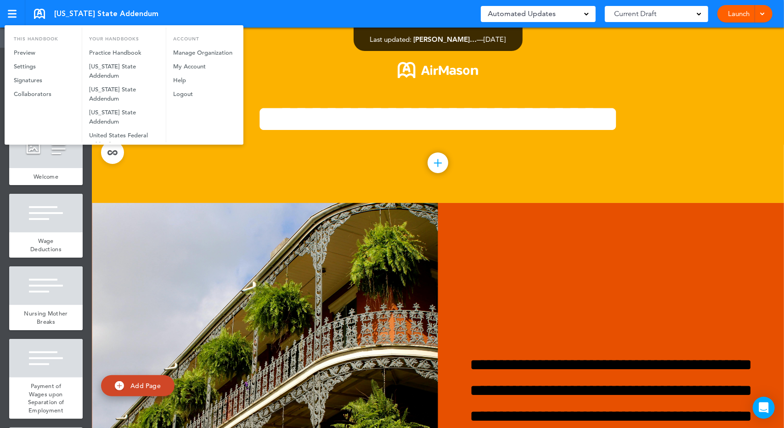
click at [338, 275] on div at bounding box center [392, 214] width 784 height 428
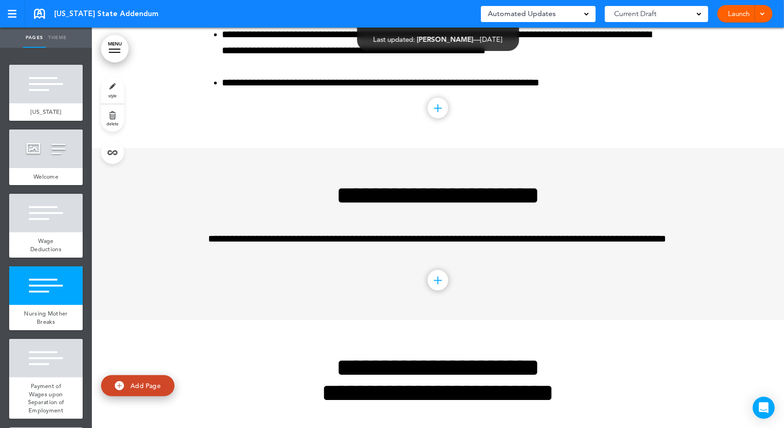
scroll to position [147, 0]
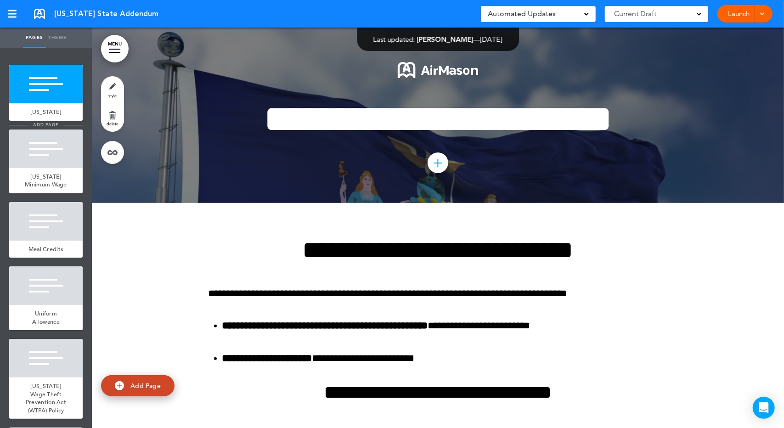
click at [40, 124] on span "add page" at bounding box center [45, 125] width 34 height 6
type input "********"
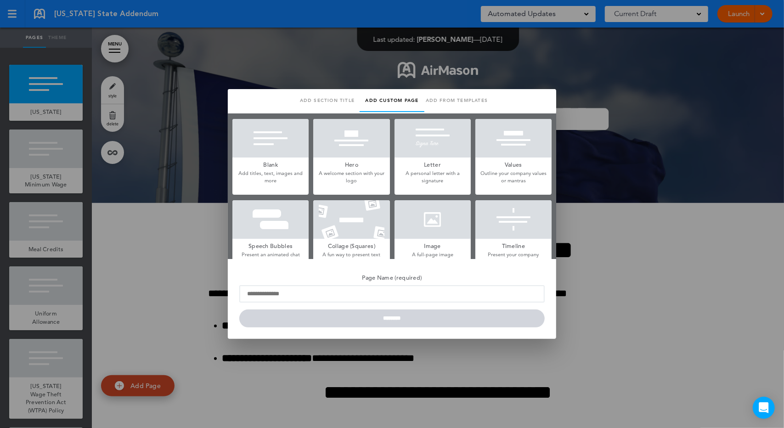
scroll to position [214, 0]
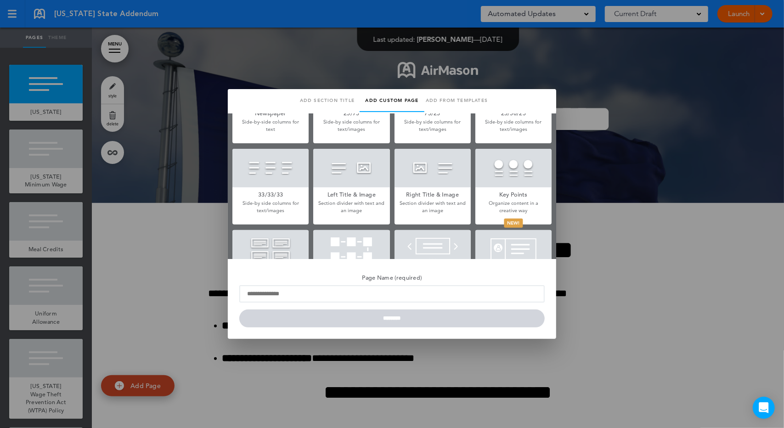
click at [320, 184] on div at bounding box center [351, 168] width 76 height 39
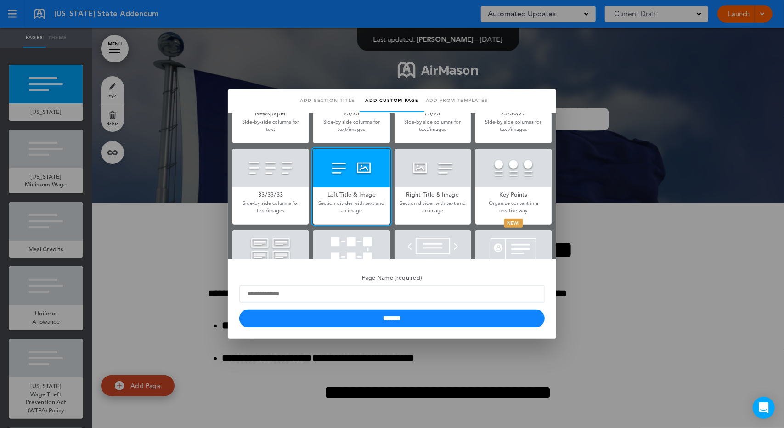
click at [320, 183] on div at bounding box center [351, 168] width 76 height 39
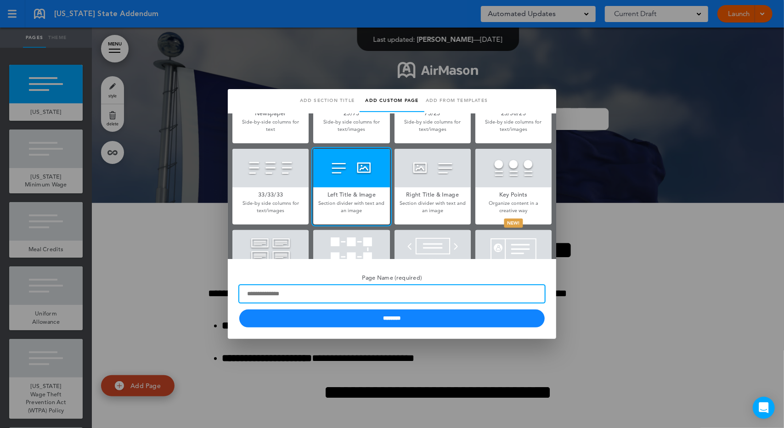
click at [368, 295] on input "Page Name (required)" at bounding box center [391, 293] width 305 height 17
type input "*******"
click at [239, 309] on input "********" at bounding box center [391, 318] width 305 height 18
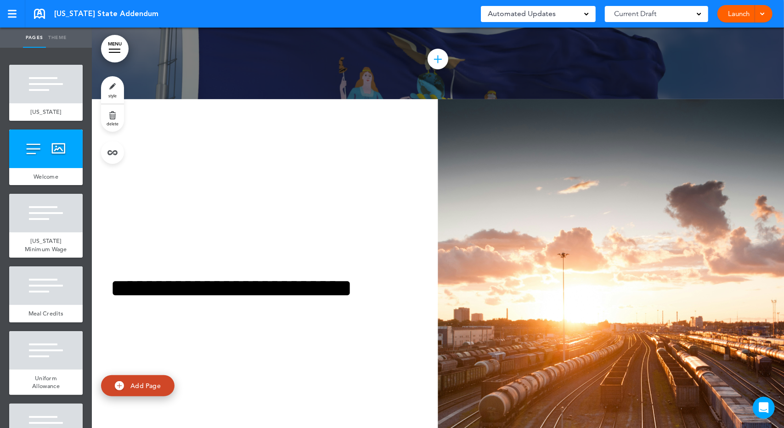
scroll to position [107, 0]
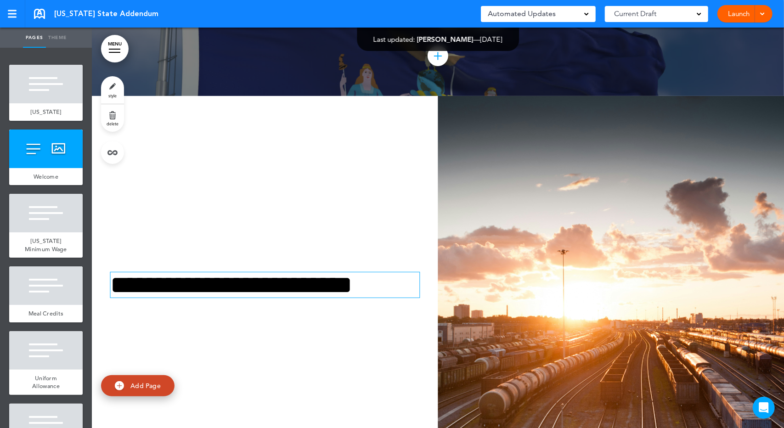
click at [236, 298] on h1 "**********" at bounding box center [263, 284] width 306 height 25
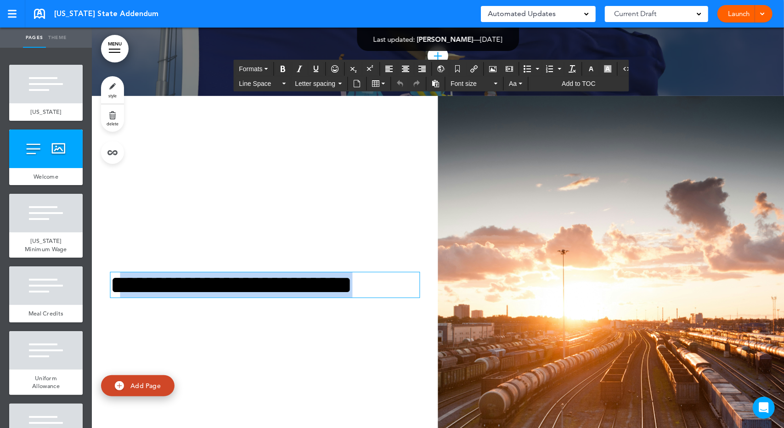
drag, startPoint x: 403, startPoint y: 324, endPoint x: 121, endPoint y: 308, distance: 282.4
click at [121, 298] on h1 "**********" at bounding box center [263, 284] width 306 height 25
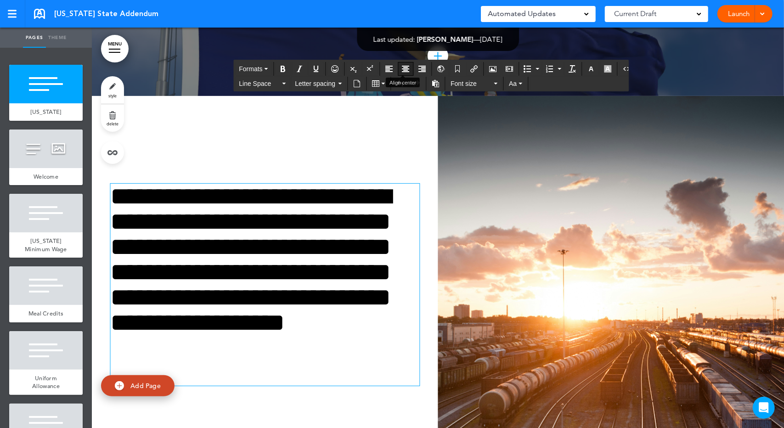
click at [403, 69] on icon "Align center" at bounding box center [405, 68] width 7 height 7
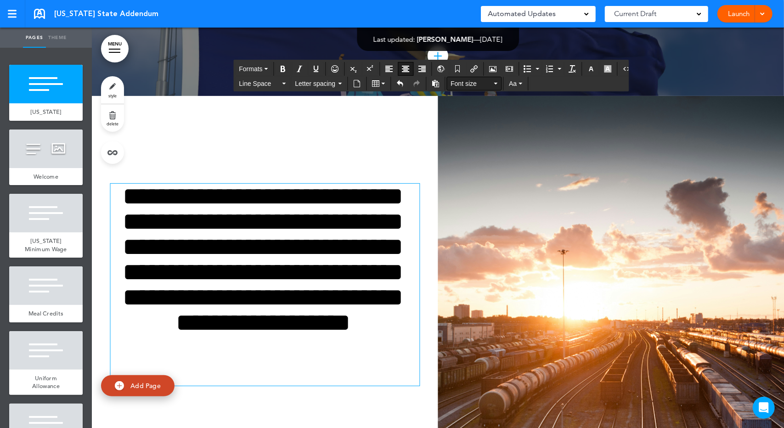
click at [455, 81] on span "Font size" at bounding box center [470, 83] width 41 height 9
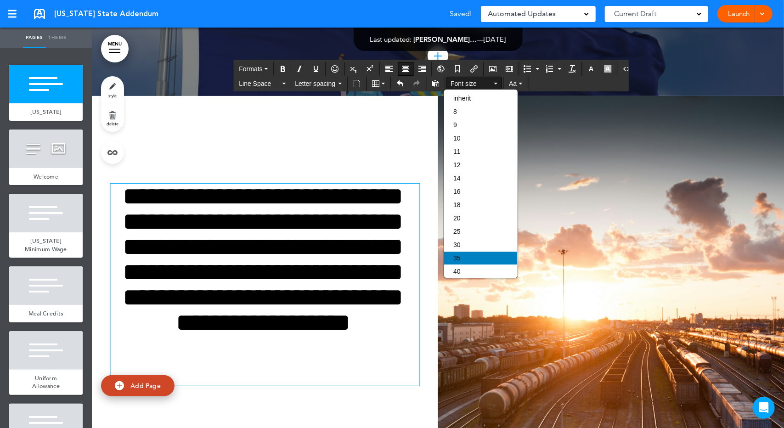
click at [465, 253] on div "35" at bounding box center [480, 258] width 73 height 13
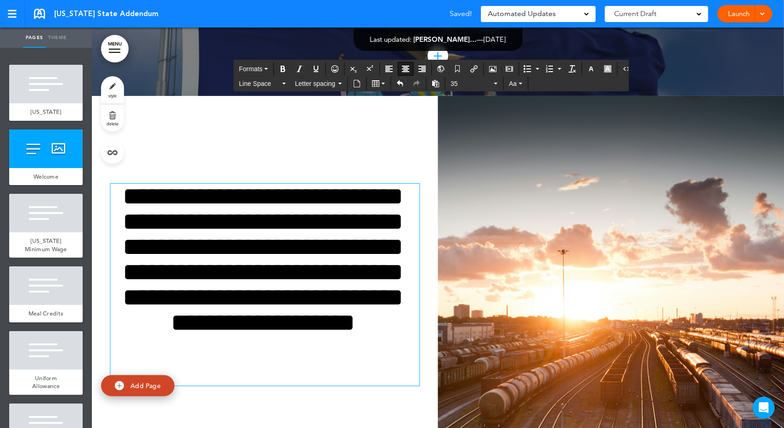
scroll to position [214, 0]
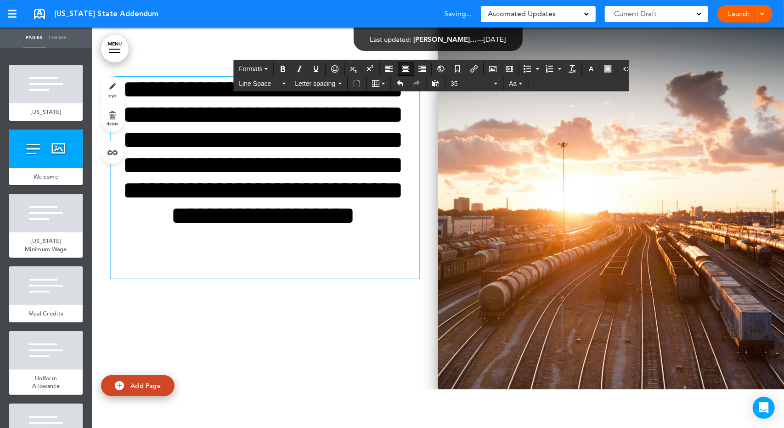
click at [509, 271] on img at bounding box center [611, 189] width 346 height 400
click at [0, 0] on ul "Are you sure? Delete Are you sure? Delete Are you sure? Delete Are you sure? De…" at bounding box center [0, 0] width 0 height 0
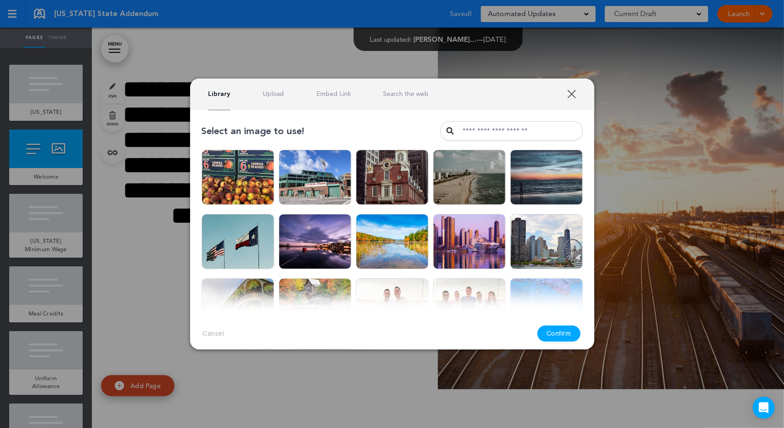
click at [403, 92] on link "Search the web" at bounding box center [405, 94] width 45 height 9
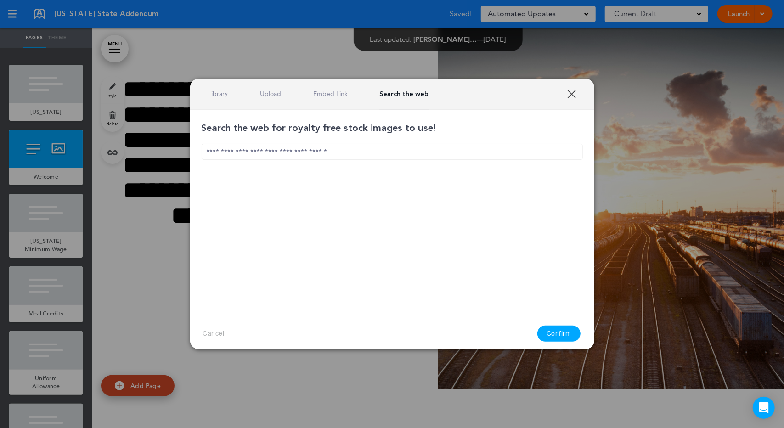
click at [342, 155] on input "text" at bounding box center [392, 152] width 381 height 16
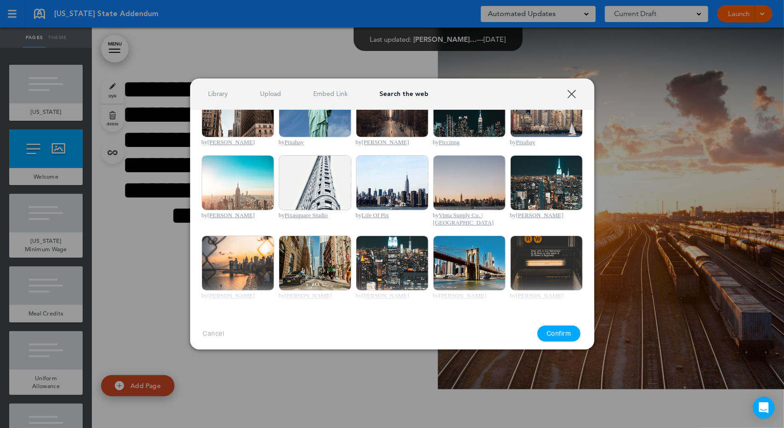
scroll to position [314, 0]
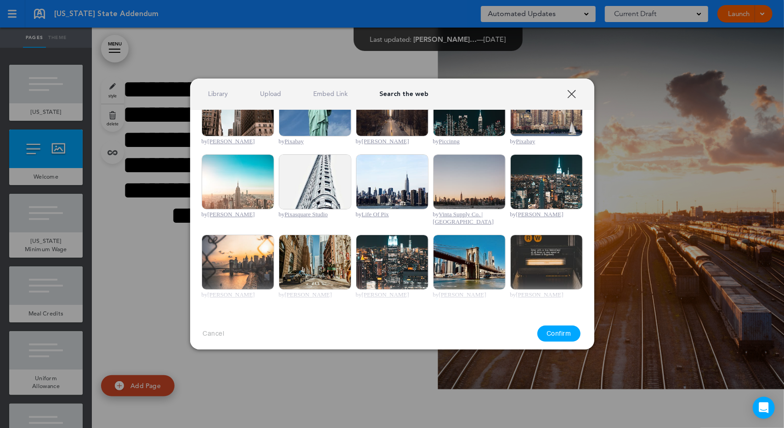
type input "********"
click at [223, 160] on img at bounding box center [238, 181] width 73 height 55
click at [570, 336] on button "Confirm" at bounding box center [558, 334] width 43 height 16
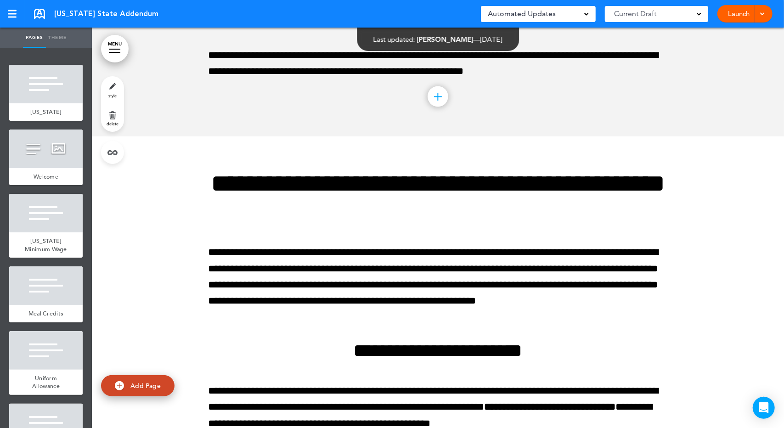
scroll to position [10714, 0]
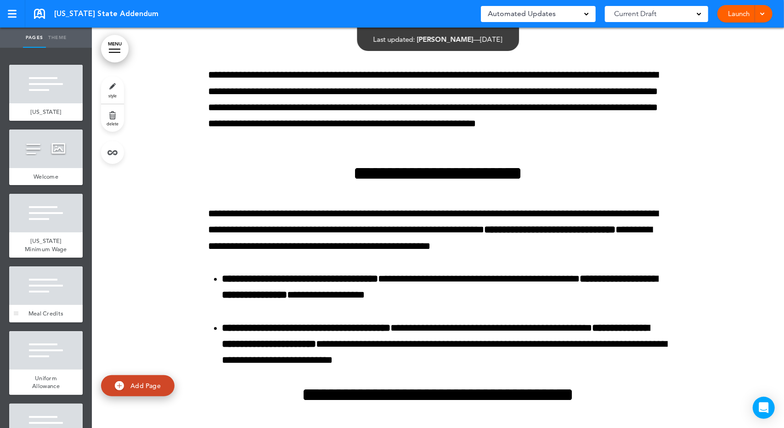
click at [47, 305] on div at bounding box center [45, 285] width 73 height 39
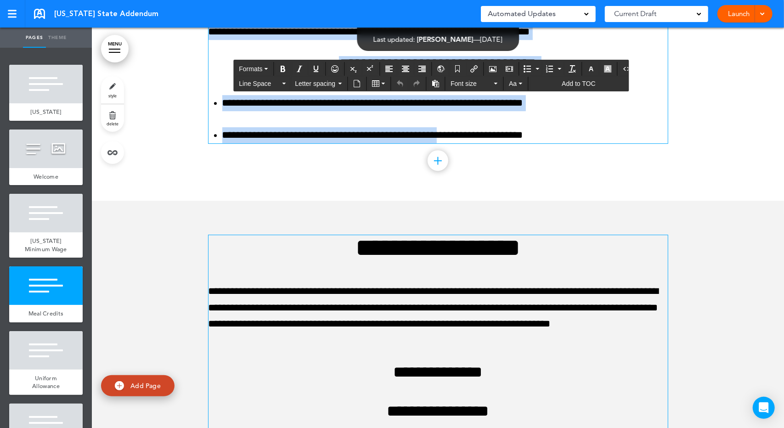
scroll to position [1916, 0]
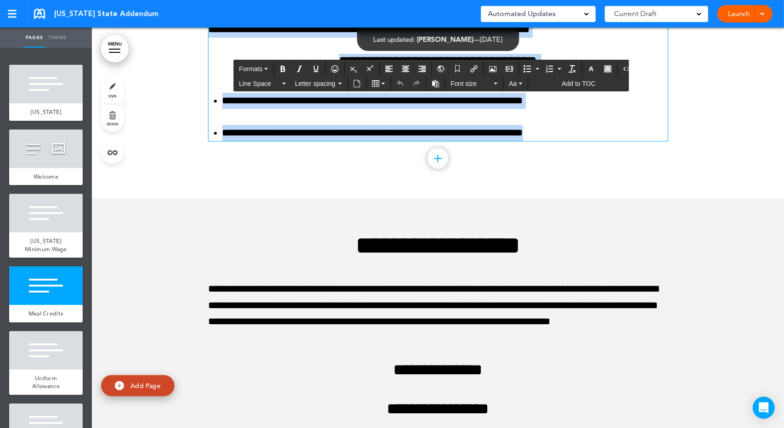
drag, startPoint x: 359, startPoint y: 295, endPoint x: 567, endPoint y: 195, distance: 230.4
copy div "**********"
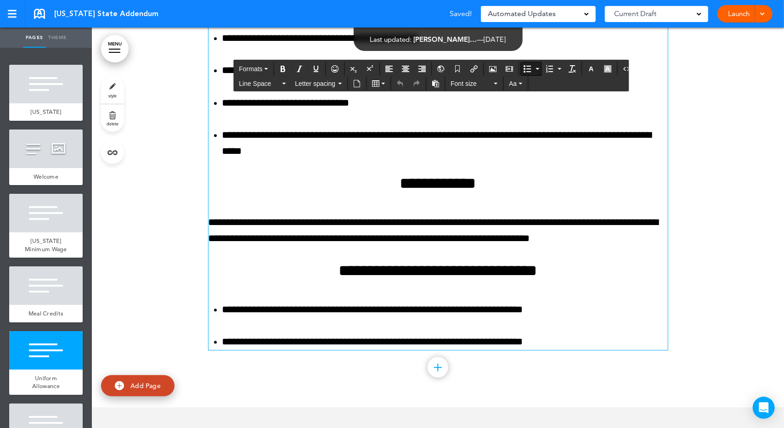
scroll to position [1595, 0]
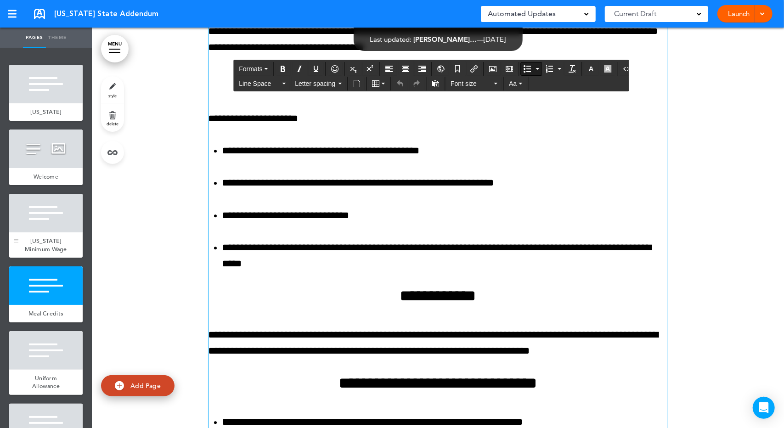
click at [60, 255] on div "New York Minimum Wage" at bounding box center [45, 244] width 73 height 25
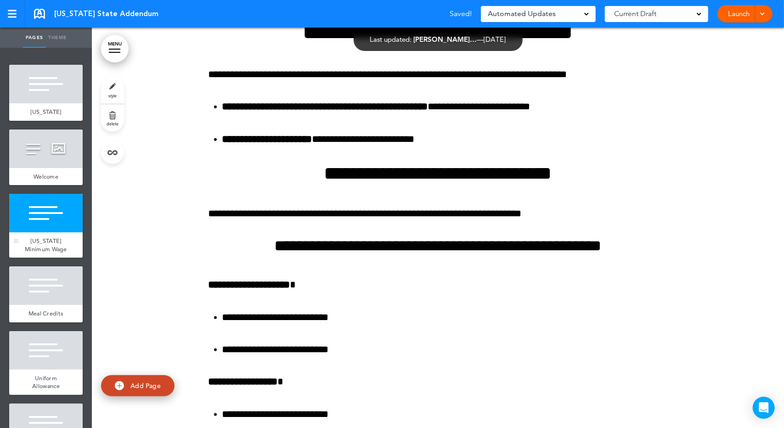
scroll to position [613, 0]
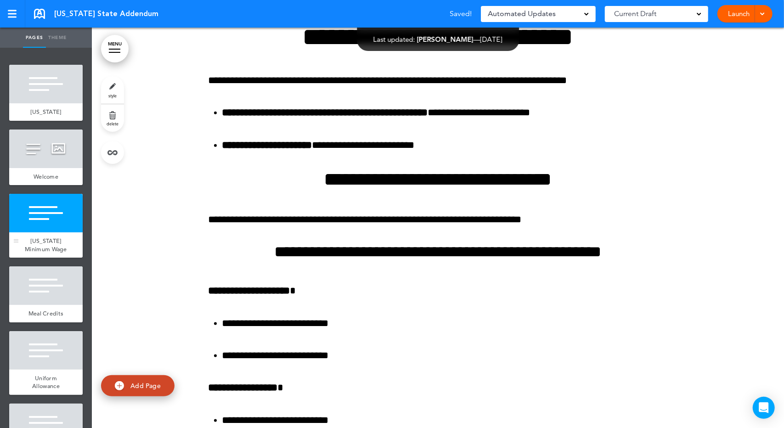
click at [64, 256] on div "New York Minimum Wage" at bounding box center [45, 244] width 73 height 25
click at [69, 257] on div "New York Minimum Wage" at bounding box center [45, 244] width 73 height 25
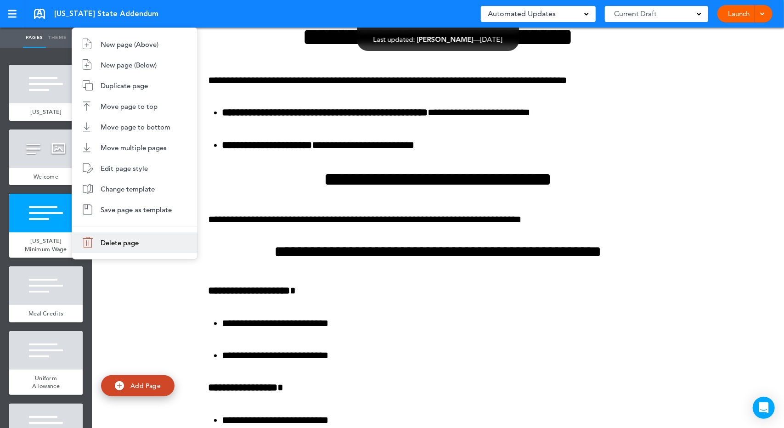
click at [94, 245] on li "Delete page" at bounding box center [134, 242] width 125 height 21
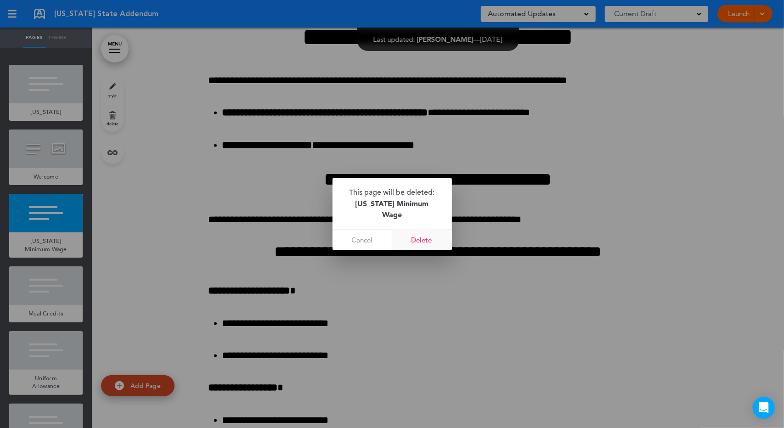
click at [428, 232] on link "Delete" at bounding box center [422, 240] width 60 height 21
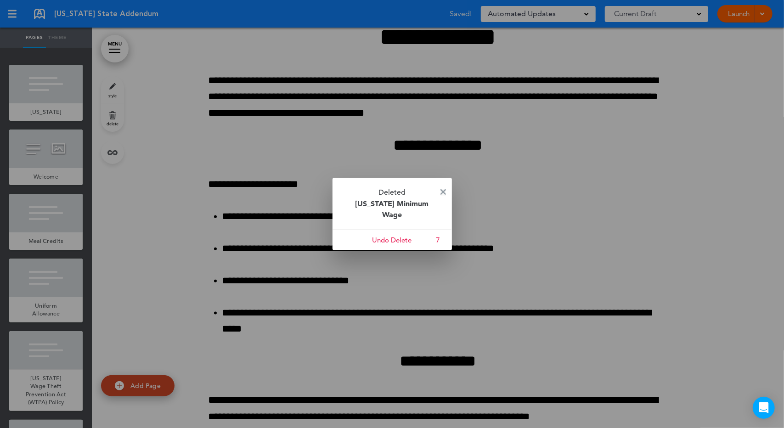
click at [443, 195] on img at bounding box center [443, 192] width 6 height 6
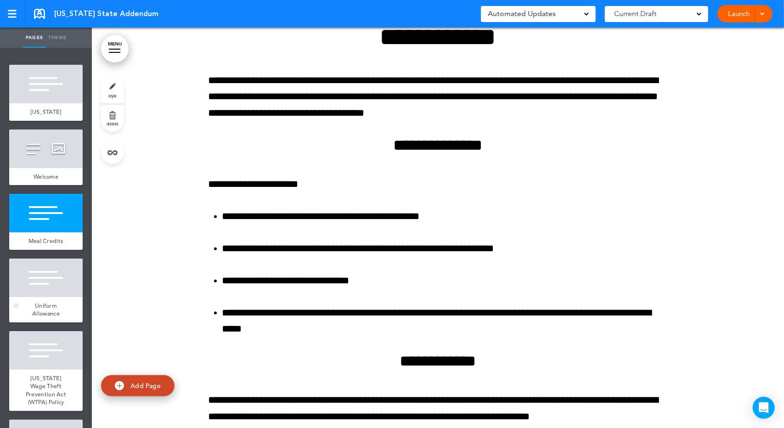
click at [38, 306] on span "Uniform Allowance" at bounding box center [46, 310] width 28 height 16
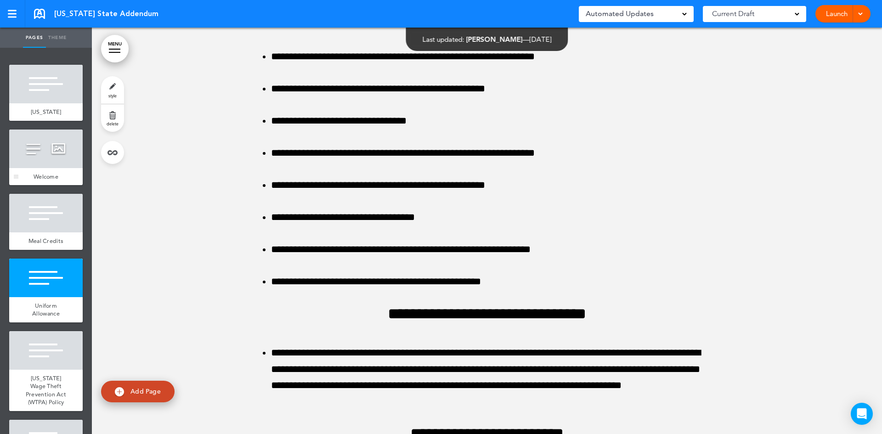
click at [39, 157] on div at bounding box center [45, 148] width 73 height 39
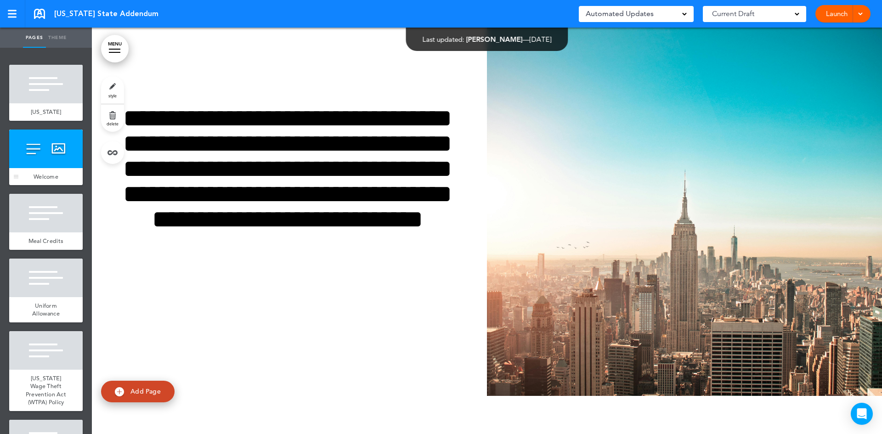
scroll to position [214, 0]
click at [40, 217] on div at bounding box center [45, 213] width 73 height 39
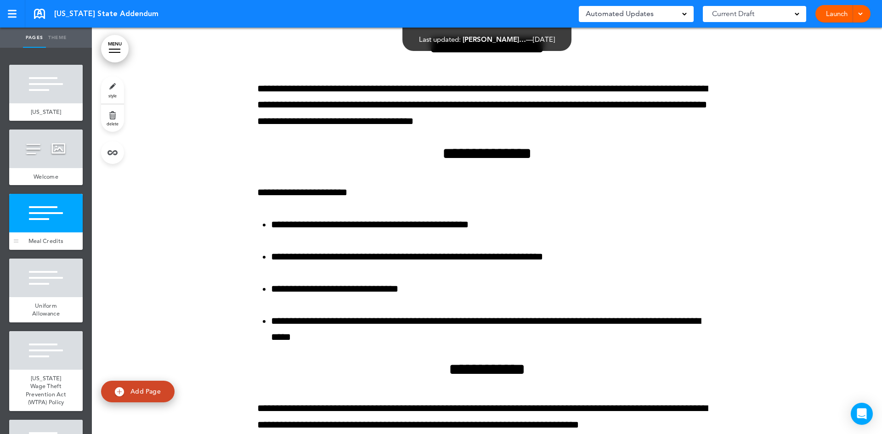
scroll to position [620, 0]
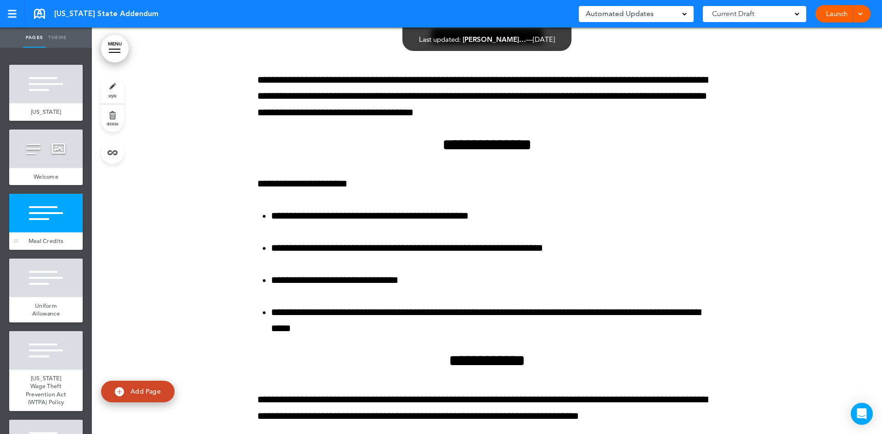
click at [64, 238] on div "Meal Credits" at bounding box center [45, 240] width 73 height 17
click at [66, 245] on div "Meal Credits" at bounding box center [45, 240] width 73 height 17
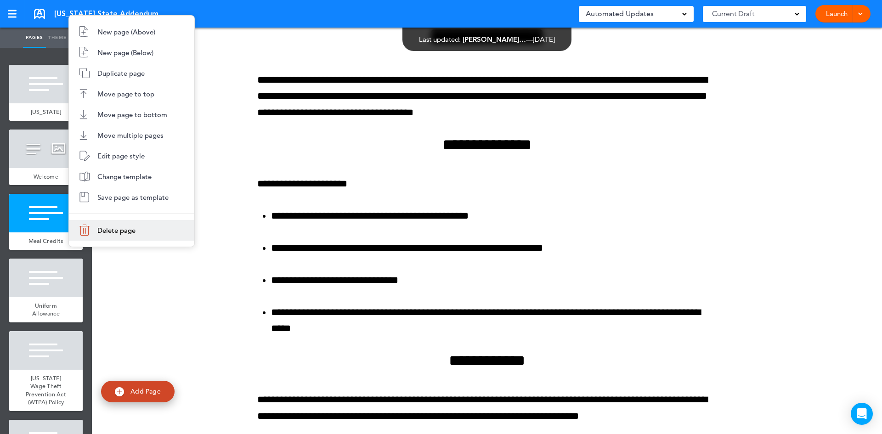
click at [123, 232] on span "Delete page" at bounding box center [116, 230] width 38 height 9
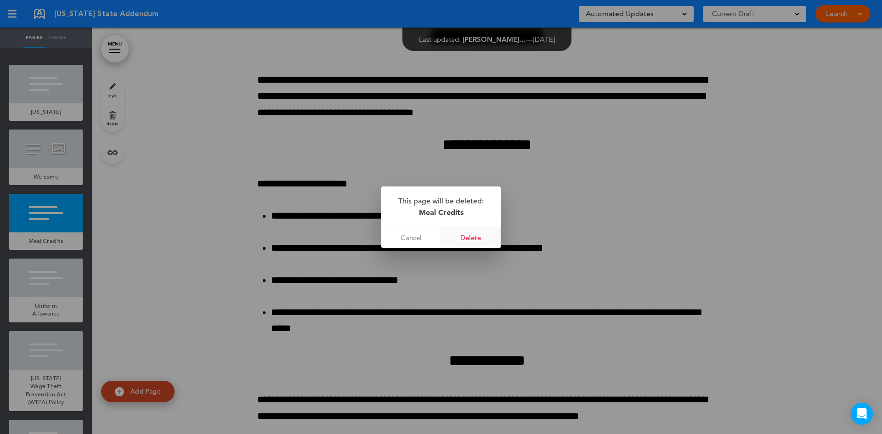
click at [487, 240] on link "Delete" at bounding box center [471, 237] width 60 height 21
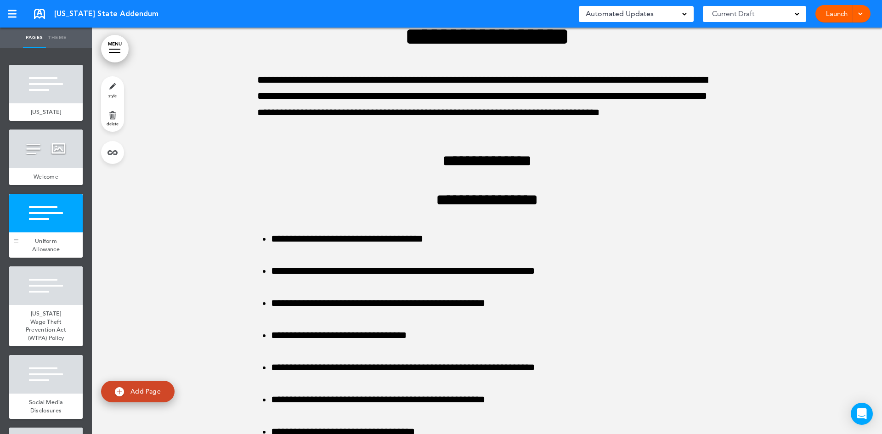
click at [61, 247] on div "Uniform Allowance" at bounding box center [45, 244] width 73 height 25
click at [61, 243] on div "Uniform Allowance" at bounding box center [45, 244] width 73 height 25
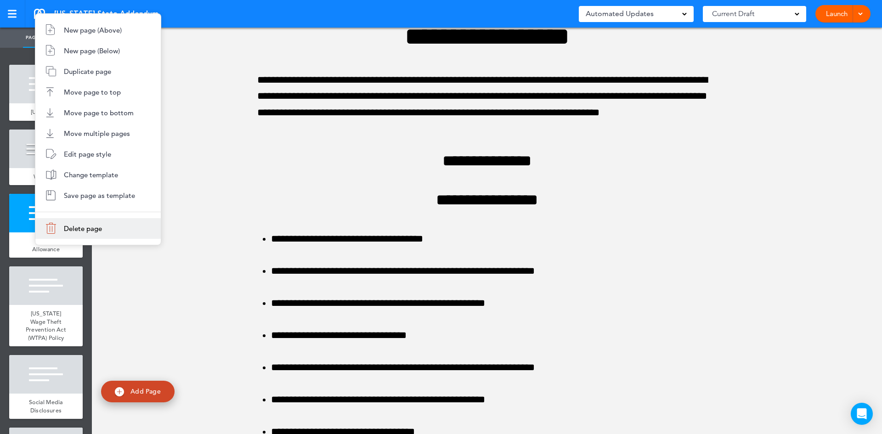
click at [51, 237] on li "Delete page" at bounding box center [97, 228] width 125 height 21
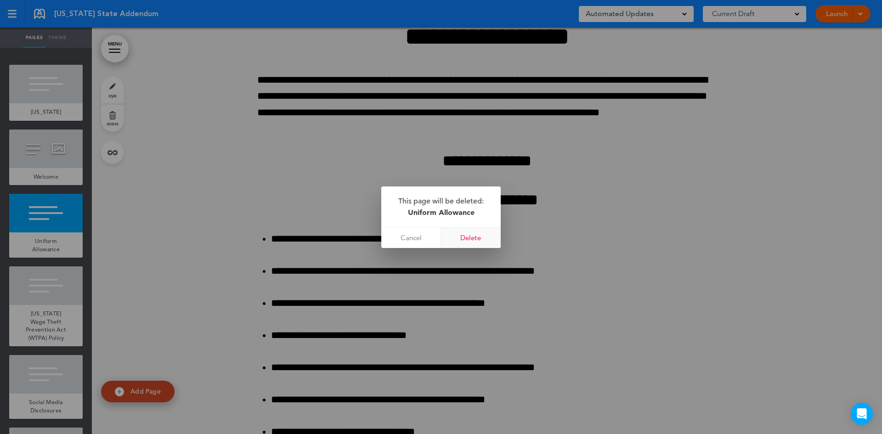
click at [459, 236] on link "Delete" at bounding box center [471, 237] width 60 height 21
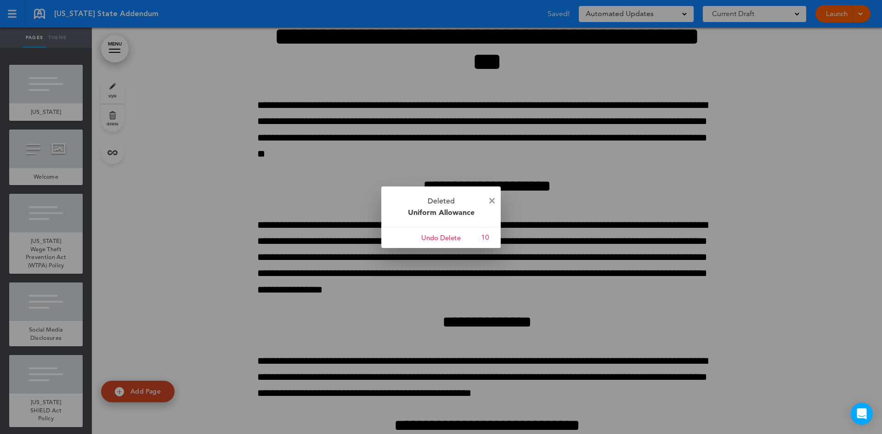
click at [491, 200] on img at bounding box center [492, 201] width 6 height 6
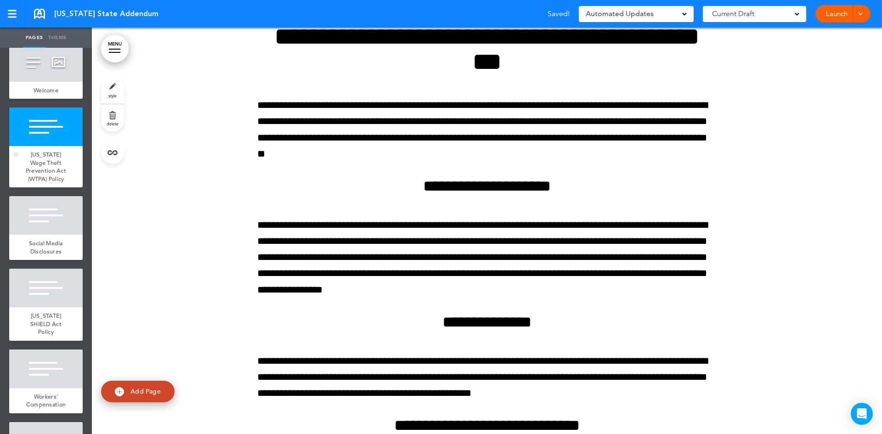
scroll to position [107, 0]
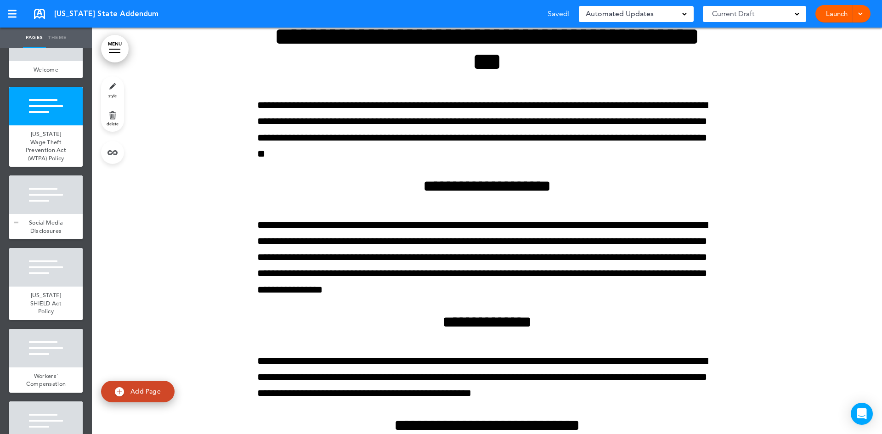
click at [59, 225] on div "Social Media Disclosures" at bounding box center [45, 226] width 73 height 25
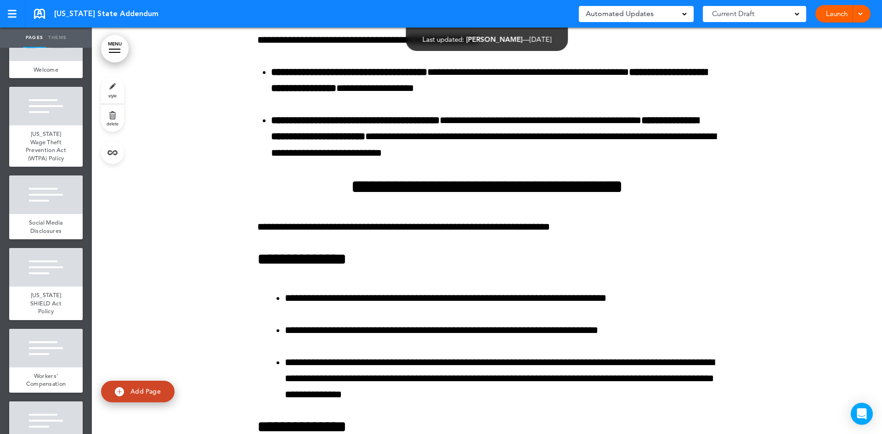
scroll to position [9228, 0]
